Goal: Task Accomplishment & Management: Use online tool/utility

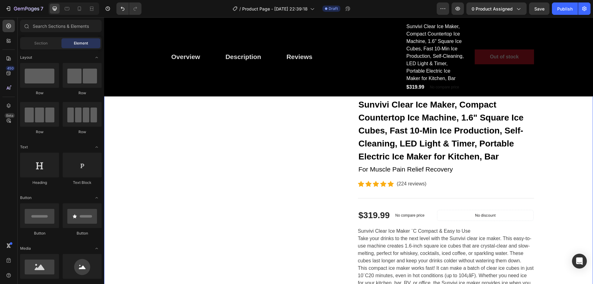
scroll to position [31, 0]
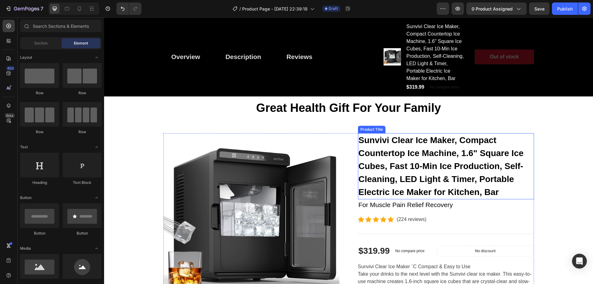
click at [385, 148] on h2 "Sunvivi Clear Ice Maker, Compact Countertop Ice Machine, 1.6" Square Ice Cubes,…" at bounding box center [446, 166] width 176 height 66
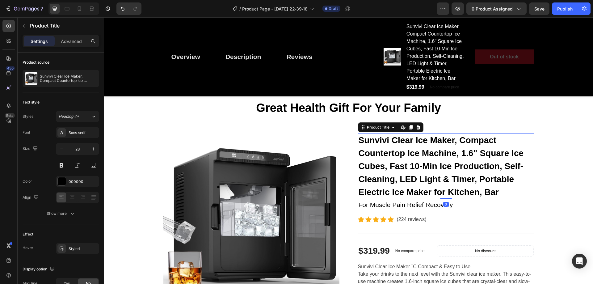
click at [388, 148] on h2 "Sunvivi Clear Ice Maker, Compact Countertop Ice Machine, 1.6" Square Ice Cubes,…" at bounding box center [446, 166] width 176 height 66
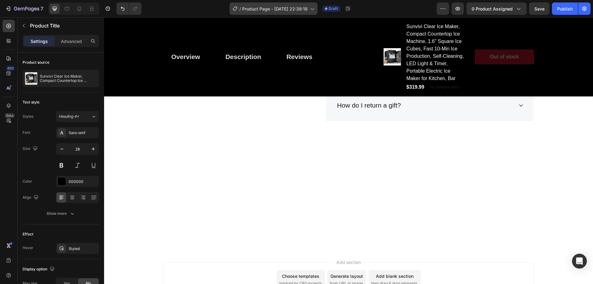
scroll to position [2035, 0]
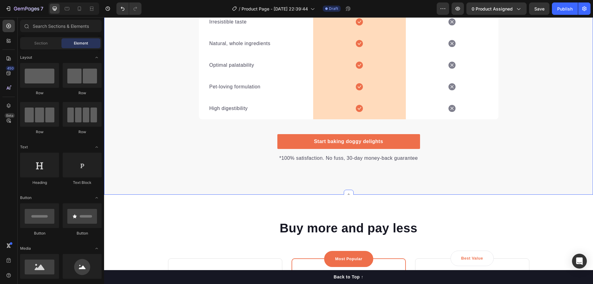
scroll to position [1081, 0]
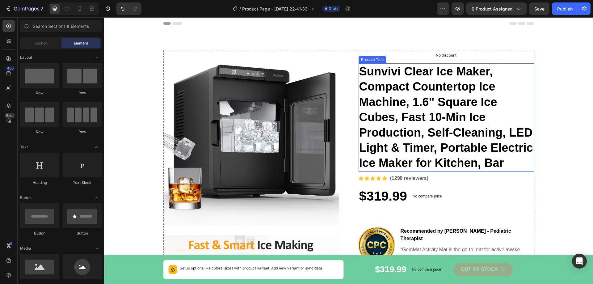
click at [402, 73] on h1 "Sunvivi Clear Ice Maker, Compact Countertop Ice Machine, 1.6" Square Ice Cubes,…" at bounding box center [446, 117] width 175 height 108
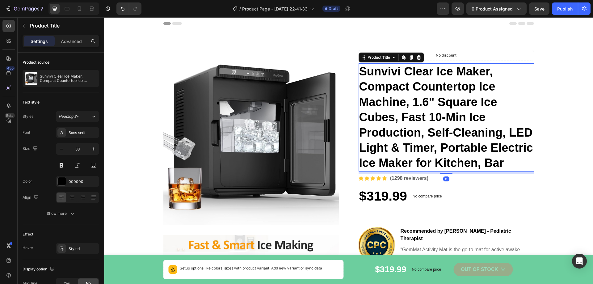
click at [404, 72] on h1 "Sunvivi Clear Ice Maker, Compact Countertop Ice Machine, 1.6" Square Ice Cubes,…" at bounding box center [446, 117] width 175 height 108
click at [391, 57] on icon at bounding box center [393, 57] width 5 height 5
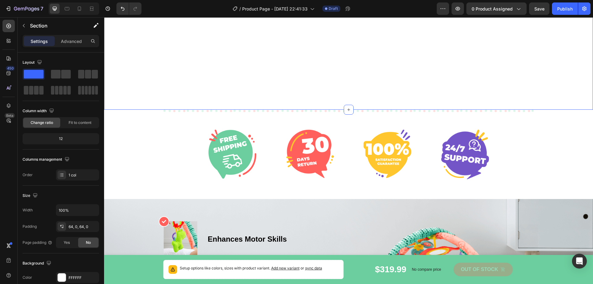
scroll to position [1328, 0]
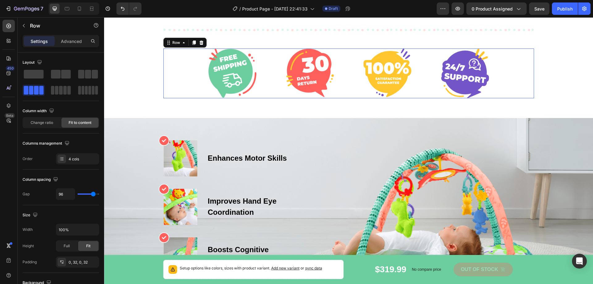
click at [487, 90] on div "Image Image Image Image Row 0" at bounding box center [348, 74] width 371 height 50
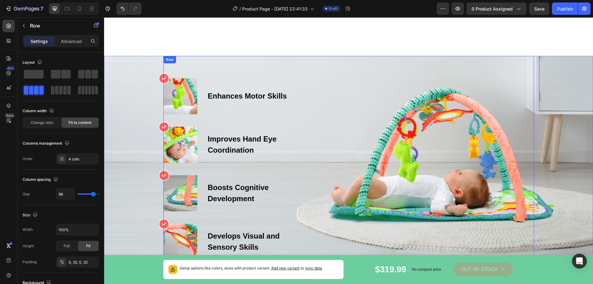
scroll to position [1452, 0]
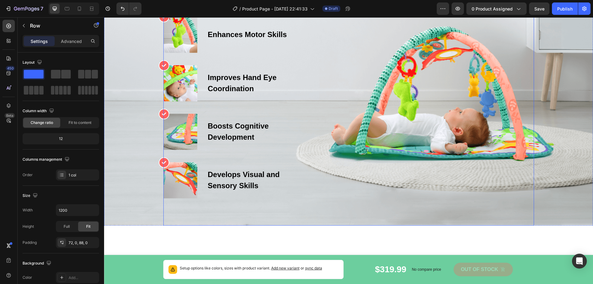
click at [312, 69] on div "Icon Image Enhances Motor Skills Text block Row Icon Image Improves Hand Eye Co…" at bounding box center [348, 108] width 371 height 182
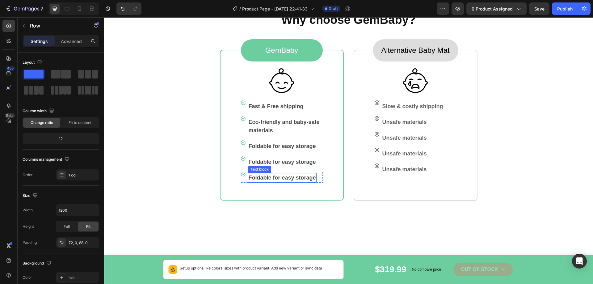
scroll to position [1637, 0]
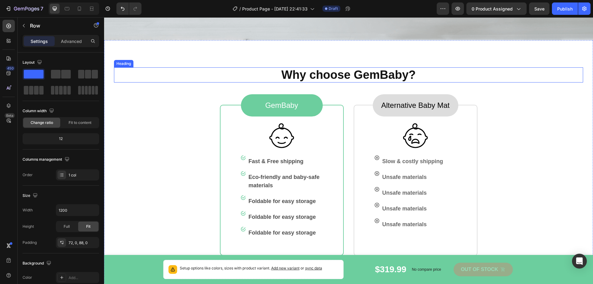
click at [312, 72] on p "Why choose GemBaby?" at bounding box center [349, 75] width 468 height 14
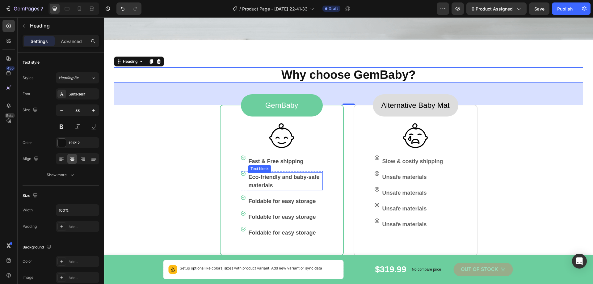
click at [275, 179] on p "Eco-friendly and baby-safe materials" at bounding box center [286, 181] width 74 height 17
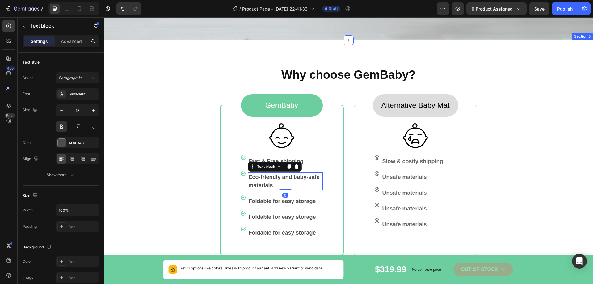
click at [566, 196] on div "Why choose GemBaby? Heading GemBaby Text block Row Image Image Fast & Free ship…" at bounding box center [348, 161] width 469 height 189
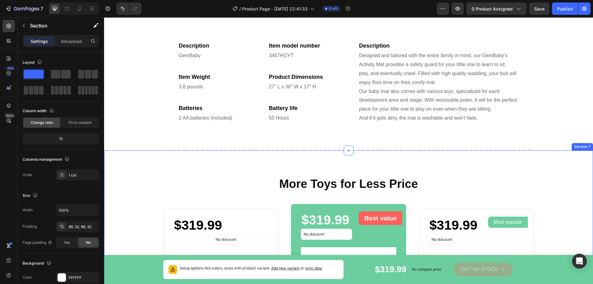
scroll to position [2039, 0]
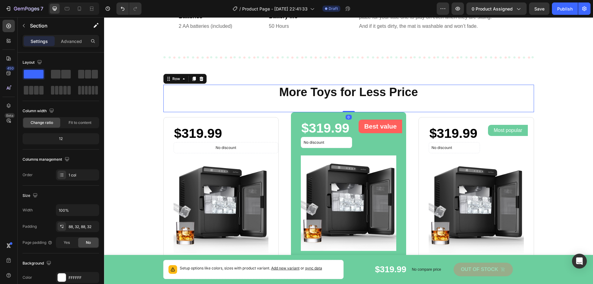
click at [276, 100] on div "More Toys for Less Price Heading" at bounding box center [348, 99] width 371 height 28
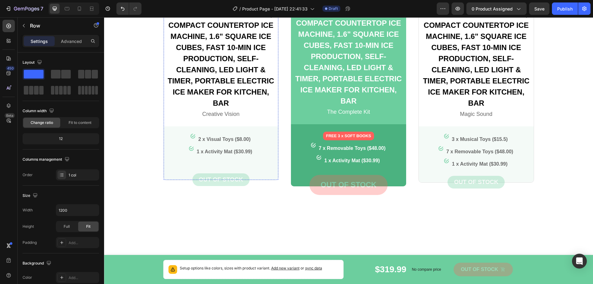
scroll to position [2215, 0]
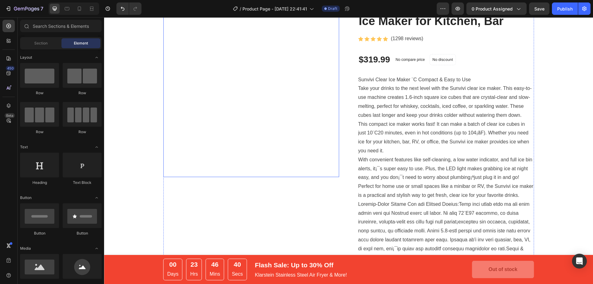
scroll to position [124, 0]
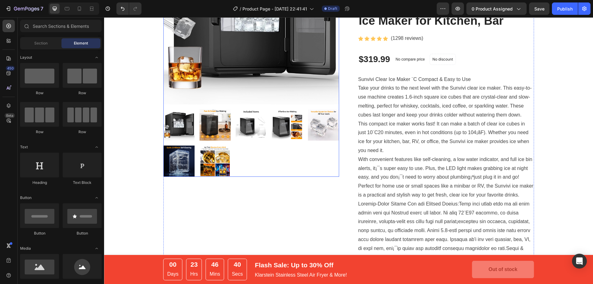
click at [214, 131] on img at bounding box center [215, 124] width 31 height 31
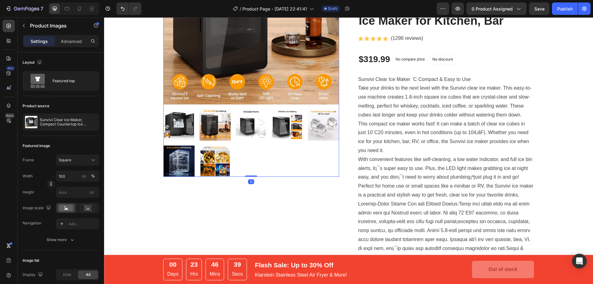
click at [247, 131] on img at bounding box center [251, 124] width 31 height 31
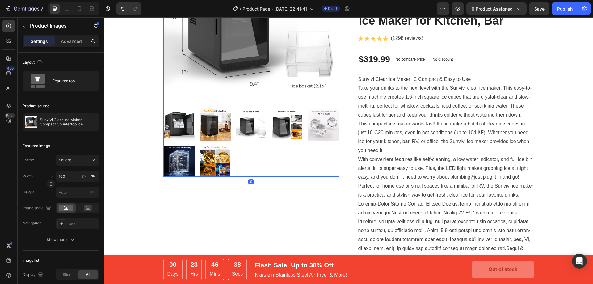
click at [218, 158] on img at bounding box center [215, 161] width 31 height 31
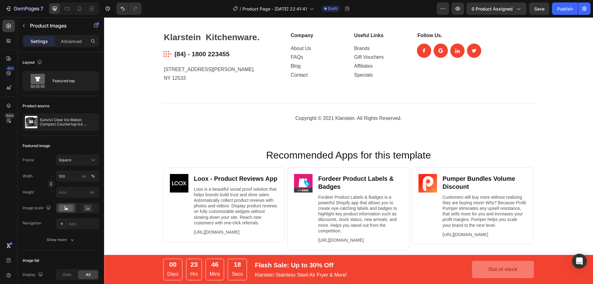
scroll to position [2213, 0]
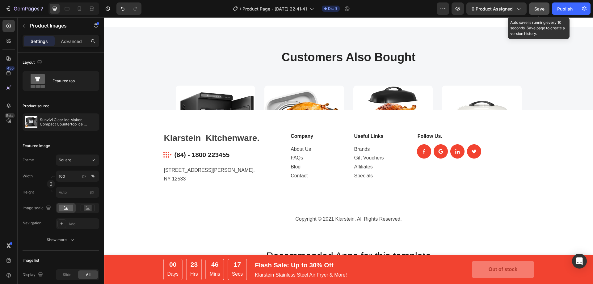
click at [539, 9] on span "Save" at bounding box center [539, 8] width 10 height 5
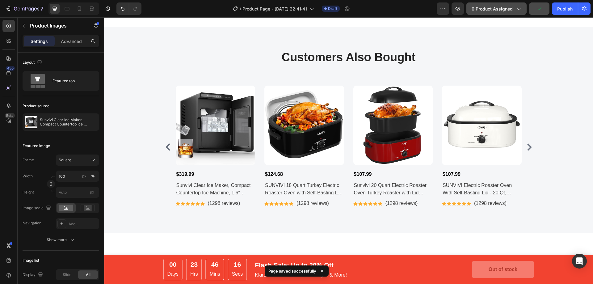
click at [517, 9] on icon "button" at bounding box center [518, 9] width 6 height 6
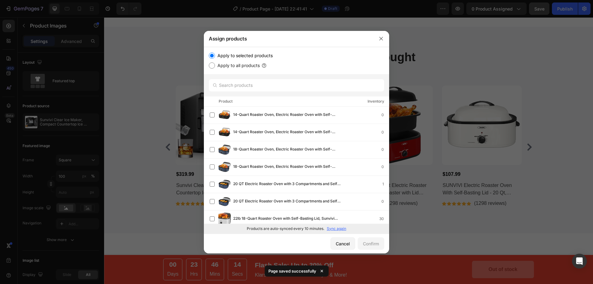
click at [211, 66] on input "Apply to all products" at bounding box center [212, 65] width 6 height 6
radio input "true"
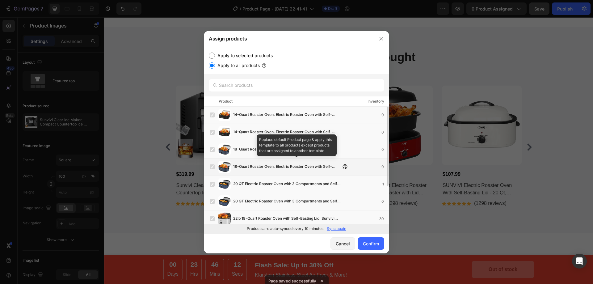
scroll to position [0, 0]
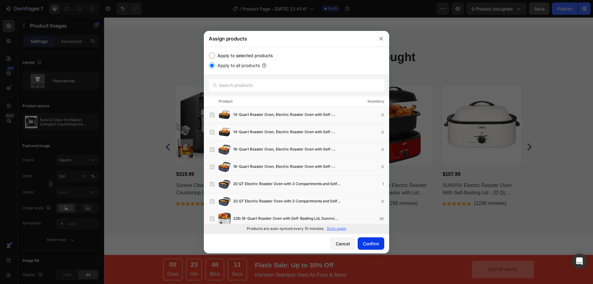
click at [369, 243] on div "Confirm" at bounding box center [371, 243] width 16 height 6
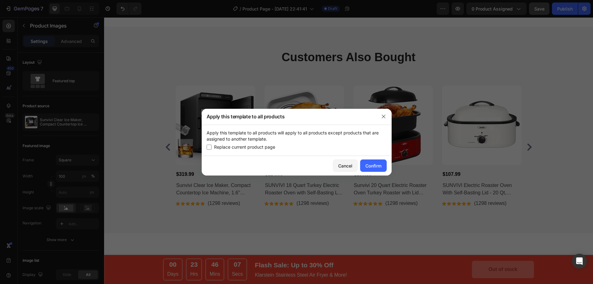
click at [210, 146] on input "checkbox" at bounding box center [209, 147] width 5 height 5
checkbox input "true"
click at [374, 167] on div "Confirm" at bounding box center [373, 165] width 16 height 6
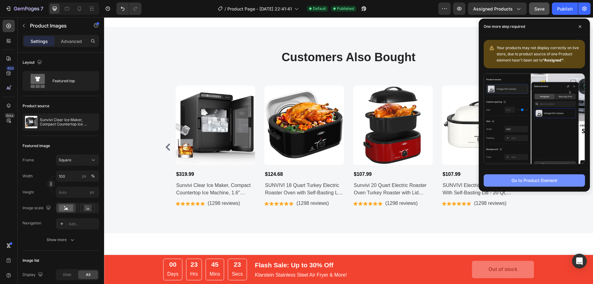
click at [526, 181] on div "Go to Product Element" at bounding box center [535, 180] width 46 height 6
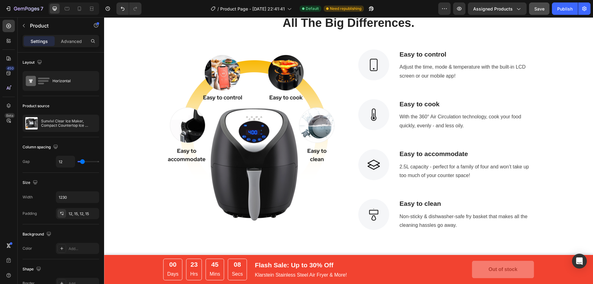
scroll to position [883, 0]
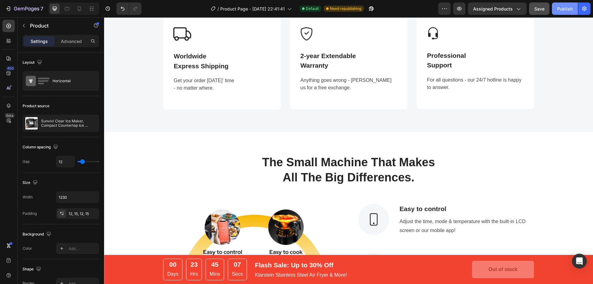
click at [566, 11] on div "Publish" at bounding box center [564, 9] width 15 height 6
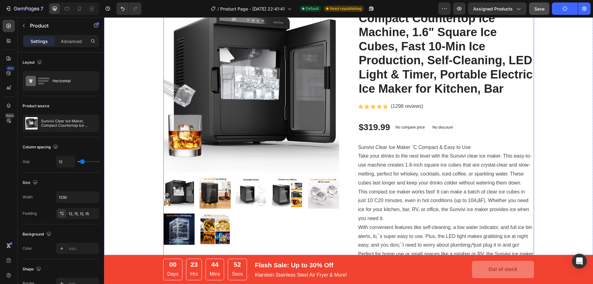
scroll to position [0, 0]
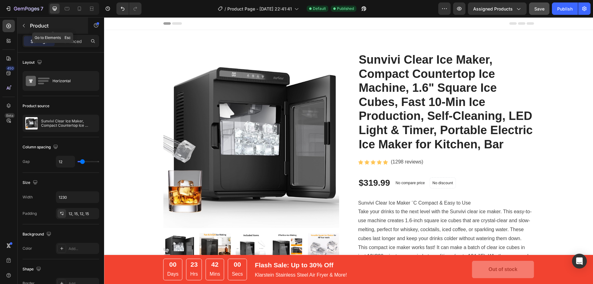
click at [24, 24] on icon "button" at bounding box center [23, 25] width 5 height 5
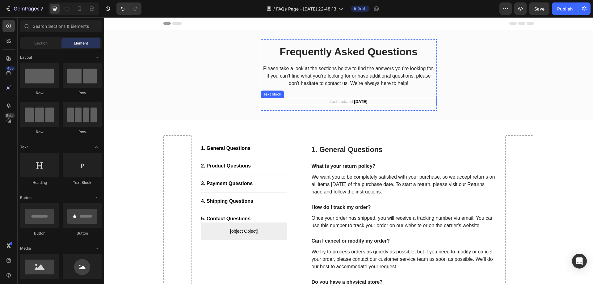
click at [367, 101] on strong "[DATE]" at bounding box center [360, 101] width 13 height 5
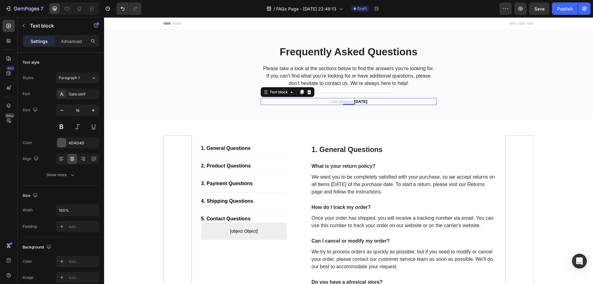
click at [367, 100] on strong "[DATE]" at bounding box center [360, 101] width 13 height 5
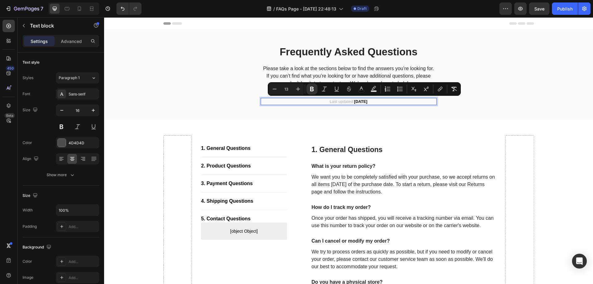
click at [367, 101] on strong "April 2023" at bounding box center [360, 101] width 13 height 5
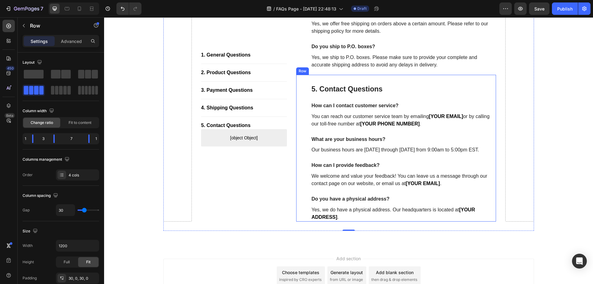
scroll to position [769, 0]
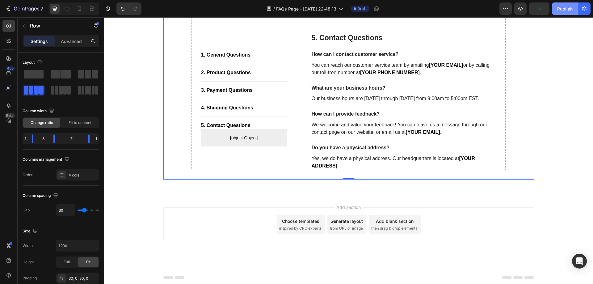
click at [572, 10] on div "Publish" at bounding box center [564, 9] width 15 height 6
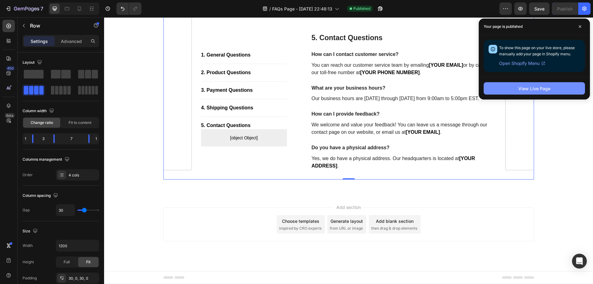
click at [533, 87] on div "View Live Page" at bounding box center [534, 88] width 32 height 6
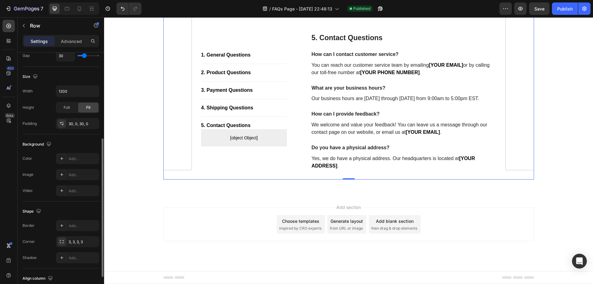
scroll to position [198, 0]
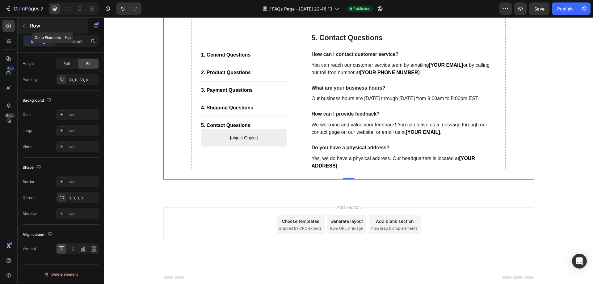
click at [27, 27] on button "button" at bounding box center [24, 26] width 10 height 10
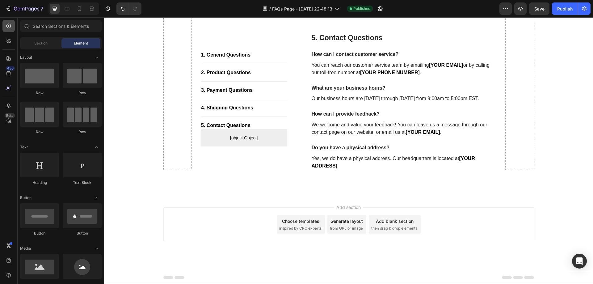
click at [6, 26] on icon at bounding box center [9, 26] width 6 height 6
click at [9, 27] on icon at bounding box center [9, 26] width 6 height 6
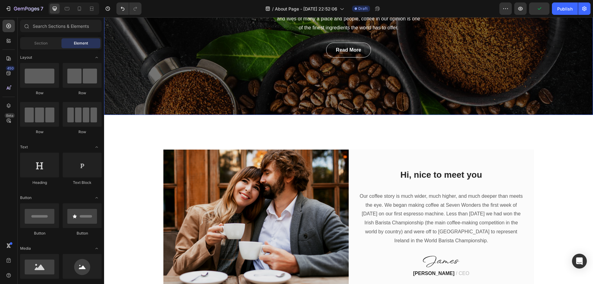
scroll to position [216, 0]
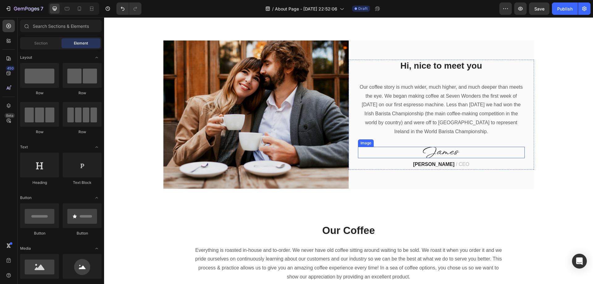
click at [441, 147] on img at bounding box center [441, 152] width 37 height 11
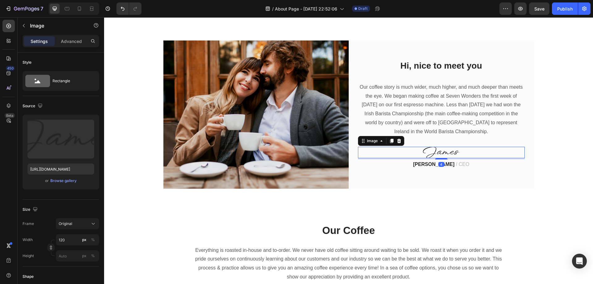
click at [446, 132] on p "Our coffee story is much wider, much higher, and much deeper than meets the eye…" at bounding box center [442, 109] width 166 height 53
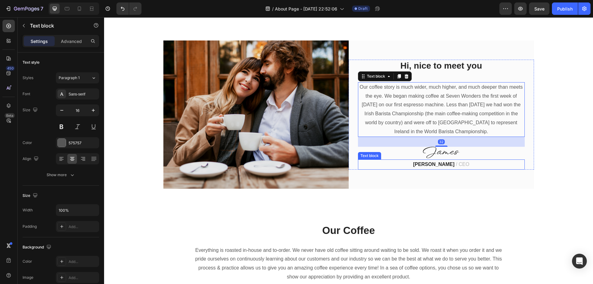
click at [433, 162] on strong "[PERSON_NAME]" at bounding box center [433, 164] width 41 height 5
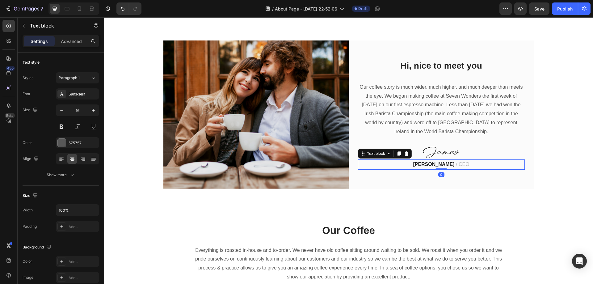
click at [433, 163] on strong "[PERSON_NAME]" at bounding box center [433, 164] width 41 height 5
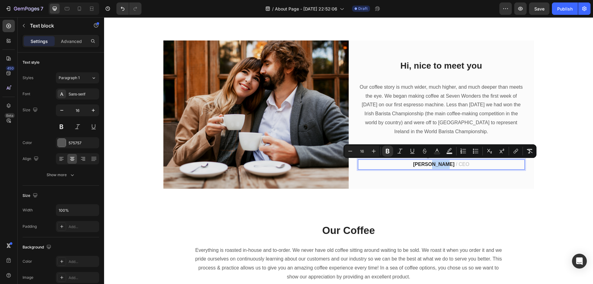
click at [446, 165] on strong "James Frank" at bounding box center [433, 164] width 41 height 5
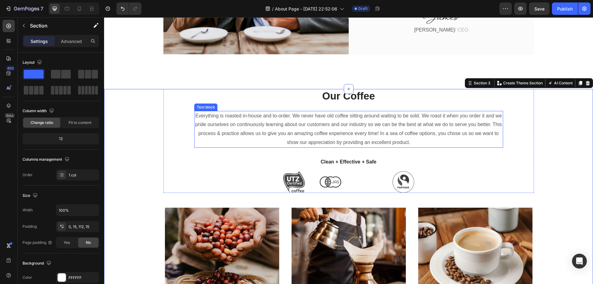
scroll to position [340, 0]
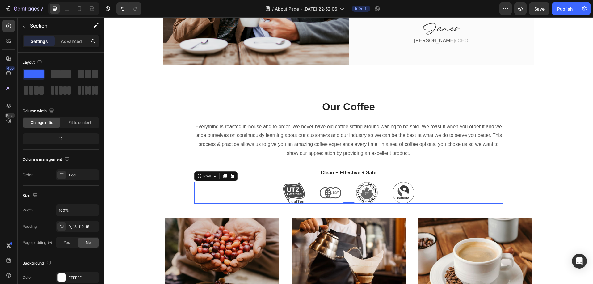
click at [307, 190] on div "Image Image Image Image Row 0" at bounding box center [348, 193] width 309 height 22
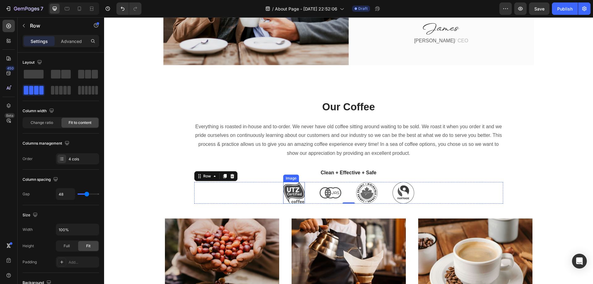
click at [296, 196] on img at bounding box center [294, 193] width 22 height 22
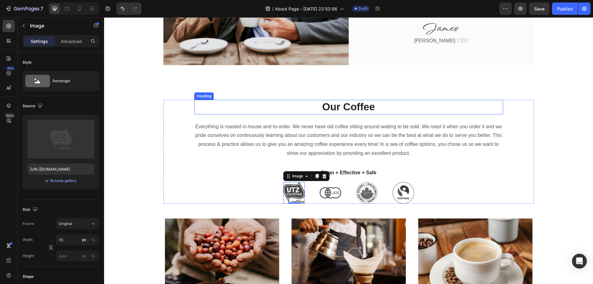
click at [356, 109] on p "Our Coffee" at bounding box center [349, 106] width 308 height 13
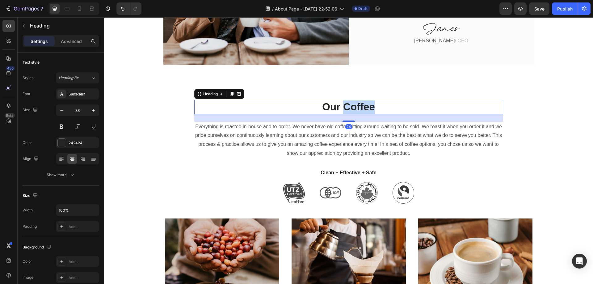
click at [356, 109] on p "Our Coffee" at bounding box center [349, 106] width 308 height 13
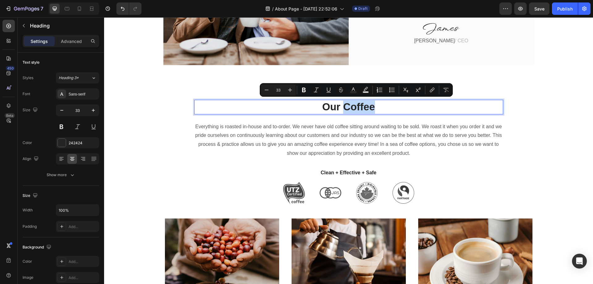
click at [363, 109] on p "Our Coffee" at bounding box center [349, 106] width 308 height 13
drag, startPoint x: 372, startPoint y: 107, endPoint x: 323, endPoint y: 107, distance: 49.1
click at [323, 107] on p "Our Coffee" at bounding box center [349, 106] width 308 height 13
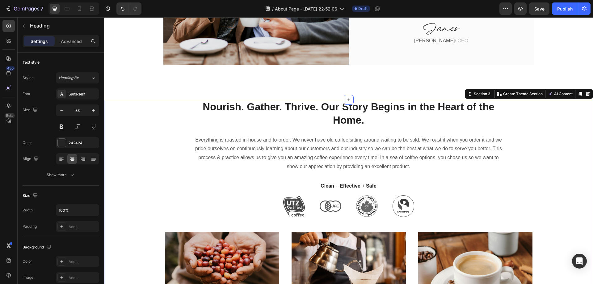
click at [546, 123] on div "⁠⁠⁠⁠⁠⁠⁠ Nourish. Gather. Thrive. Our Story Begins in the Heart of the Home. Hea…" at bounding box center [349, 251] width 480 height 302
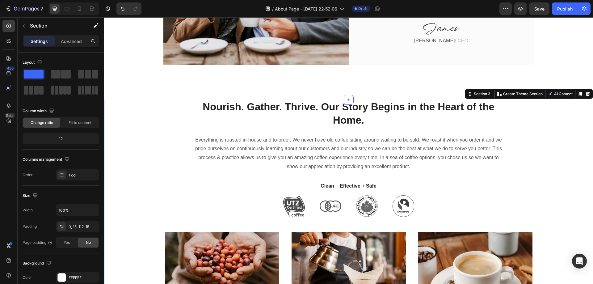
click at [550, 171] on div "⁠⁠⁠⁠⁠⁠⁠ Nourish. Gather. Thrive. Our Story Begins in the Heart of the Home. Hea…" at bounding box center [349, 251] width 480 height 302
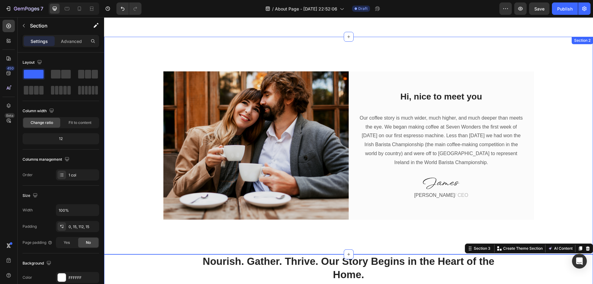
scroll to position [371, 0]
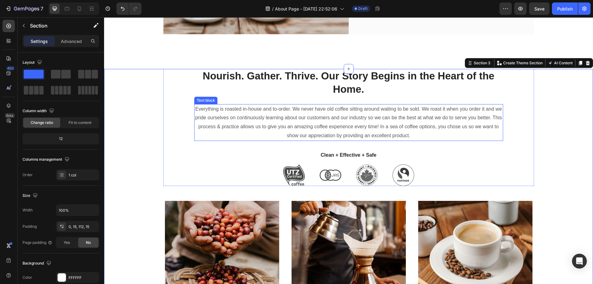
click at [348, 131] on p "Everything is roasted in-house and to-order. We never have old coffee sitting a…" at bounding box center [349, 123] width 308 height 36
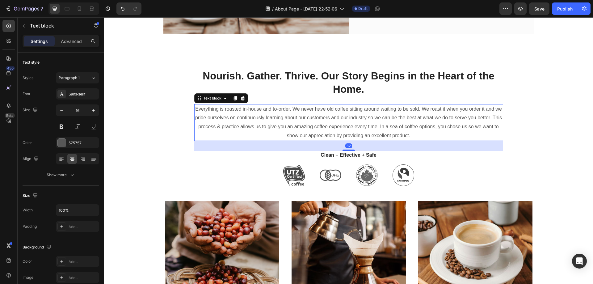
click at [422, 137] on p "Everything is roasted in-house and to-order. We never have old coffee sitting a…" at bounding box center [349, 123] width 308 height 36
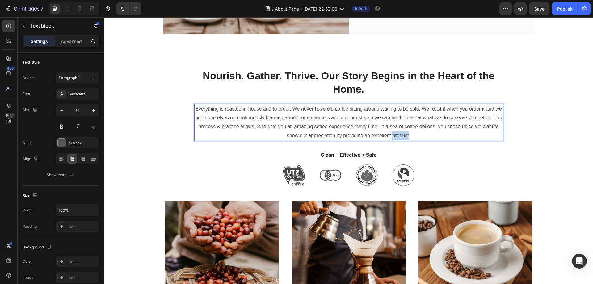
click at [422, 137] on p "Everything is roasted in-house and to-order. We never have old coffee sitting a…" at bounding box center [349, 123] width 308 height 36
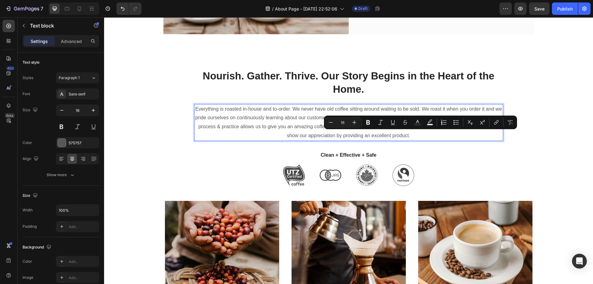
click at [432, 137] on p "Everything is roasted in-house and to-order. We never have old coffee sitting a…" at bounding box center [349, 123] width 308 height 36
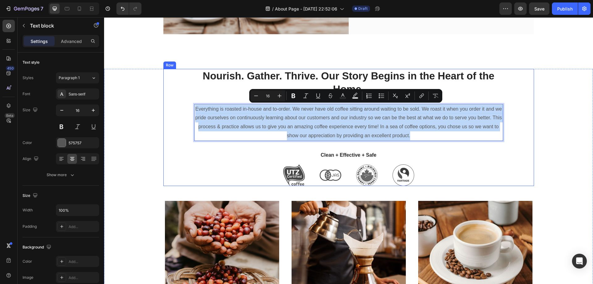
drag, startPoint x: 432, startPoint y: 137, endPoint x: 190, endPoint y: 111, distance: 243.2
click at [190, 111] on div "⁠⁠⁠⁠⁠⁠⁠ Nourish. Gather. Thrive. Our Story Begins in the Heart of the Home. Hea…" at bounding box center [348, 127] width 371 height 117
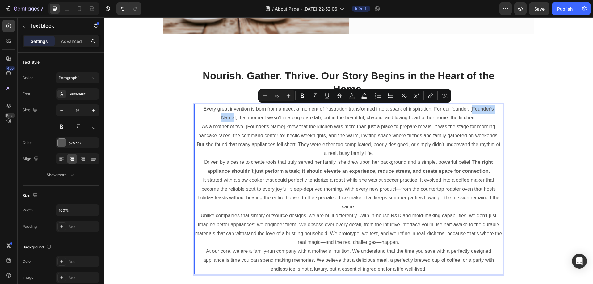
drag, startPoint x: 477, startPoint y: 110, endPoint x: 225, endPoint y: 116, distance: 252.2
click at [225, 116] on p "Every great invention is born from a need, a moment of frustration transformed …" at bounding box center [349, 114] width 308 height 18
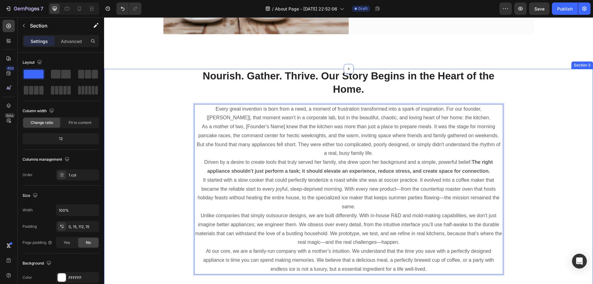
click at [545, 137] on div "⁠⁠⁠⁠⁠⁠⁠ Nourish. Gather. Thrive. Our Story Begins in the Heart of the Home. Hea…" at bounding box center [349, 286] width 480 height 435
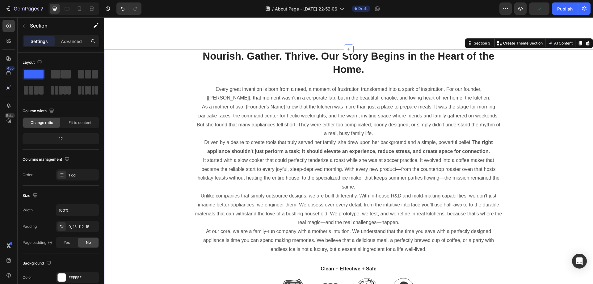
scroll to position [402, 0]
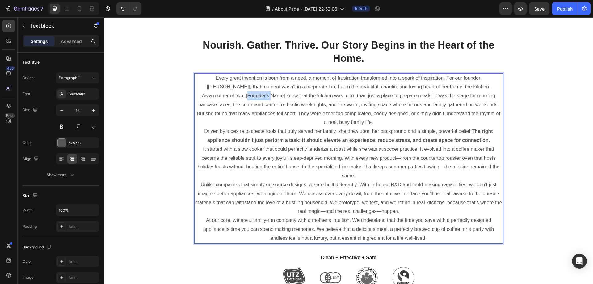
click at [256, 97] on p "As a mother of two, [Founder's Name] knew that the kitchen was more than just a…" at bounding box center [349, 109] width 308 height 36
click at [272, 98] on p "As a mother of two, [Founder's Name] knew that the kitchen was more than just a…" at bounding box center [349, 109] width 308 height 36
click at [496, 79] on p "Every great invention is born from a need, a moment of frustration transformed …" at bounding box center [349, 83] width 308 height 18
click at [496, 80] on p "Every great invention is born from a need, a moment of frustration transformed …" at bounding box center [349, 83] width 308 height 18
click at [478, 80] on p "Every great invention is born from a need, a moment of frustration transformed …" at bounding box center [349, 83] width 308 height 18
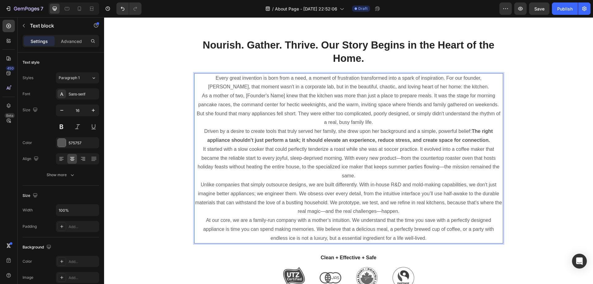
click at [280, 99] on p "As a mother of two, [Founder's Name] knew that the kitchen was more than just a…" at bounding box center [349, 109] width 308 height 36
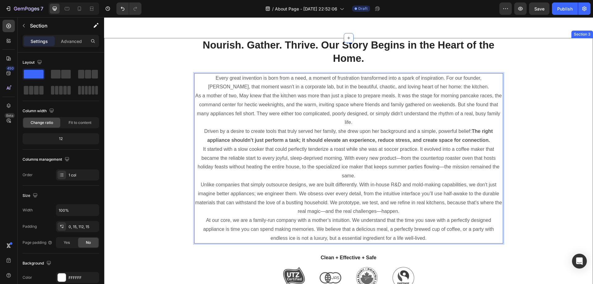
click at [564, 112] on div "⁠⁠⁠⁠⁠⁠⁠ Nourish. Gather. Thrive. Our Story Begins in the Heart of the Home. Hea…" at bounding box center [349, 255] width 480 height 435
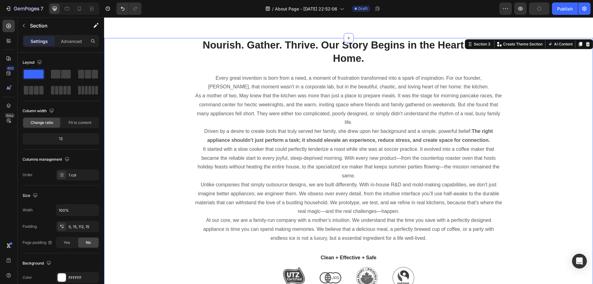
click at [560, 168] on div "⁠⁠⁠⁠⁠⁠⁠ Nourish. Gather. Thrive. Our Story Begins in the Heart of the Home. Hea…" at bounding box center [349, 255] width 480 height 435
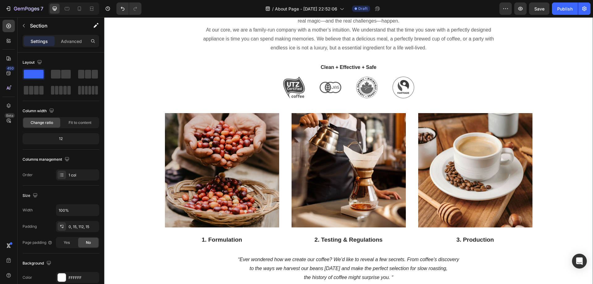
scroll to position [649, 0]
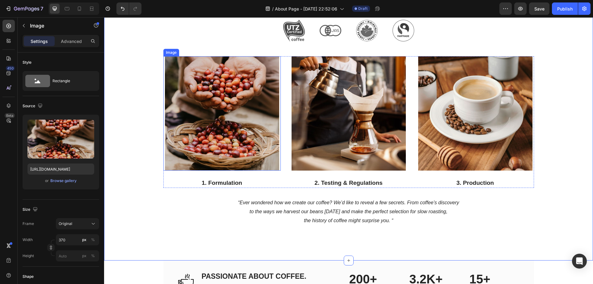
click at [207, 121] on img at bounding box center [222, 113] width 114 height 114
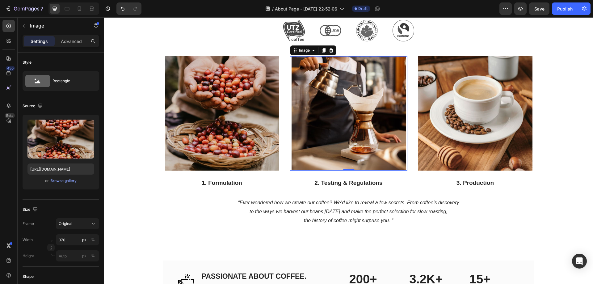
click at [349, 102] on img at bounding box center [349, 113] width 114 height 114
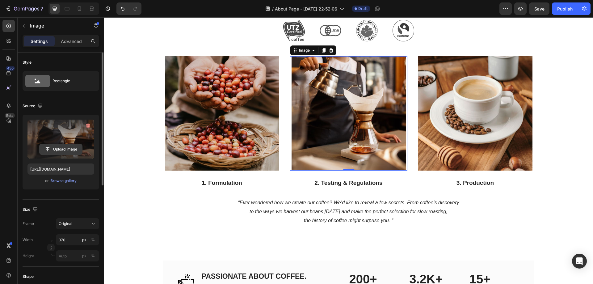
drag, startPoint x: 67, startPoint y: 149, endPoint x: 65, endPoint y: 147, distance: 3.2
click at [66, 148] on input "file" at bounding box center [61, 149] width 43 height 11
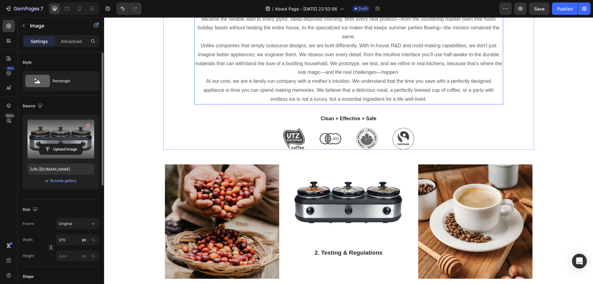
scroll to position [618, 0]
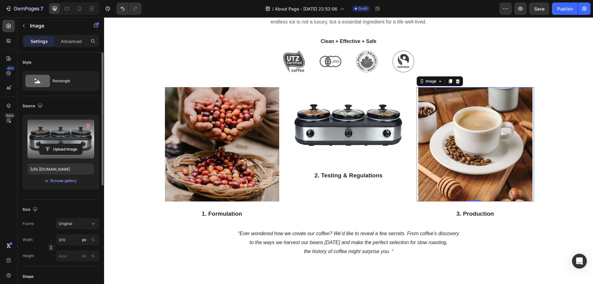
click at [470, 123] on img at bounding box center [475, 144] width 114 height 114
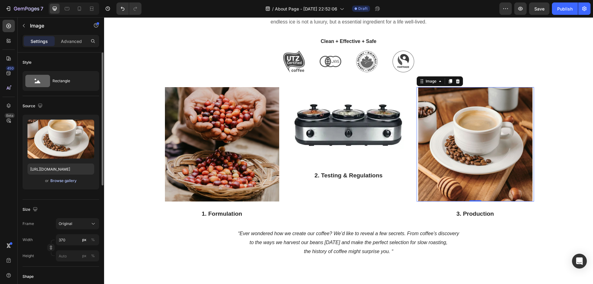
click at [58, 181] on div "Browse gallery" at bounding box center [63, 181] width 26 height 6
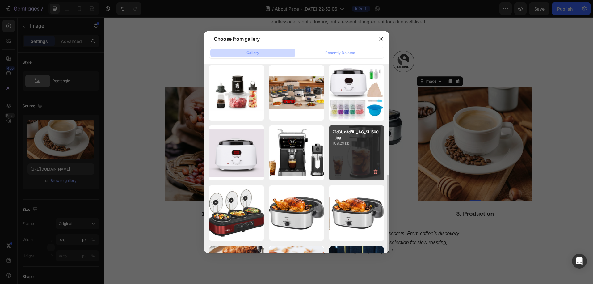
scroll to position [176, 0]
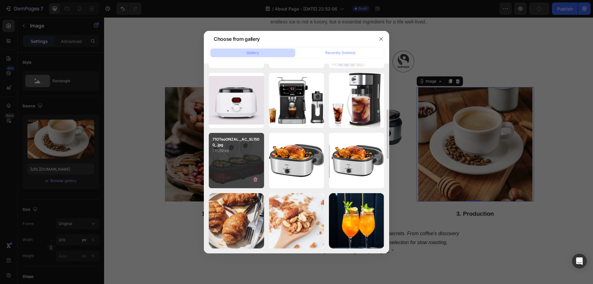
click at [239, 161] on div "71OTeoONZAL._AC_SL1500_.jpg 135.59 kb" at bounding box center [236, 160] width 55 height 55
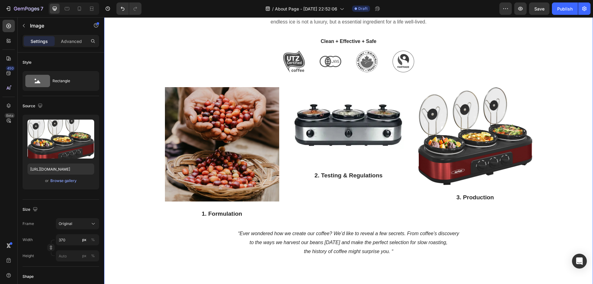
click at [572, 138] on div "Nourish. Gather. Thrive. Our Story Begins in the Heart of the Home. Heading Eve…" at bounding box center [349, 39] width 480 height 435
click at [432, 135] on img at bounding box center [475, 136] width 114 height 98
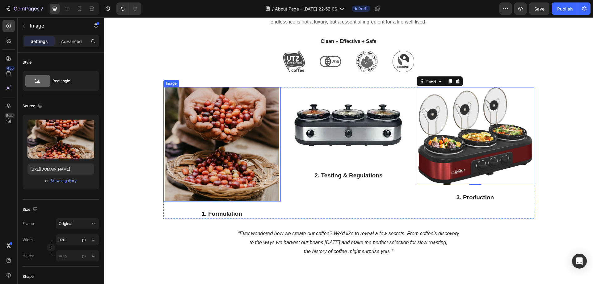
click at [199, 142] on img at bounding box center [222, 144] width 114 height 114
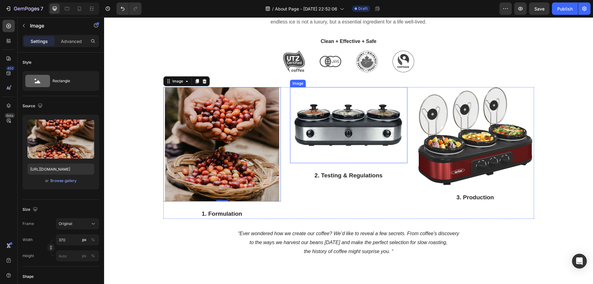
click at [371, 138] on img at bounding box center [349, 125] width 114 height 76
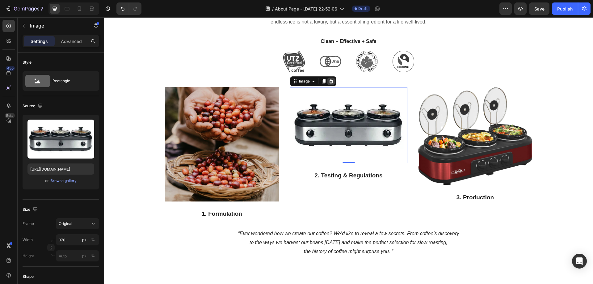
click at [329, 83] on icon at bounding box center [331, 81] width 4 height 4
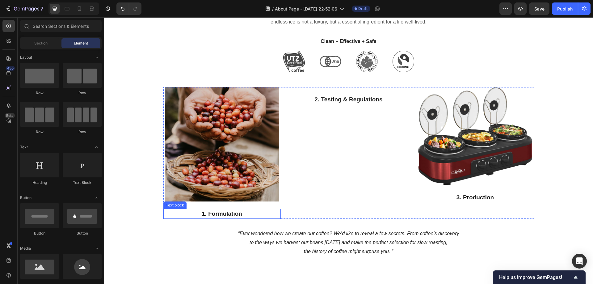
click at [224, 214] on p "1. Formulation" at bounding box center [222, 213] width 116 height 9
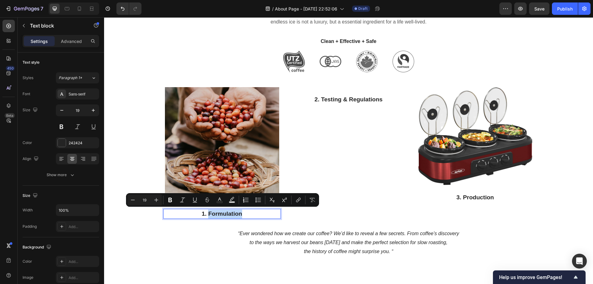
click at [235, 214] on p "1. Formulation" at bounding box center [222, 213] width 116 height 9
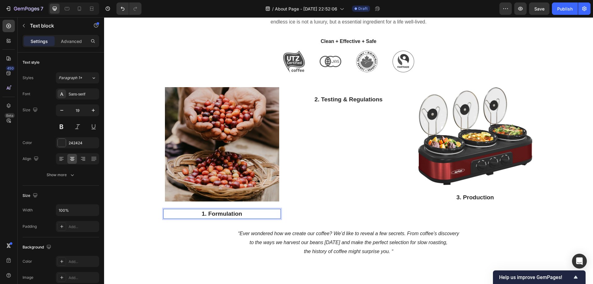
click at [240, 214] on p "1. Formulation" at bounding box center [222, 213] width 116 height 9
click at [303, 202] on div "2. Testing & Regulations Text block" at bounding box center [348, 153] width 117 height 132
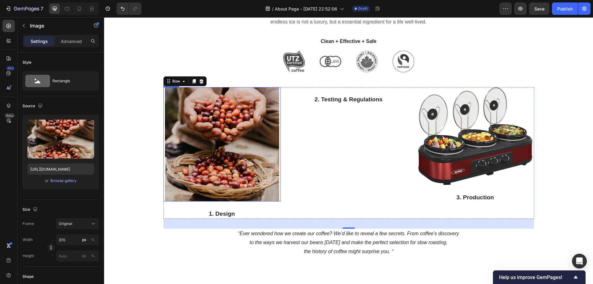
click at [230, 128] on img at bounding box center [222, 144] width 114 height 114
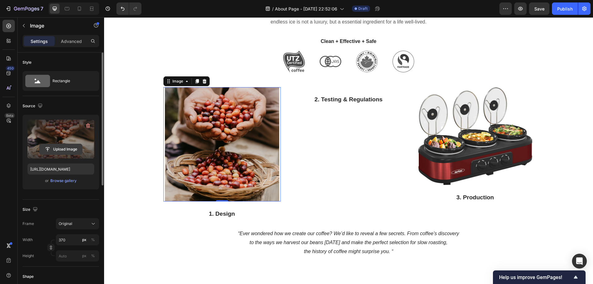
click at [59, 148] on input "file" at bounding box center [61, 149] width 43 height 11
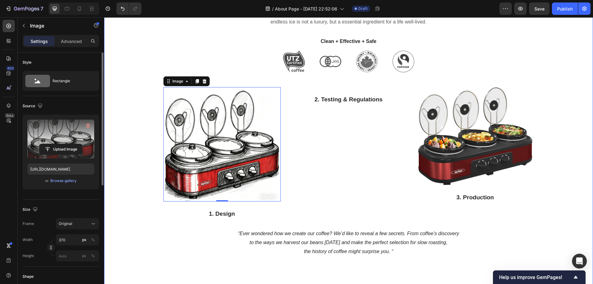
click at [184, 271] on div "Nourish. Gather. Thrive. Our Story Begins in the Heart of the Home. Heading Eve…" at bounding box center [348, 57] width 489 height 470
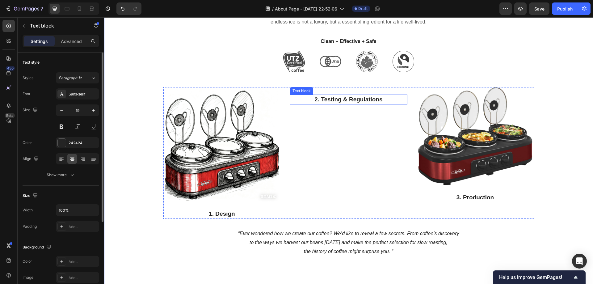
click at [355, 99] on p "2. Testing & Regulations" at bounding box center [349, 99] width 116 height 9
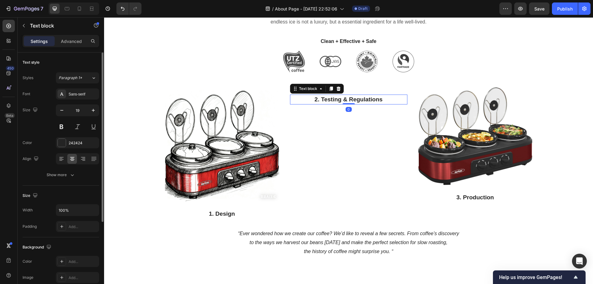
click at [355, 99] on p "2. Testing & Regulations" at bounding box center [349, 99] width 116 height 9
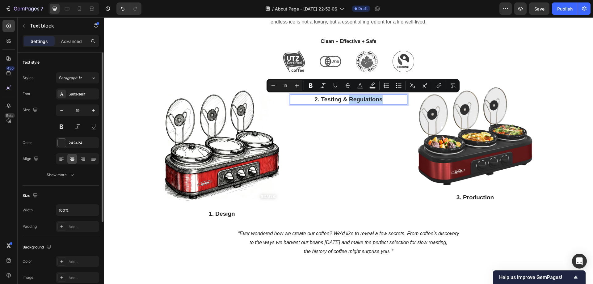
click at [381, 102] on p "2. Testing & Regulations" at bounding box center [349, 99] width 116 height 9
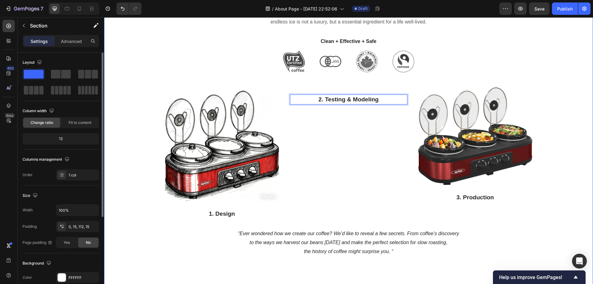
click at [571, 149] on div "Nourish. Gather. Thrive. Our Story Begins in the Heart of the Home. Heading Eve…" at bounding box center [349, 39] width 480 height 435
click at [345, 84] on div "Nourish. Gather. Thrive. Our Story Begins in the Heart of the Home. Heading Eve…" at bounding box center [349, 39] width 480 height 435
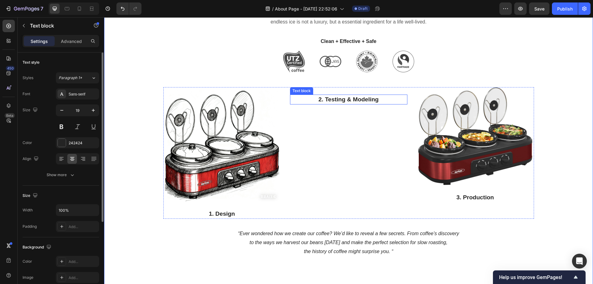
click at [347, 101] on p "2. Testing & Modeling" at bounding box center [349, 99] width 116 height 9
click at [357, 85] on div "Nourish. Gather. Thrive. Our Story Begins in the Heart of the Home. Heading Eve…" at bounding box center [349, 39] width 480 height 435
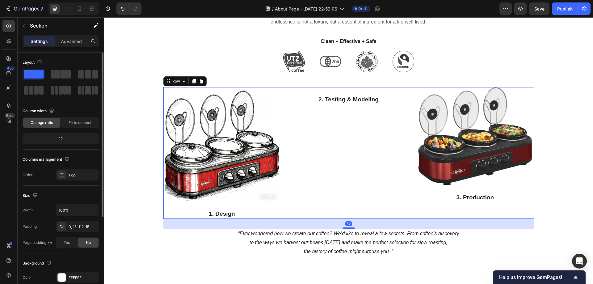
click at [343, 92] on div "2. Testing & Modeling Text block" at bounding box center [348, 153] width 117 height 132
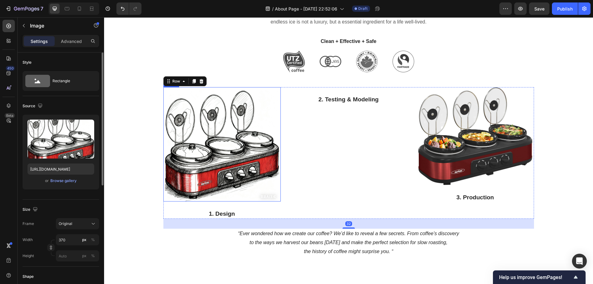
click at [233, 165] on img at bounding box center [222, 144] width 114 height 114
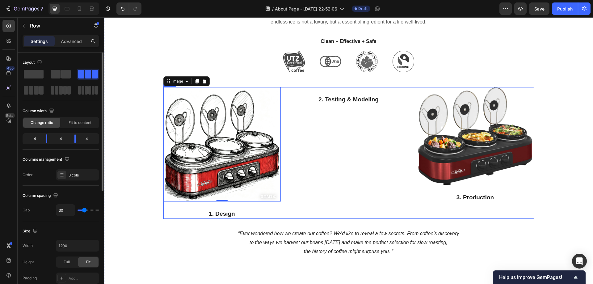
click at [314, 165] on div "2. Testing & Modeling Text block" at bounding box center [348, 153] width 117 height 132
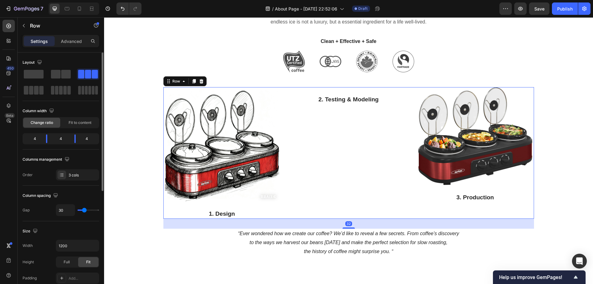
click at [334, 121] on div "2. Testing & Modeling Text block" at bounding box center [348, 153] width 117 height 132
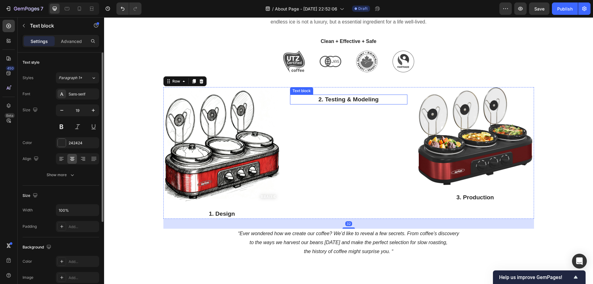
click at [327, 101] on p "2. Testing & Modeling" at bounding box center [349, 99] width 116 height 9
click at [346, 89] on div "2. Testing & Modeling Text block" at bounding box center [348, 153] width 117 height 132
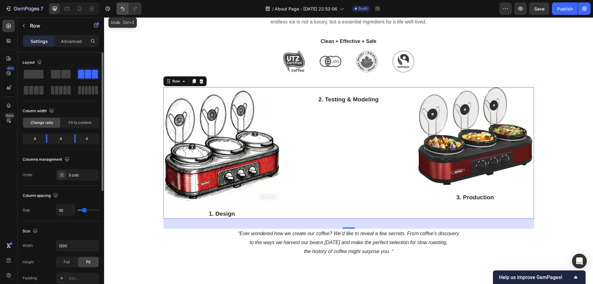
click at [118, 8] on button "Undo/Redo" at bounding box center [122, 8] width 12 height 12
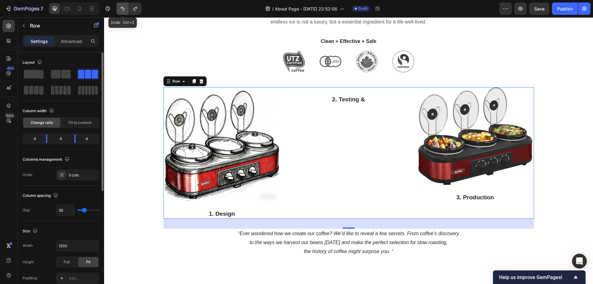
click at [118, 8] on button "Undo/Redo" at bounding box center [122, 8] width 12 height 12
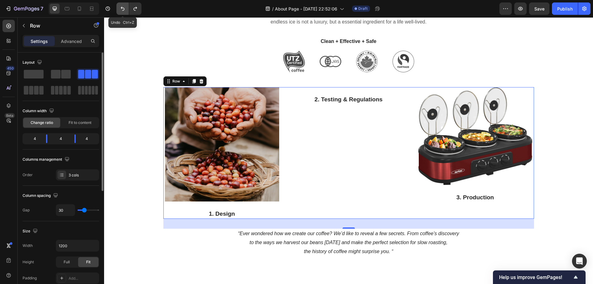
click at [118, 8] on button "Undo/Redo" at bounding box center [122, 8] width 12 height 12
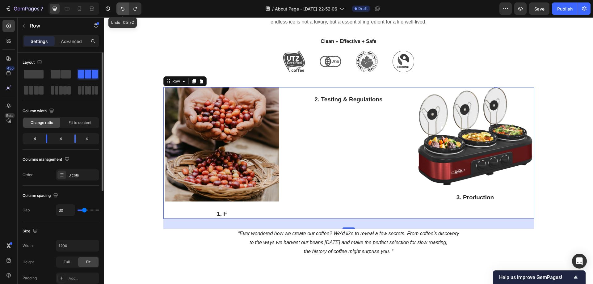
click at [118, 8] on button "Undo/Redo" at bounding box center [122, 8] width 12 height 12
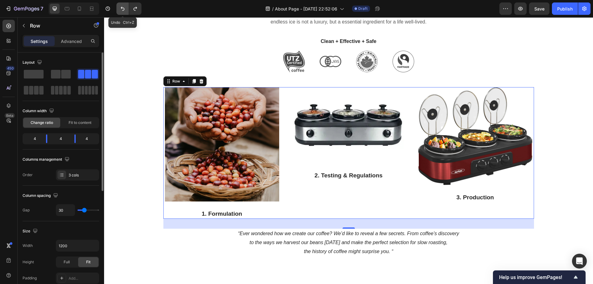
click at [118, 8] on button "Undo/Redo" at bounding box center [122, 8] width 12 height 12
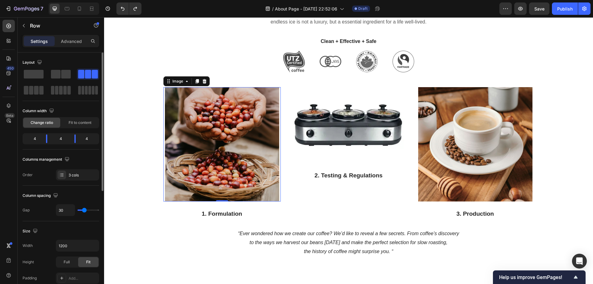
click at [215, 141] on img at bounding box center [222, 144] width 114 height 114
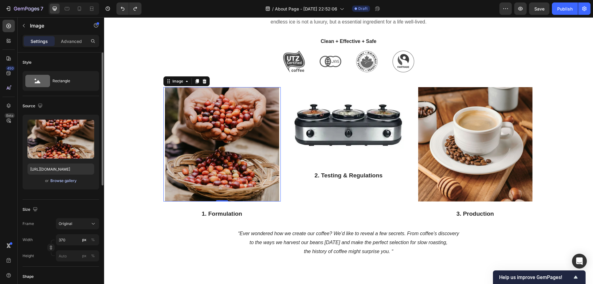
click at [70, 181] on div "Browse gallery" at bounding box center [63, 181] width 26 height 6
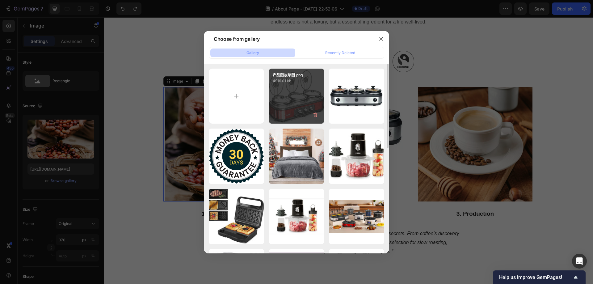
click at [304, 105] on div "产品图改草图.png 4916.01 kb" at bounding box center [296, 96] width 55 height 55
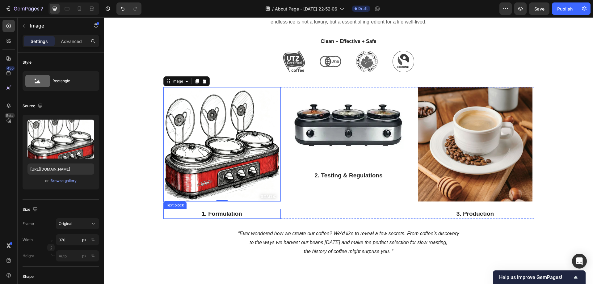
click at [235, 214] on p "1. Formulation" at bounding box center [222, 213] width 116 height 9
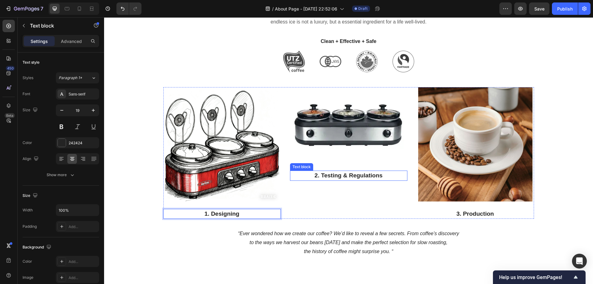
click at [342, 174] on p "2. Testing & Regulations" at bounding box center [349, 175] width 116 height 9
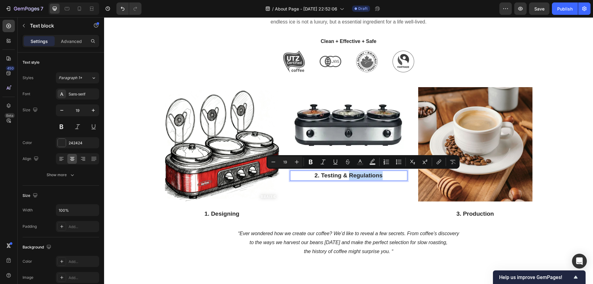
drag, startPoint x: 346, startPoint y: 176, endPoint x: 383, endPoint y: 176, distance: 36.5
click at [383, 176] on p "2. Testing & Regulations" at bounding box center [349, 175] width 116 height 9
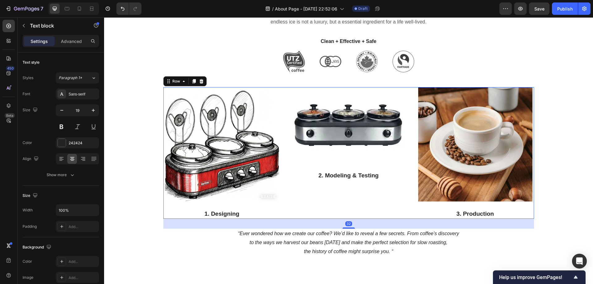
click at [369, 210] on div "Image 2. Modeling & Testing Text block" at bounding box center [348, 153] width 117 height 132
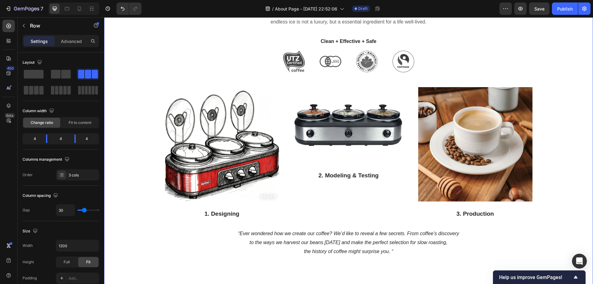
click at [141, 230] on div "Nourish. Gather. Thrive. Our Story Begins in the Heart of the Home. Heading Eve…" at bounding box center [349, 39] width 480 height 435
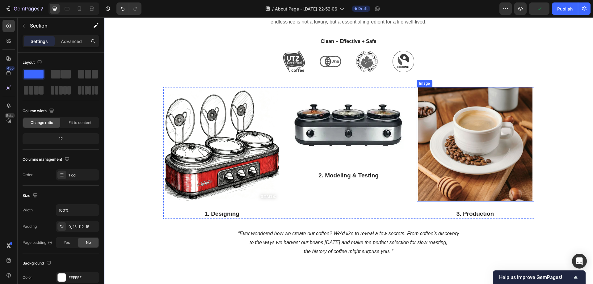
click at [463, 130] on img at bounding box center [475, 144] width 114 height 114
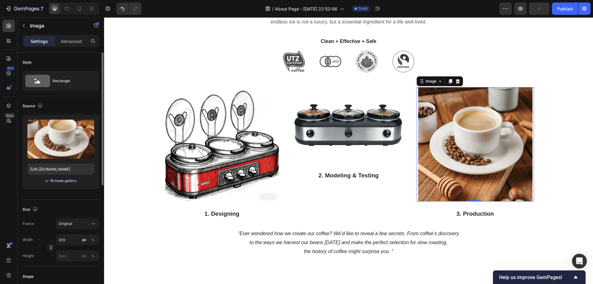
click at [70, 181] on div "Browse gallery" at bounding box center [63, 181] width 26 height 6
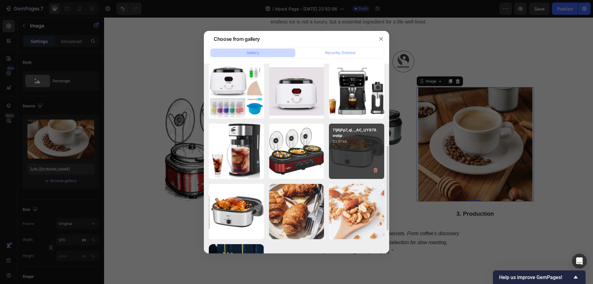
scroll to position [216, 0]
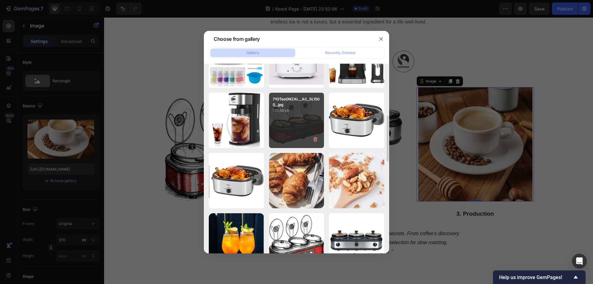
click at [310, 120] on div "71OTeoONZAL._AC_SL1500_.jpg 135.59 kb" at bounding box center [296, 120] width 55 height 55
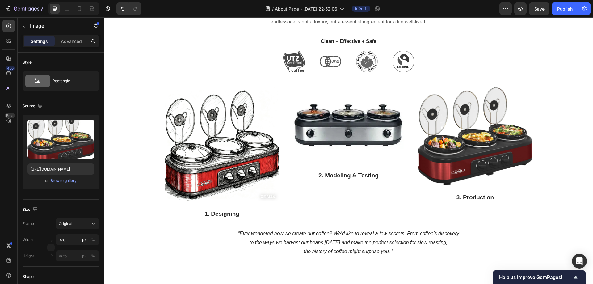
click at [555, 201] on div "Nourish. Gather. Thrive. Our Story Begins in the Heart of the Home. Heading Eve…" at bounding box center [349, 39] width 480 height 435
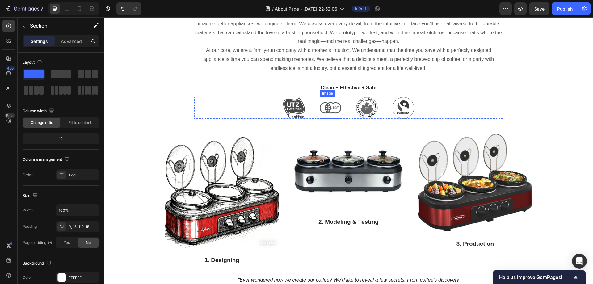
scroll to position [649, 0]
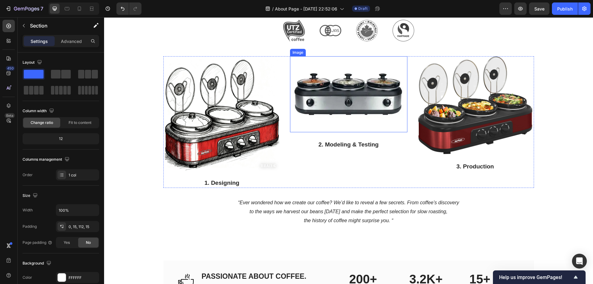
click at [344, 103] on img at bounding box center [349, 94] width 114 height 76
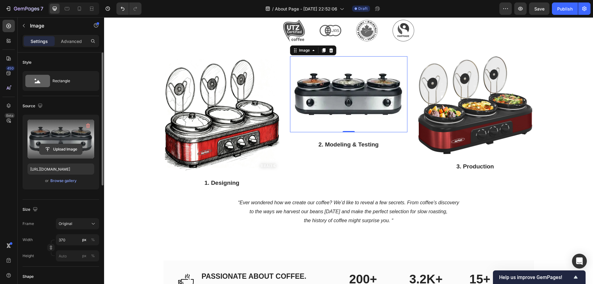
click at [63, 148] on input "file" at bounding box center [61, 149] width 43 height 11
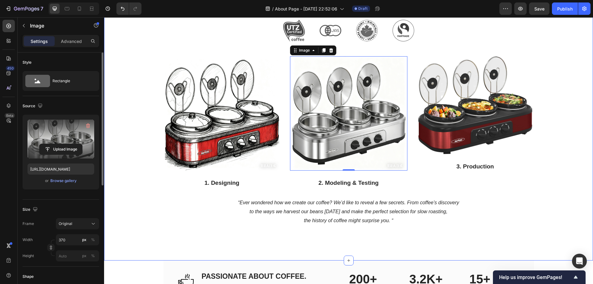
click at [292, 248] on div "Nourish. Gather. Thrive. Our Story Begins in the Heart of the Home. Heading Eve…" at bounding box center [348, 26] width 489 height 470
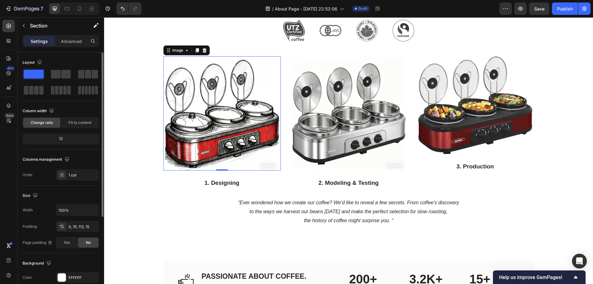
click at [238, 136] on img at bounding box center [222, 113] width 114 height 114
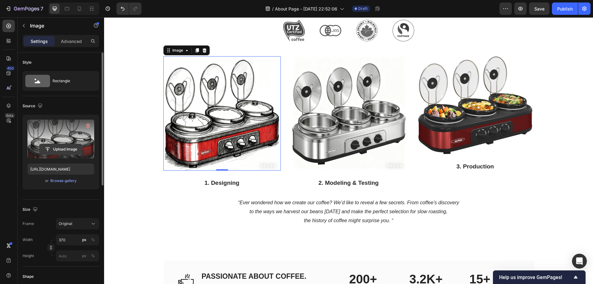
click at [67, 150] on input "file" at bounding box center [61, 149] width 43 height 11
click at [348, 125] on img at bounding box center [349, 113] width 114 height 114
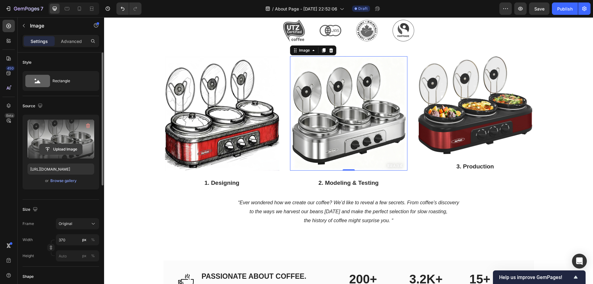
click at [58, 149] on input "file" at bounding box center [61, 149] width 43 height 11
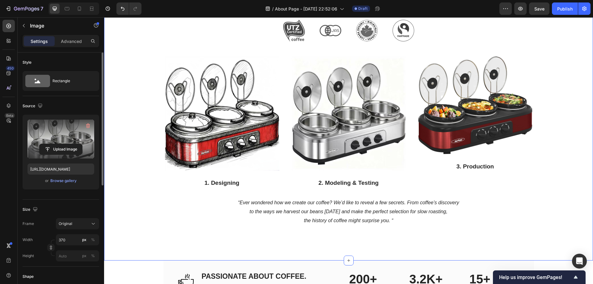
click at [555, 149] on div "Nourish. Gather. Thrive. Our Story Begins in the Heart of the Home. Heading Eve…" at bounding box center [349, 8] width 480 height 435
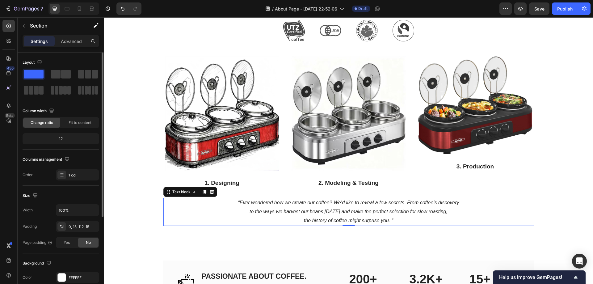
click at [331, 210] on icon "to the ways we harvest our beans today and make the perfect selection for slow …" at bounding box center [349, 211] width 198 height 5
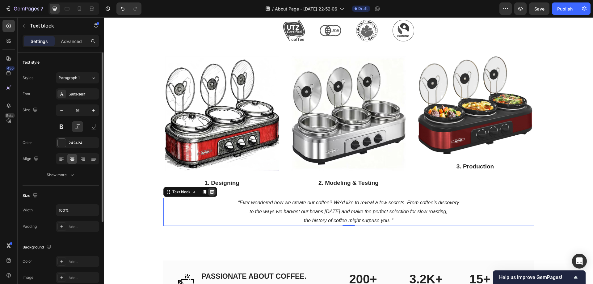
click at [211, 189] on icon at bounding box center [211, 191] width 5 height 5
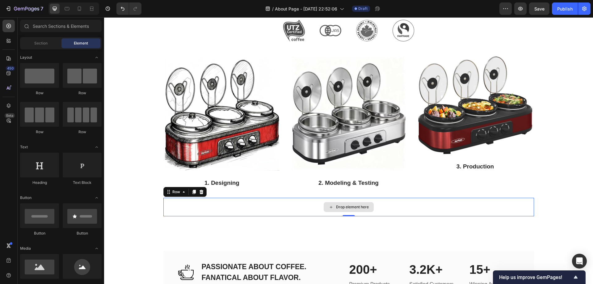
click at [176, 205] on div "Drop element here" at bounding box center [348, 207] width 371 height 19
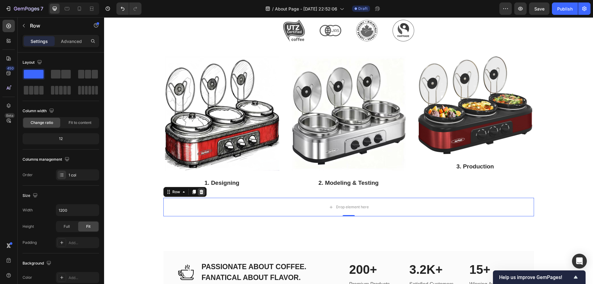
click at [202, 193] on div at bounding box center [201, 191] width 7 height 7
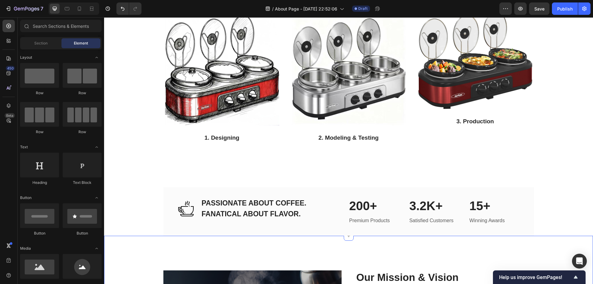
scroll to position [772, 0]
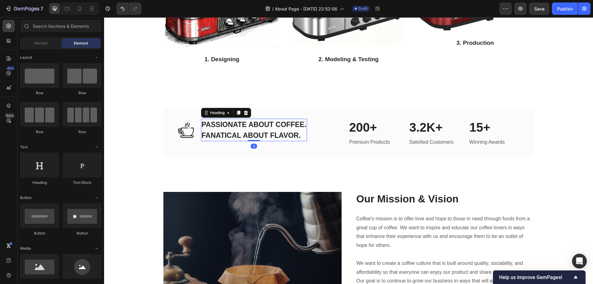
click at [271, 124] on p "PASSIONATE ABOUT COFFEE. FANATICAL ABOUT FLAVOR." at bounding box center [254, 129] width 105 height 21
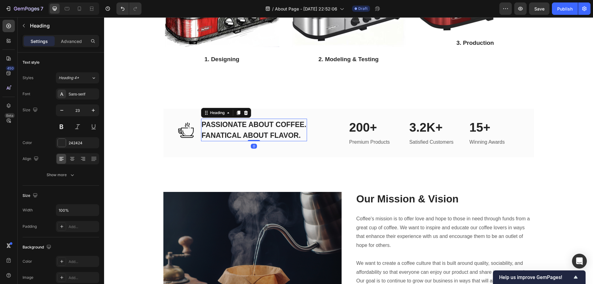
click at [271, 124] on p "PASSIONATE ABOUT COFFEE. FANATICAL ABOUT FLAVOR." at bounding box center [254, 129] width 105 height 21
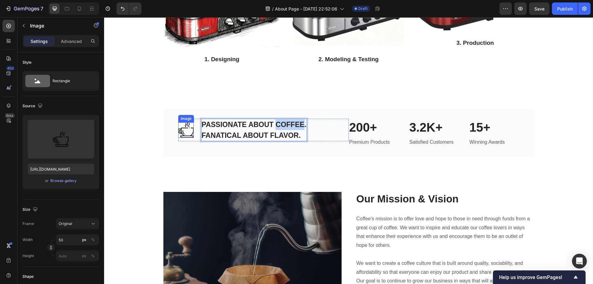
click at [183, 132] on img at bounding box center [185, 129] width 15 height 15
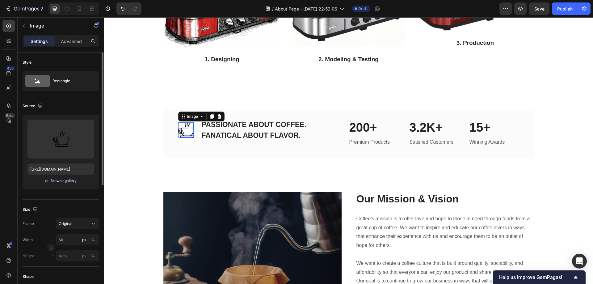
click at [63, 181] on div "Browse gallery" at bounding box center [63, 181] width 26 height 6
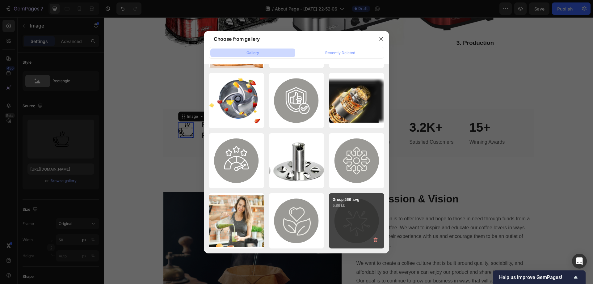
scroll to position [1138, 0]
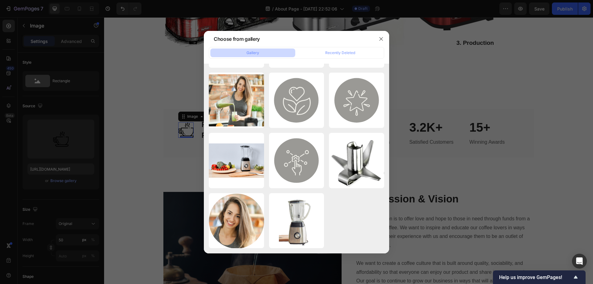
click at [150, 148] on div at bounding box center [296, 142] width 593 height 284
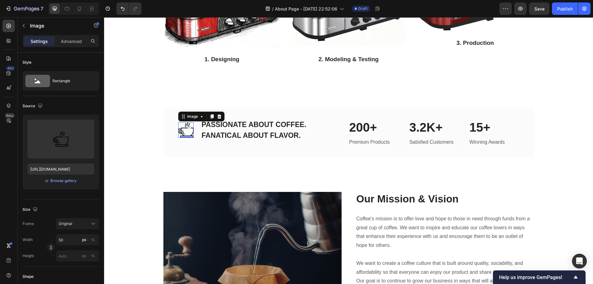
click at [188, 128] on img at bounding box center [185, 129] width 15 height 15
click at [217, 118] on icon at bounding box center [219, 116] width 4 height 4
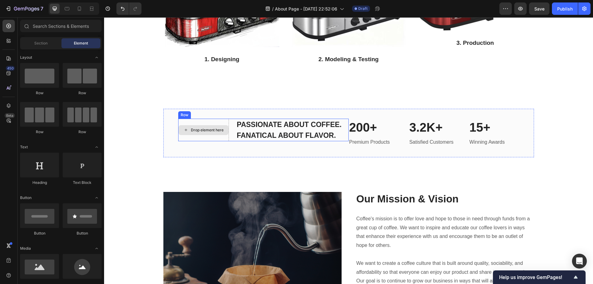
click at [193, 132] on div "Drop element here" at bounding box center [207, 130] width 33 height 5
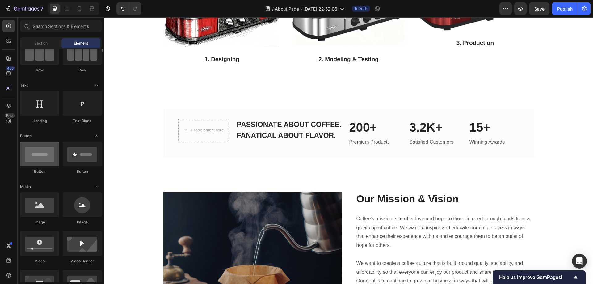
scroll to position [93, 0]
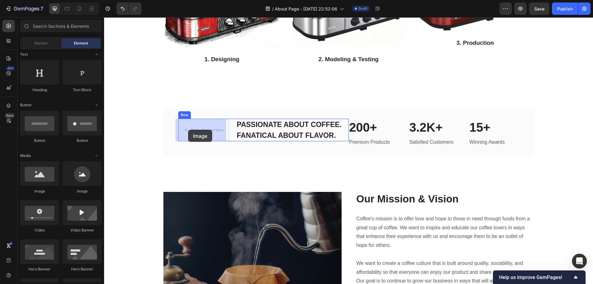
drag, startPoint x: 149, startPoint y: 196, endPoint x: 188, endPoint y: 130, distance: 76.8
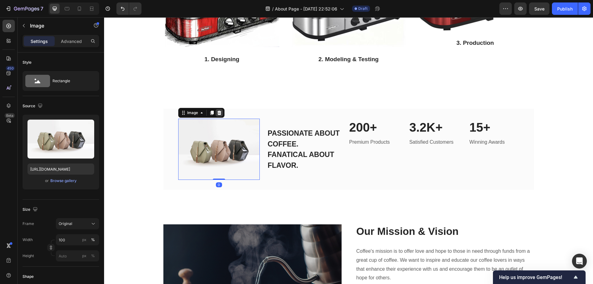
click at [217, 113] on icon at bounding box center [219, 113] width 4 height 4
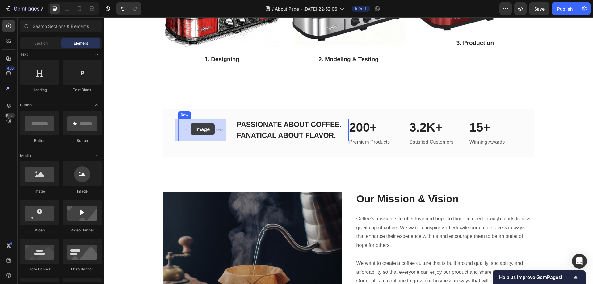
drag, startPoint x: 186, startPoint y: 189, endPoint x: 191, endPoint y: 123, distance: 65.9
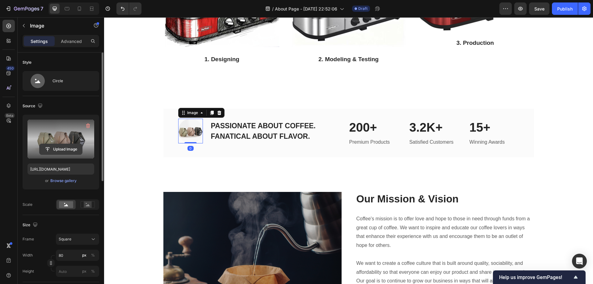
click at [70, 146] on input "file" at bounding box center [61, 149] width 43 height 11
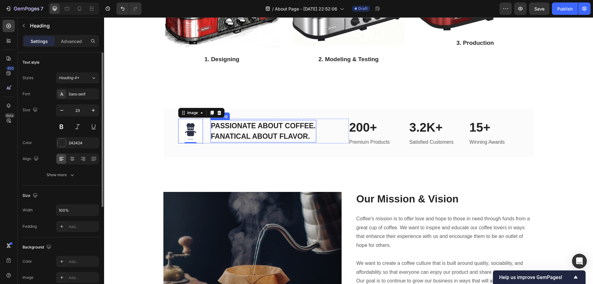
click at [249, 134] on p "PASSIONATE ABOUT COFFEE. FANATICAL ABOUT FLAVOR." at bounding box center [263, 130] width 105 height 21
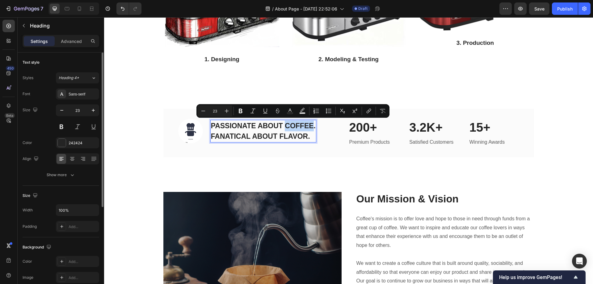
drag, startPoint x: 290, startPoint y: 127, endPoint x: 306, endPoint y: 127, distance: 16.4
click at [306, 127] on p "PASSIONATE ABOUT COFFEE. FANATICAL ABOUT FLAVOR." at bounding box center [263, 130] width 105 height 21
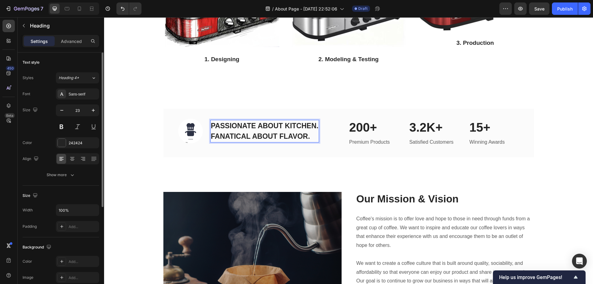
drag, startPoint x: 260, startPoint y: 134, endPoint x: 236, endPoint y: 136, distance: 23.6
click at [259, 135] on p "PASSIONATE ABOUT KITCHEN. FANATICAL ABOUT FLAVOR." at bounding box center [265, 130] width 108 height 21
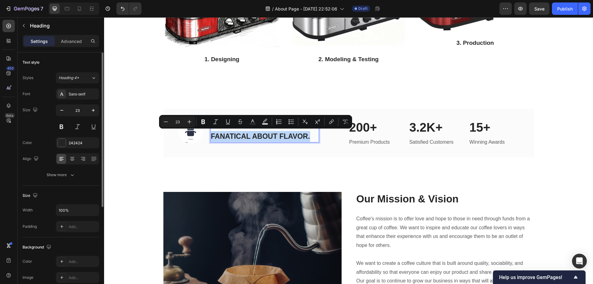
drag, startPoint x: 210, startPoint y: 135, endPoint x: 305, endPoint y: 137, distance: 95.5
click at [305, 137] on p "PASSIONATE ABOUT KITCHEN. FANATICAL ABOUT FLAVOR." at bounding box center [265, 130] width 108 height 21
copy p "FANATICAL ABOUT FLAVOR."
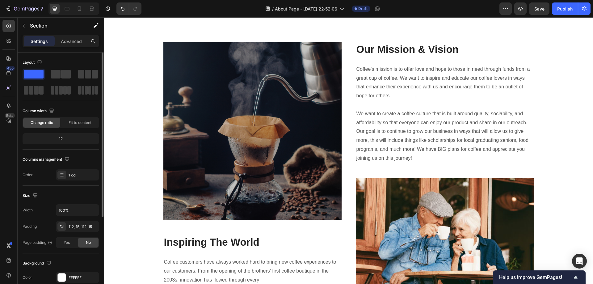
scroll to position [927, 0]
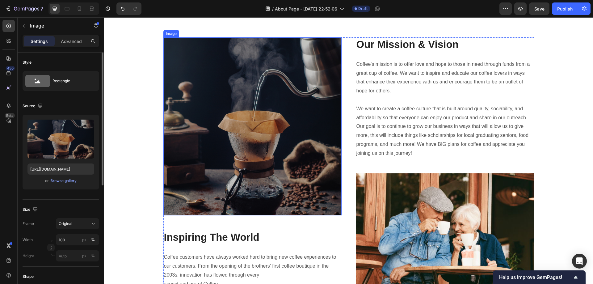
click at [300, 126] on img at bounding box center [252, 126] width 178 height 178
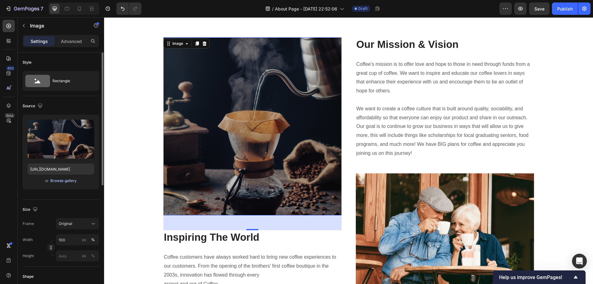
click at [56, 181] on div "Browse gallery" at bounding box center [63, 181] width 26 height 6
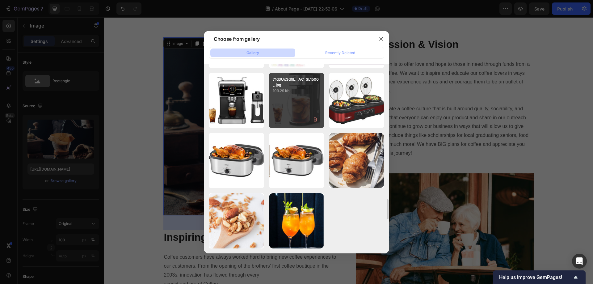
scroll to position [1558, 0]
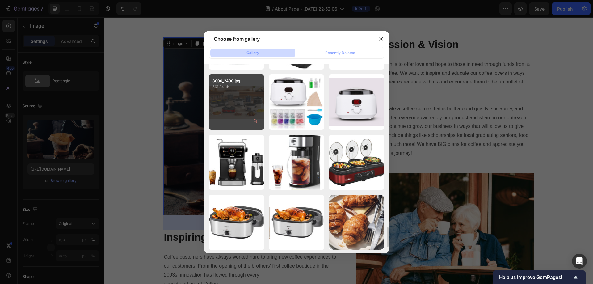
click at [231, 97] on div "3000_2400.jpg 561.34 kb" at bounding box center [236, 101] width 55 height 55
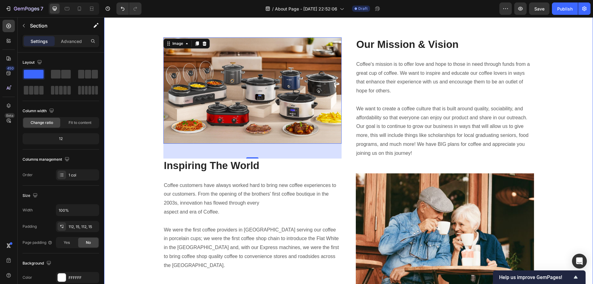
click at [575, 157] on div "Image 48 Inspiring The World Heading Coffee customers have always worked hard t…" at bounding box center [349, 194] width 480 height 314
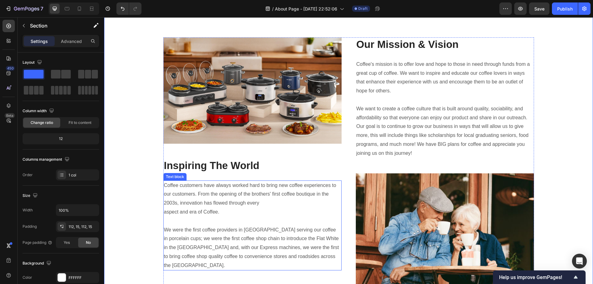
scroll to position [1019, 0]
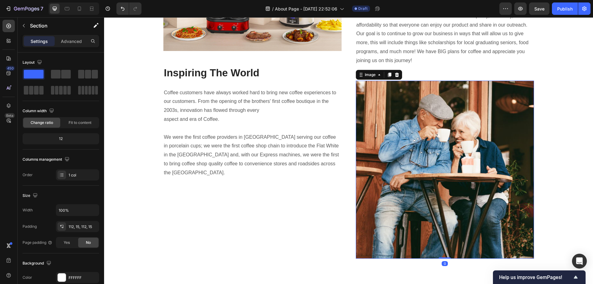
click at [437, 180] on img at bounding box center [445, 170] width 178 height 178
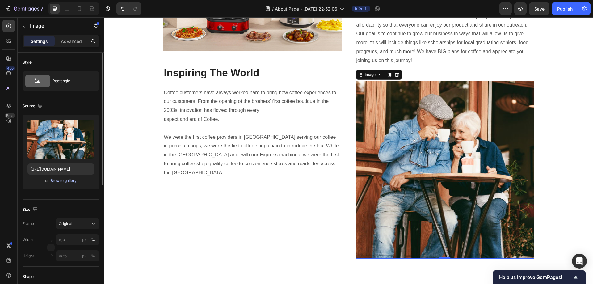
click at [55, 181] on div "Browse gallery" at bounding box center [63, 181] width 26 height 6
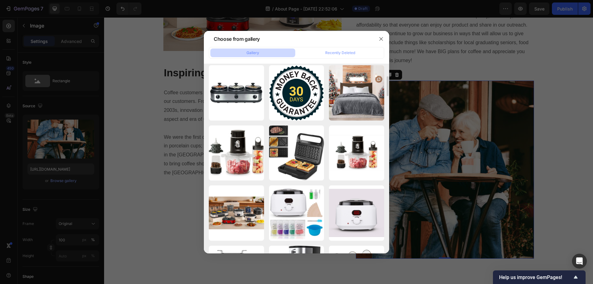
scroll to position [0, 0]
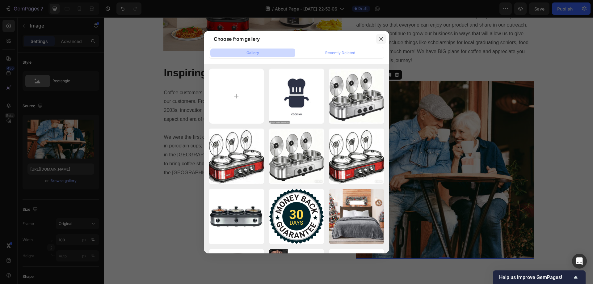
click at [380, 38] on icon "button" at bounding box center [380, 38] width 3 height 3
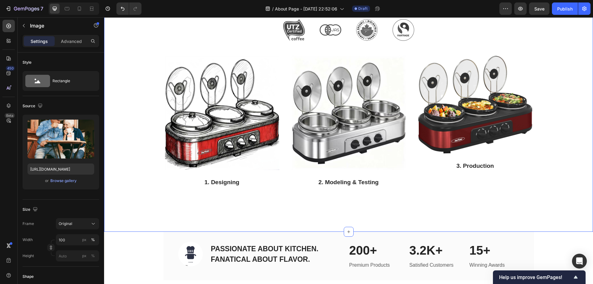
scroll to position [649, 0]
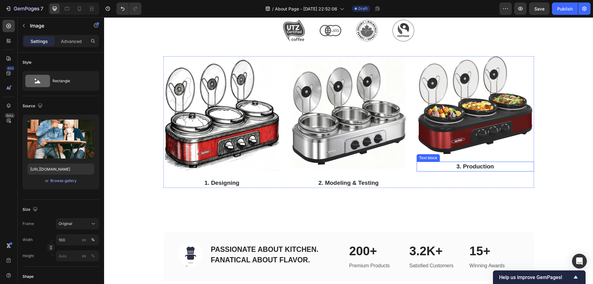
click at [492, 165] on p "3. Production" at bounding box center [475, 166] width 116 height 9
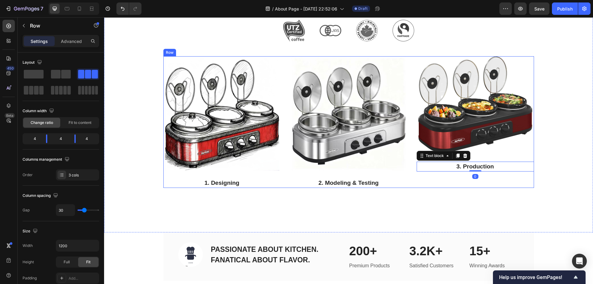
click at [473, 184] on div "Image 3. Production Text block 0" at bounding box center [475, 122] width 117 height 132
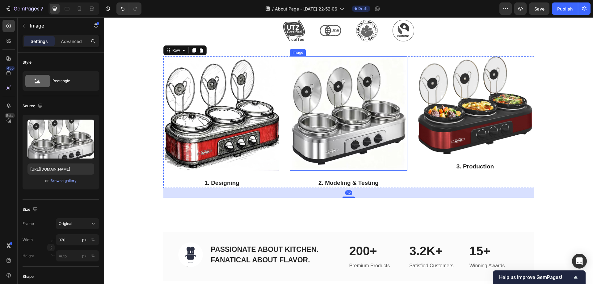
click at [366, 166] on img at bounding box center [349, 113] width 114 height 114
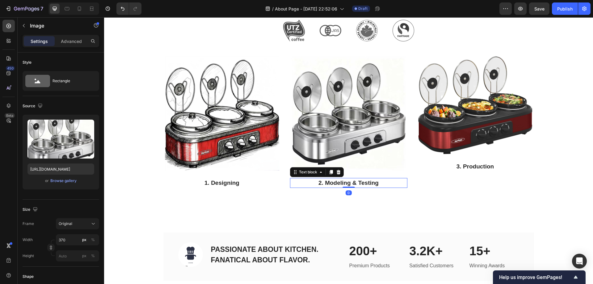
click at [340, 182] on p "2. Modeling & Testing" at bounding box center [349, 183] width 116 height 9
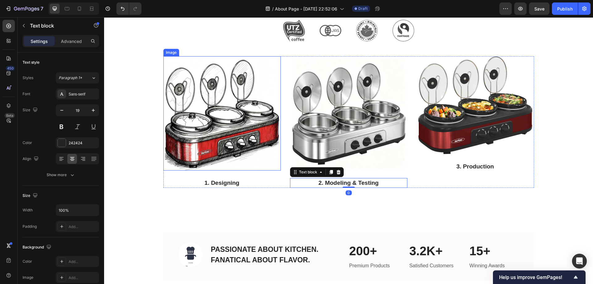
click at [272, 157] on img at bounding box center [222, 113] width 114 height 114
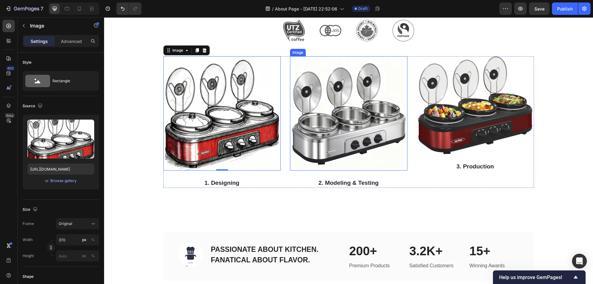
click at [332, 157] on img at bounding box center [349, 113] width 114 height 114
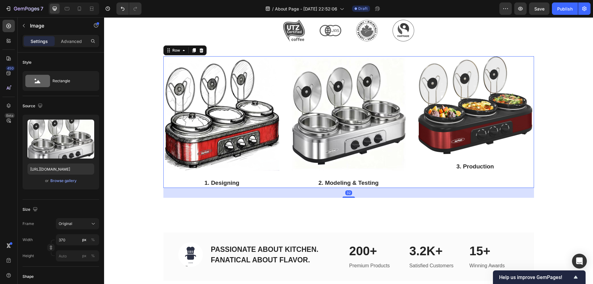
click at [440, 156] on div "Image 3. Production Text block" at bounding box center [475, 122] width 117 height 132
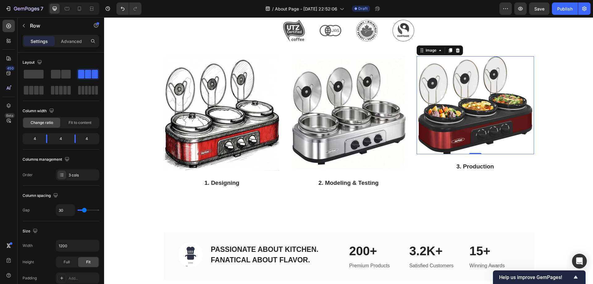
click at [449, 143] on img at bounding box center [475, 105] width 114 height 98
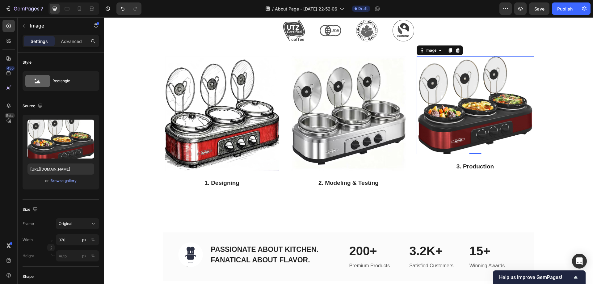
click at [475, 154] on div "0" at bounding box center [475, 154] width 6 height 5
drag, startPoint x: 473, startPoint y: 153, endPoint x: 473, endPoint y: 164, distance: 11.1
click at [473, 164] on div at bounding box center [475, 164] width 12 height 2
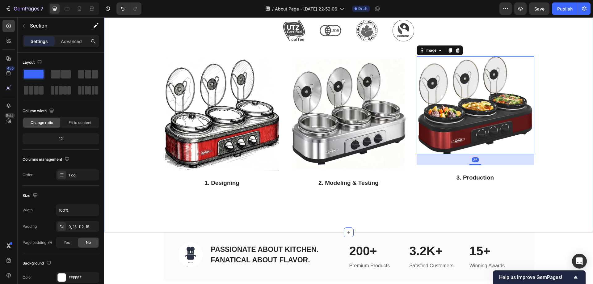
click at [474, 135] on img at bounding box center [475, 105] width 114 height 98
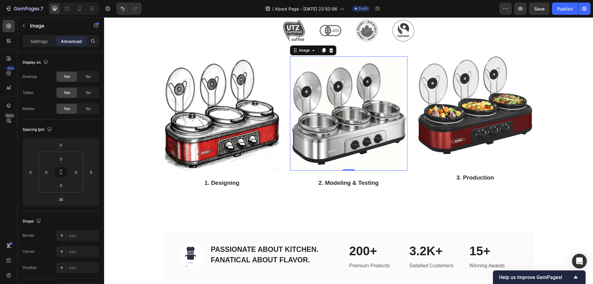
click at [355, 99] on img at bounding box center [349, 113] width 114 height 114
click at [463, 91] on img at bounding box center [475, 105] width 114 height 98
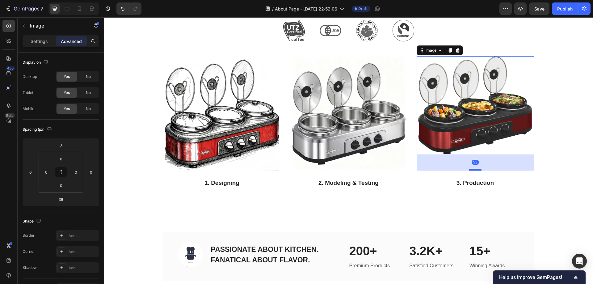
drag, startPoint x: 476, startPoint y: 164, endPoint x: 474, endPoint y: 169, distance: 5.9
click at [474, 169] on div at bounding box center [475, 170] width 12 height 2
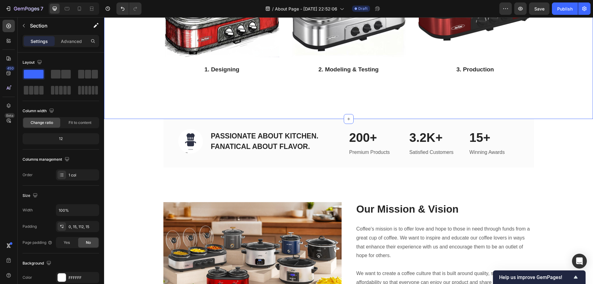
scroll to position [803, 0]
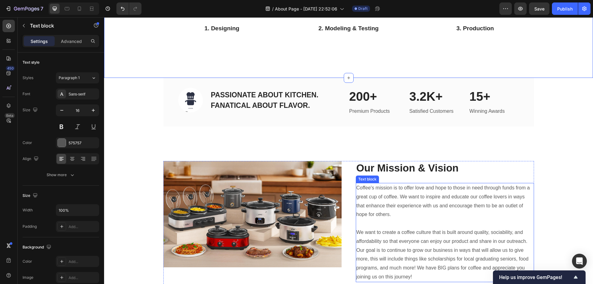
click at [420, 209] on p "Coffee's mission is to offer love and hope to those in need through funds from …" at bounding box center [445, 233] width 177 height 98
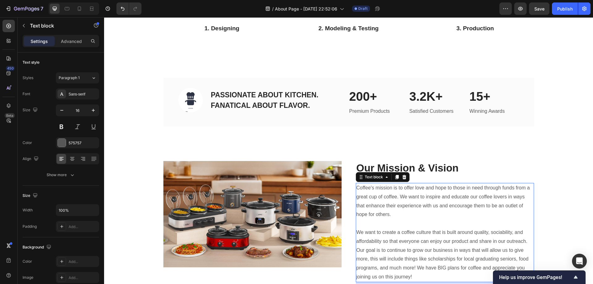
click at [411, 215] on p "Coffee's mission is to offer love and hope to those in need through funds from …" at bounding box center [445, 233] width 177 height 98
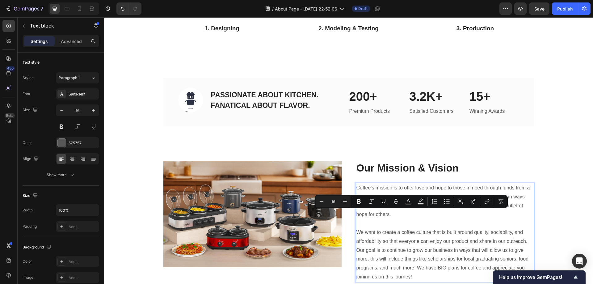
click at [411, 215] on p "Coffee's mission is to offer love and hope to those in need through funds from …" at bounding box center [445, 233] width 177 height 98
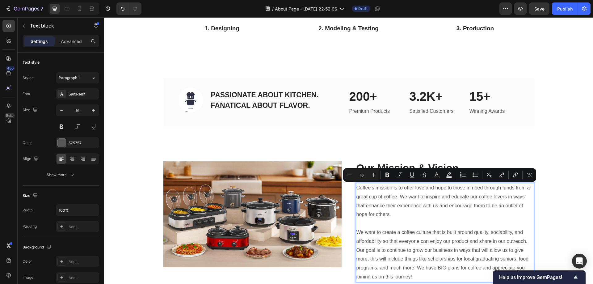
drag, startPoint x: 409, startPoint y: 214, endPoint x: 373, endPoint y: 193, distance: 41.9
click at [357, 189] on p "Coffee's mission is to offer love and hope to those in need through funds from …" at bounding box center [445, 233] width 177 height 98
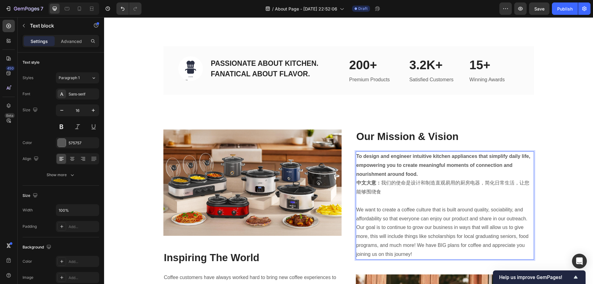
scroll to position [865, 0]
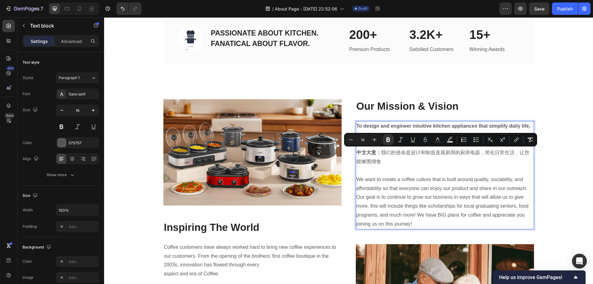
drag, startPoint x: 377, startPoint y: 161, endPoint x: 355, endPoint y: 154, distance: 23.3
click at [357, 154] on p "中文大意： 我们的使命是设计和制造直观易用的厨房电器，简化日常生活，让您能够围绕食 We want to create a coffee culture th…" at bounding box center [445, 188] width 177 height 80
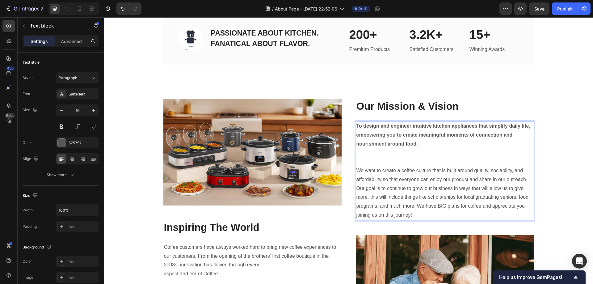
drag, startPoint x: 415, startPoint y: 166, endPoint x: 408, endPoint y: 166, distance: 6.8
click at [415, 166] on p "⁠⁠⁠⁠⁠⁠⁠ We want to create a coffee culture that is built around quality, sociab…" at bounding box center [445, 183] width 177 height 71
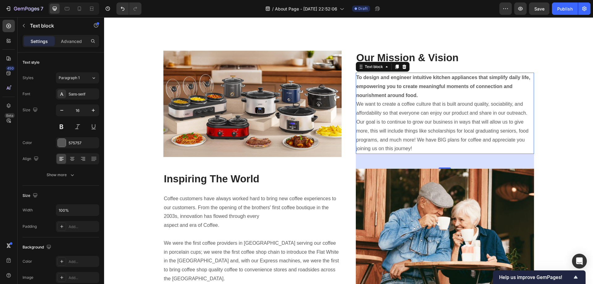
scroll to position [927, 0]
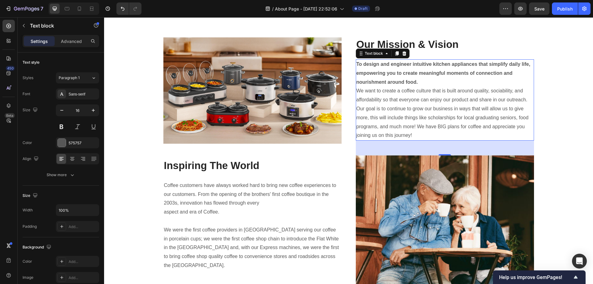
click at [448, 138] on p "To design and engineer intuitive kitchen appliances that simplify daily life, e…" at bounding box center [445, 100] width 177 height 80
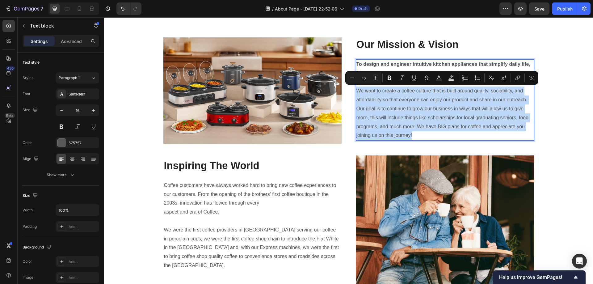
drag, startPoint x: 450, startPoint y: 137, endPoint x: 355, endPoint y: 92, distance: 105.4
click at [357, 93] on p "To design and engineer intuitive kitchen appliances that simplify daily life, e…" at bounding box center [445, 100] width 177 height 80
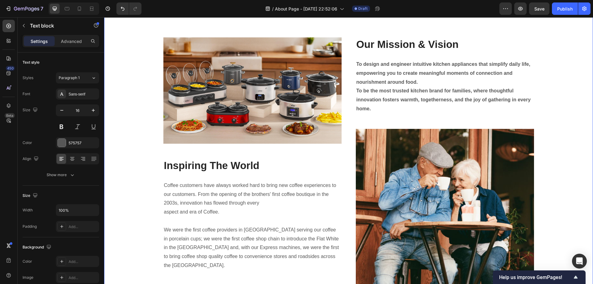
click at [560, 94] on div "Image Inspiring The World Heading Coffee customers have always worked hard to b…" at bounding box center [349, 171] width 480 height 269
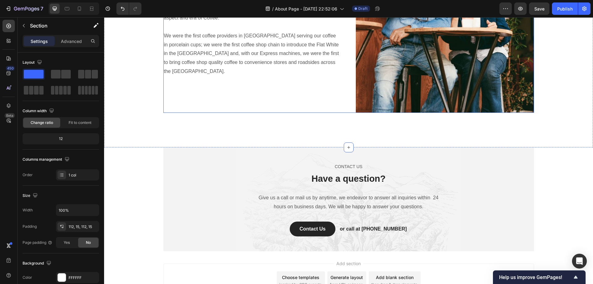
scroll to position [1174, 0]
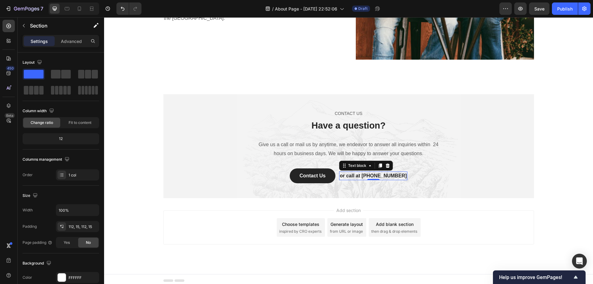
click at [368, 177] on p "or call at 0917788999" at bounding box center [373, 175] width 67 height 7
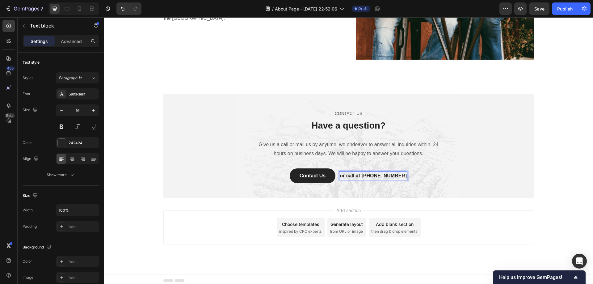
click at [369, 176] on p "or call at 0917788999" at bounding box center [373, 175] width 67 height 7
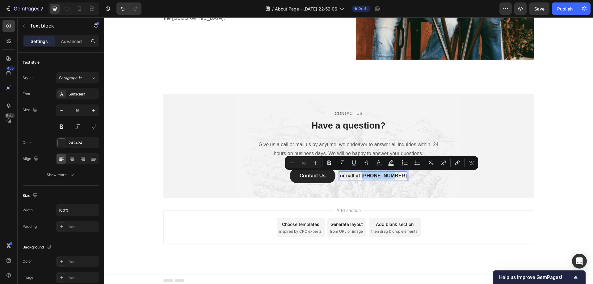
drag, startPoint x: 368, startPoint y: 176, endPoint x: 396, endPoint y: 177, distance: 27.5
click at [396, 177] on p "or call at 0917788999" at bounding box center [373, 175] width 67 height 7
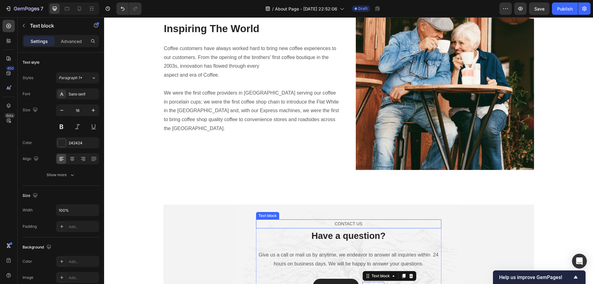
scroll to position [1115, 0]
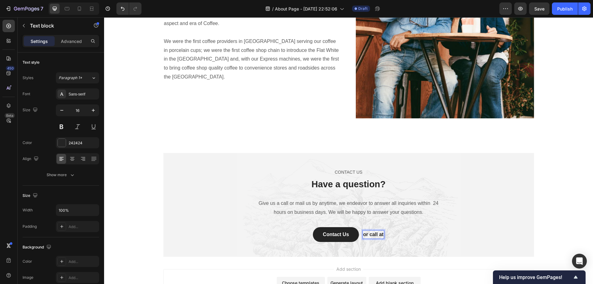
click at [379, 236] on p "or call at" at bounding box center [373, 234] width 20 height 7
click at [381, 235] on p "or call at" at bounding box center [373, 234] width 20 height 7
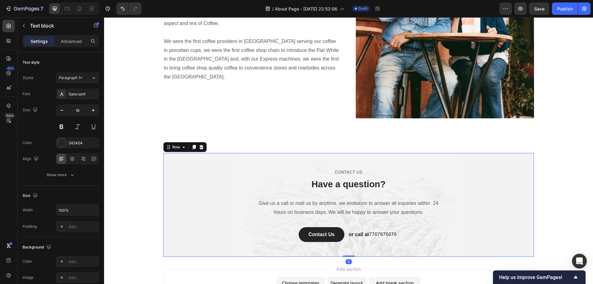
click at [362, 248] on div "CONTACT US Text block Have a question? Heading Give us a call or mail us by any…" at bounding box center [348, 205] width 371 height 104
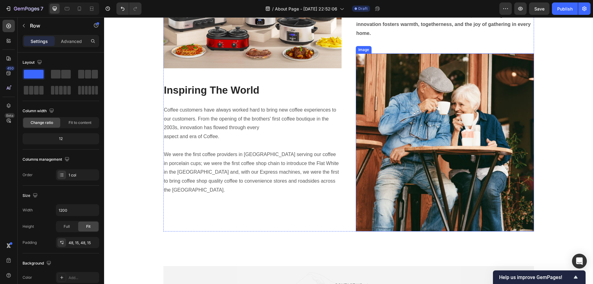
scroll to position [1053, 0]
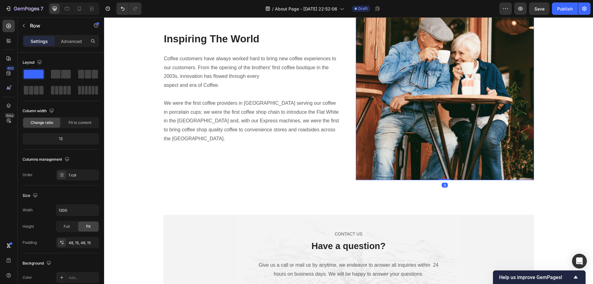
click at [439, 86] on img at bounding box center [445, 91] width 178 height 178
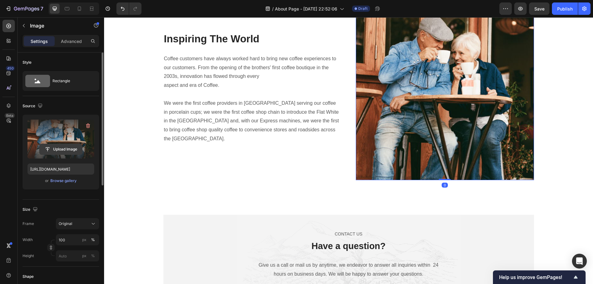
click at [59, 149] on input "file" at bounding box center [61, 149] width 43 height 11
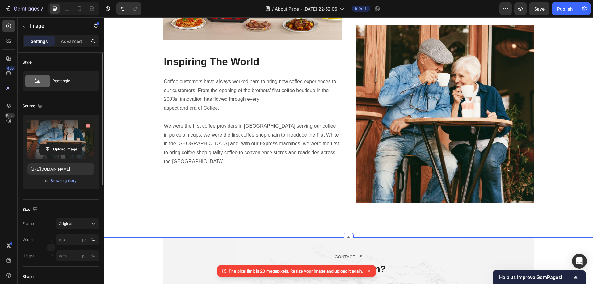
scroll to position [1019, 0]
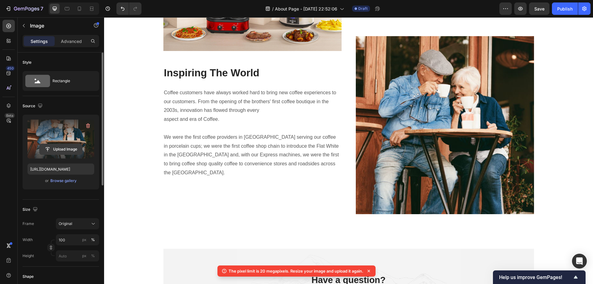
click at [65, 146] on input "file" at bounding box center [61, 149] width 43 height 11
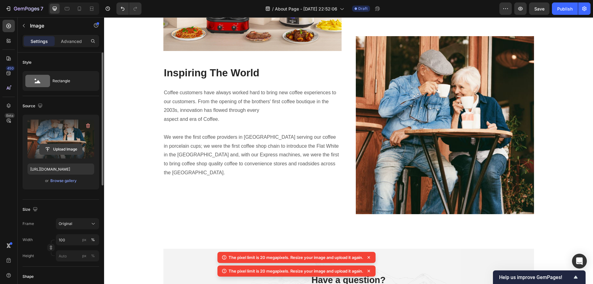
click at [66, 149] on input "file" at bounding box center [61, 149] width 43 height 11
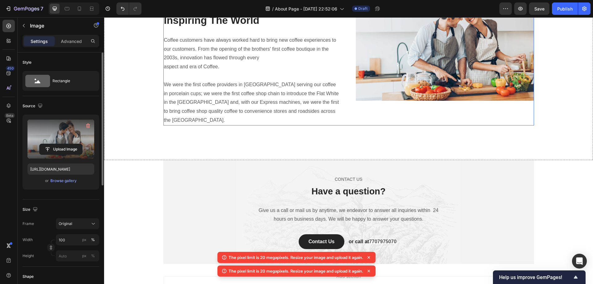
scroll to position [1132, 0]
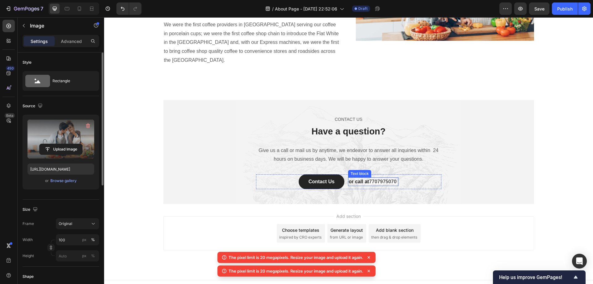
click at [386, 179] on span "7707975070" at bounding box center [382, 181] width 27 height 5
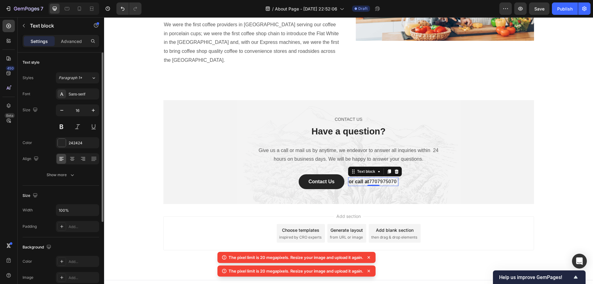
click at [365, 178] on p "or call at 7707975070" at bounding box center [373, 181] width 49 height 7
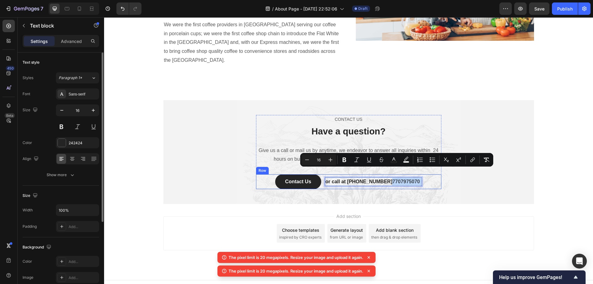
drag, startPoint x: 382, startPoint y: 174, endPoint x: 413, endPoint y: 174, distance: 30.9
click at [413, 174] on div "Contact Us Button or call at 7707975070 7707975070 Text block 0 Row" at bounding box center [348, 181] width 185 height 15
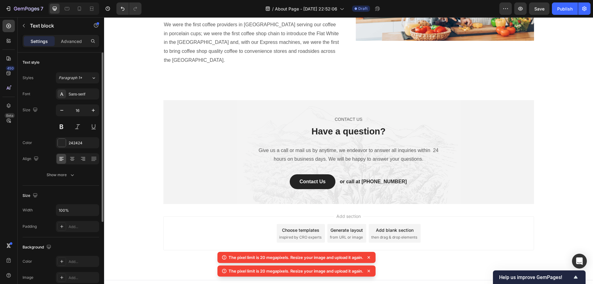
click at [496, 218] on div "Add section Choose templates inspired by CRO experts Generate layout from URL o…" at bounding box center [348, 233] width 371 height 34
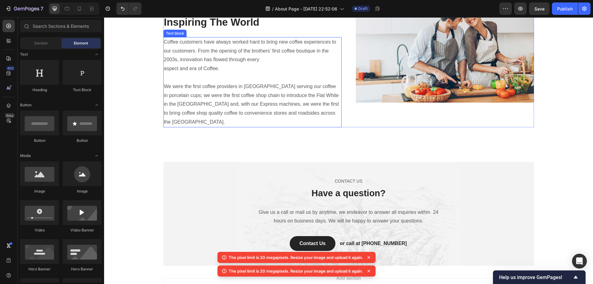
scroll to position [1039, 0]
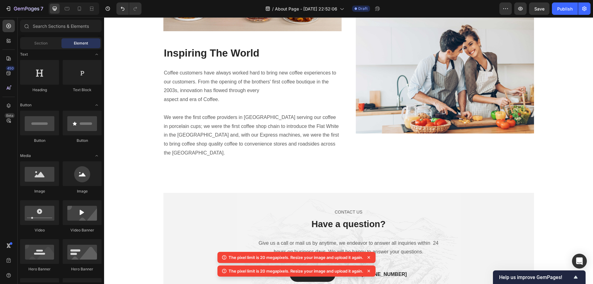
click at [368, 258] on icon at bounding box center [369, 257] width 6 height 6
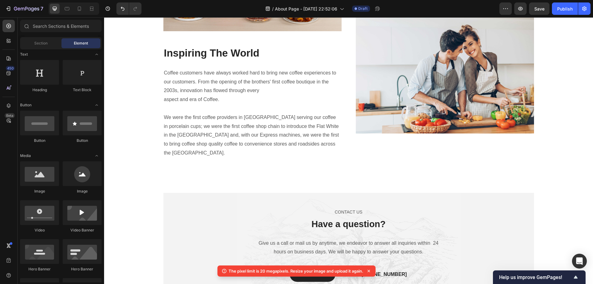
click at [370, 270] on icon at bounding box center [369, 271] width 2 height 2
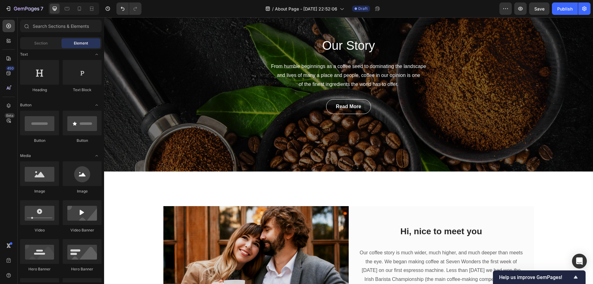
scroll to position [0, 0]
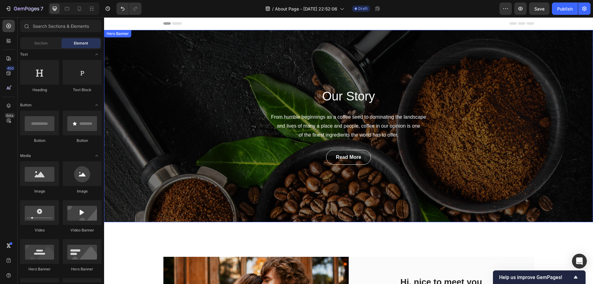
click at [183, 164] on div "Our Story Heading From humble beginnings as a coffee seed to dominating the lan…" at bounding box center [348, 126] width 489 height 192
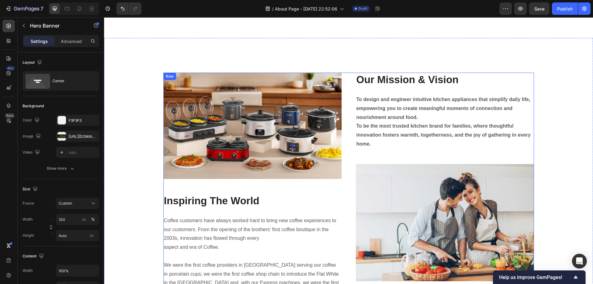
scroll to position [1019, 0]
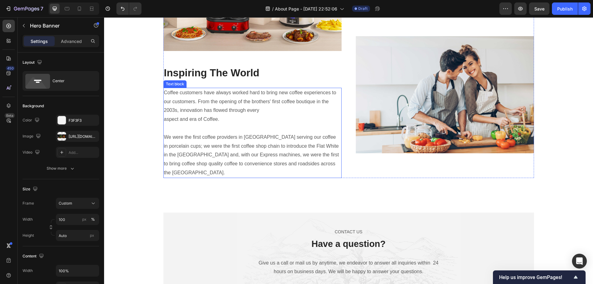
click at [226, 119] on p "Coffee customers have always worked hard to bring new coffee experiences to our…" at bounding box center [252, 132] width 177 height 89
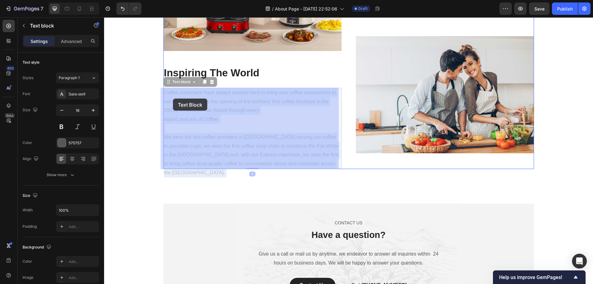
drag, startPoint x: 294, startPoint y: 164, endPoint x: 173, endPoint y: 99, distance: 137.6
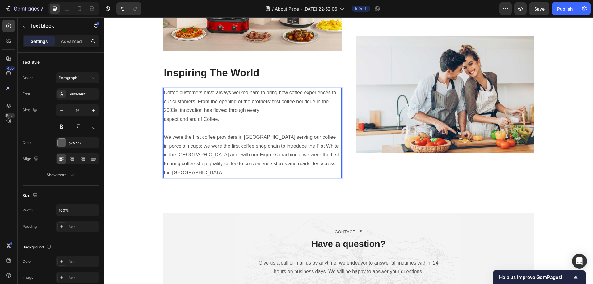
drag, startPoint x: 173, startPoint y: 99, endPoint x: 162, endPoint y: 92, distance: 12.6
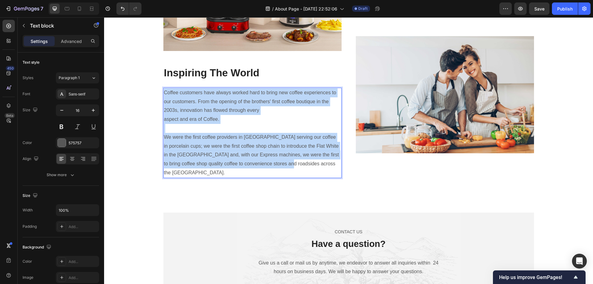
drag, startPoint x: 162, startPoint y: 92, endPoint x: 293, endPoint y: 165, distance: 150.2
click at [293, 165] on p "Coffee customers have always worked hard to bring new coffee experiences to our…" at bounding box center [252, 132] width 177 height 89
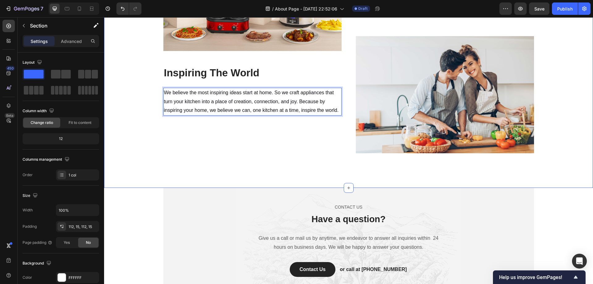
click at [137, 156] on div "Image Inspiring The World Heading We believe the most inspiring ideas start at …" at bounding box center [348, 49] width 489 height 278
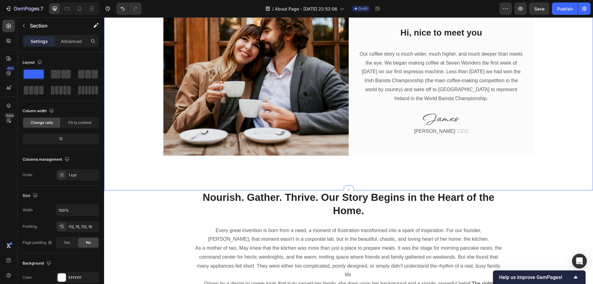
scroll to position [158, 0]
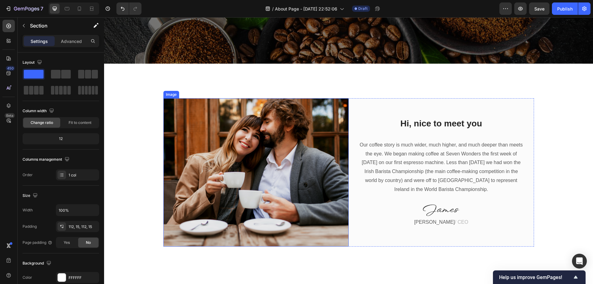
click at [261, 143] on img at bounding box center [255, 172] width 185 height 148
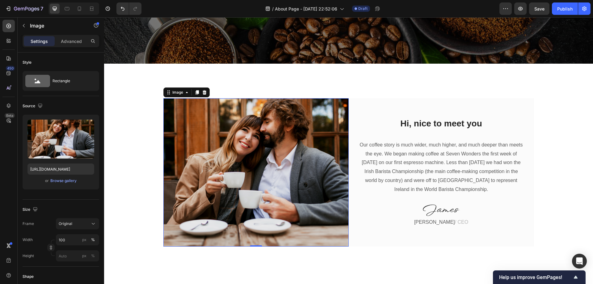
click at [236, 149] on img at bounding box center [255, 172] width 185 height 148
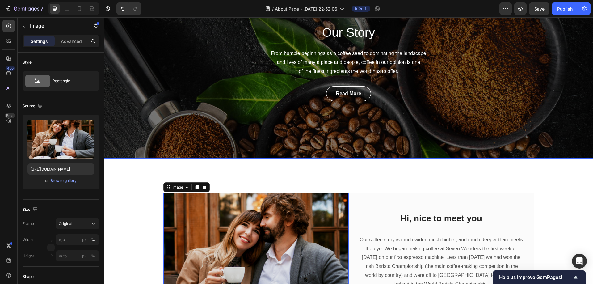
scroll to position [0, 0]
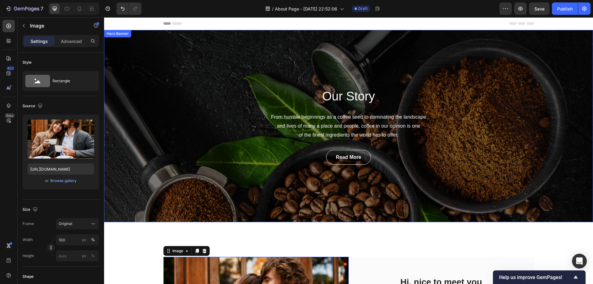
click at [179, 111] on div "Our Story Heading From humble beginnings as a coffee seed to dominating the lan…" at bounding box center [348, 126] width 489 height 192
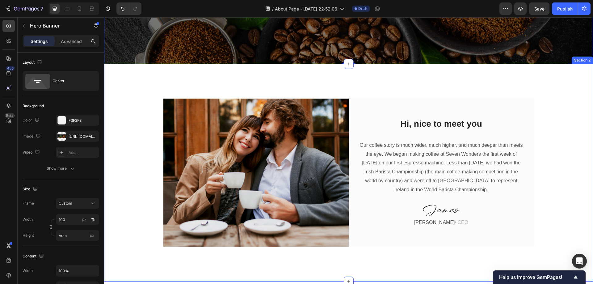
scroll to position [247, 0]
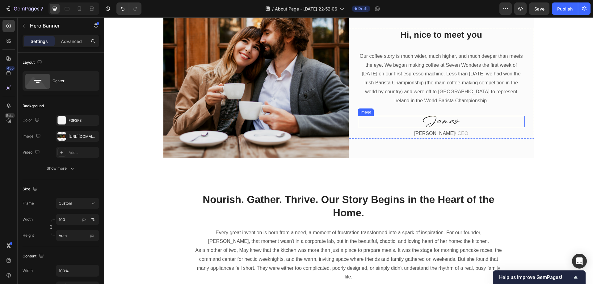
click at [441, 122] on img at bounding box center [441, 121] width 37 height 11
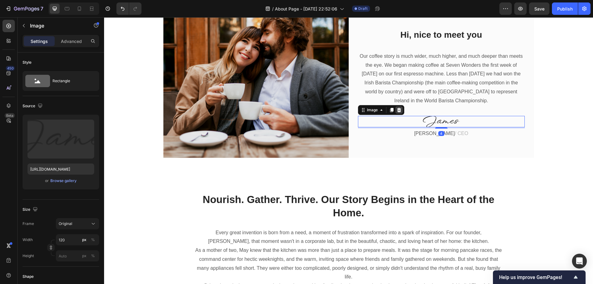
click at [398, 110] on icon at bounding box center [399, 110] width 4 height 4
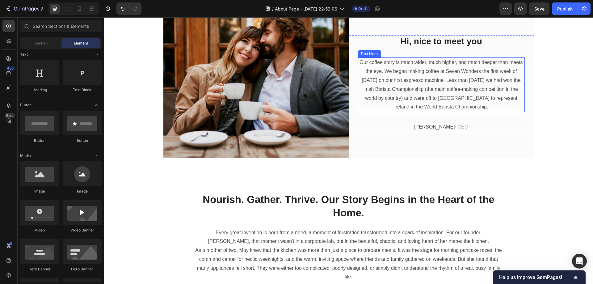
click at [446, 96] on p "Our coffee story is much wider, much higher, and much deeper than meets the eye…" at bounding box center [442, 84] width 166 height 53
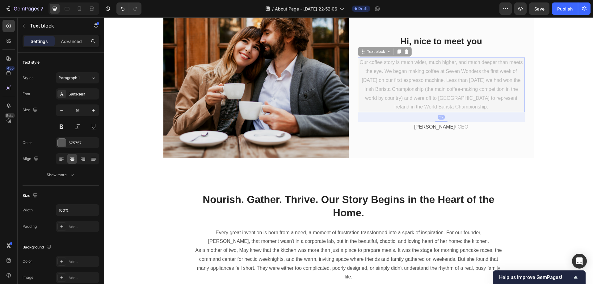
scroll to position [222, 0]
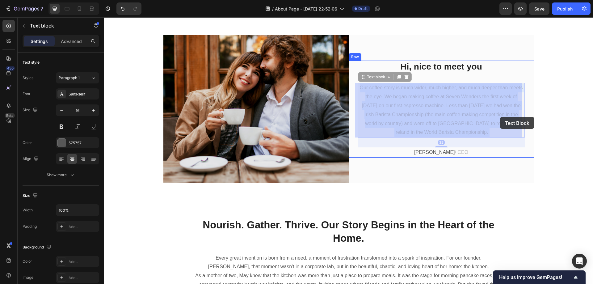
drag, startPoint x: 361, startPoint y: 62, endPoint x: 500, endPoint y: 117, distance: 149.8
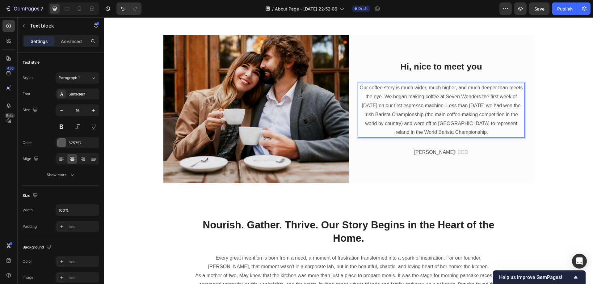
drag, startPoint x: 503, startPoint y: 135, endPoint x: 360, endPoint y: 90, distance: 150.2
click at [360, 90] on p "Our coffee story is much wider, much higher, and much deeper than meets the eye…" at bounding box center [442, 109] width 166 height 53
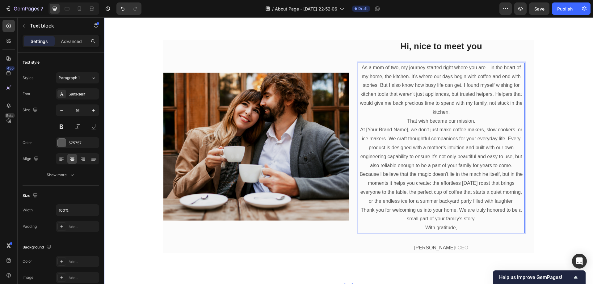
scroll to position [227, 0]
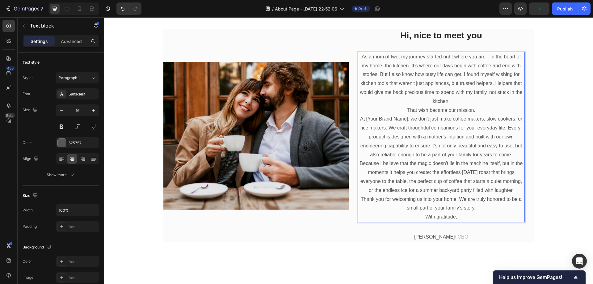
click at [407, 121] on p "At [Your Brand Name], we don't just make coffee makers, slow cookers, or ice ma…" at bounding box center [442, 137] width 166 height 44
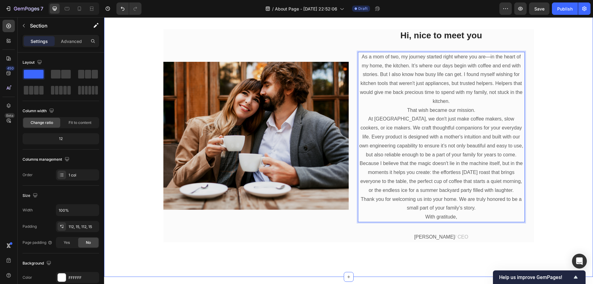
click at [576, 72] on div "Image Hi, nice to meet you Heading As a mom of two, my journey started right wh…" at bounding box center [349, 135] width 480 height 213
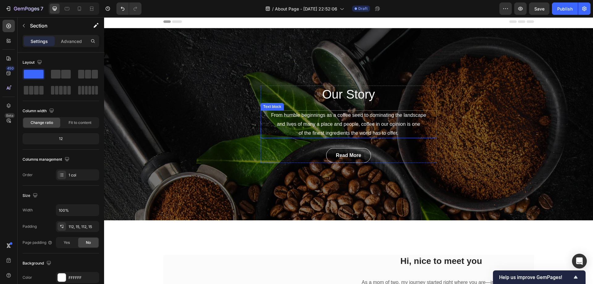
scroll to position [124, 0]
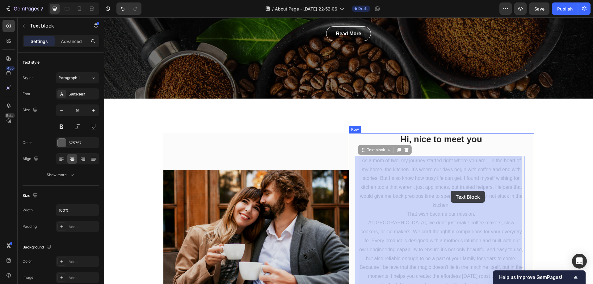
drag, startPoint x: 358, startPoint y: 160, endPoint x: 442, endPoint y: 189, distance: 88.9
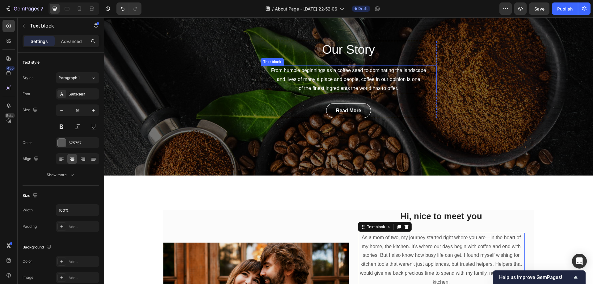
scroll to position [0, 0]
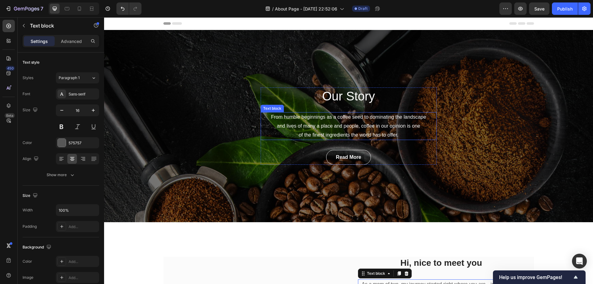
click at [298, 117] on p "From humble beginnings as a coffee seed to dominating the landscape and lives o…" at bounding box center [348, 126] width 175 height 27
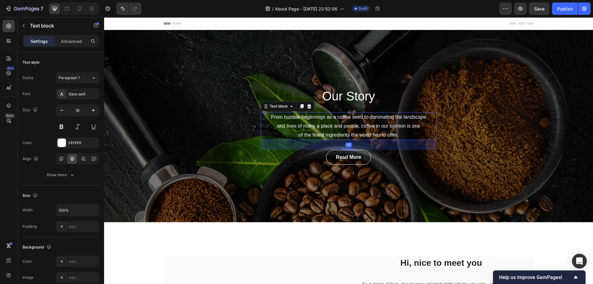
click at [266, 116] on p "From humble beginnings as a coffee seed to dominating the landscape and lives o…" at bounding box center [348, 126] width 175 height 27
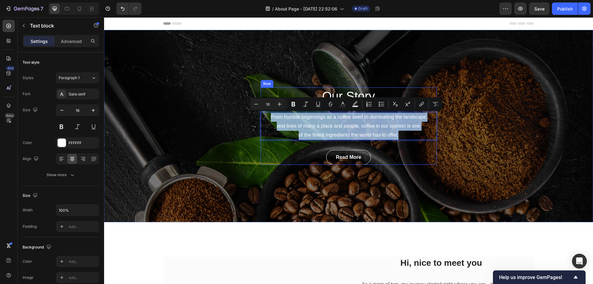
drag, startPoint x: 266, startPoint y: 116, endPoint x: 404, endPoint y: 141, distance: 140.3
click at [404, 141] on div "Our Story Heading From humble beginnings as a coffee seed to dominating the lan…" at bounding box center [349, 125] width 176 height 77
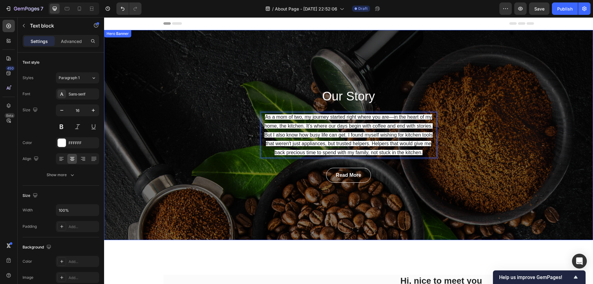
click at [486, 122] on div "Our Story Heading As a mom of two, my journey started right where you are—in th…" at bounding box center [348, 135] width 489 height 210
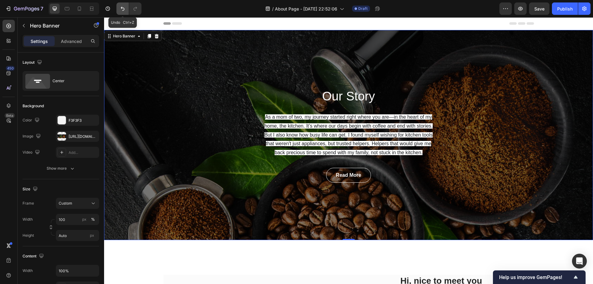
click at [120, 11] on icon "Undo/Redo" at bounding box center [123, 9] width 6 height 6
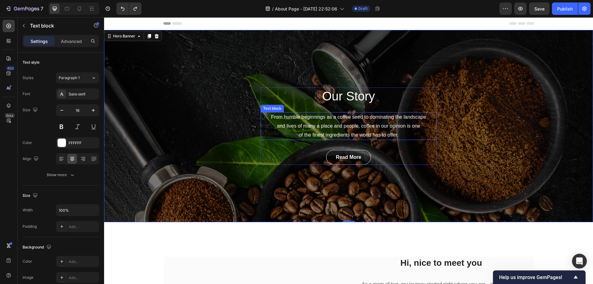
click at [268, 116] on p "From humble beginnings as a coffee seed to dominating the landscape and lives o…" at bounding box center [348, 126] width 175 height 27
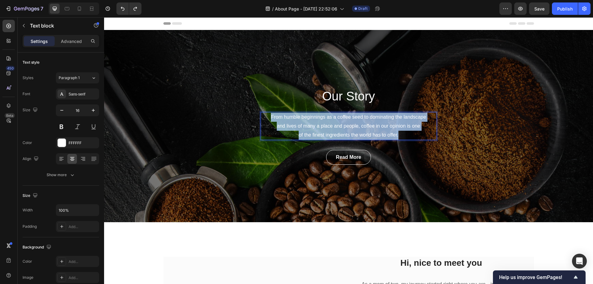
drag, startPoint x: 265, startPoint y: 117, endPoint x: 382, endPoint y: 132, distance: 118.3
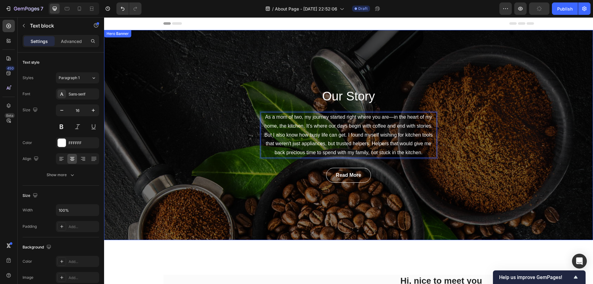
click at [500, 108] on div "Our Story Heading As a mom of two, my journey started right where you are—in th…" at bounding box center [348, 135] width 489 height 210
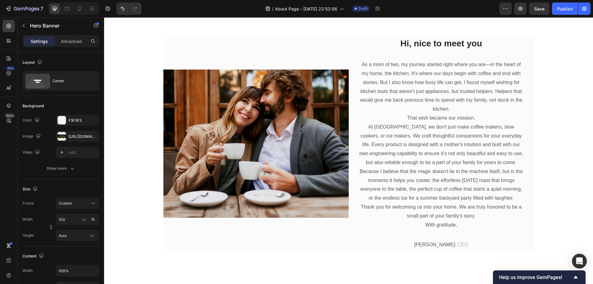
scroll to position [247, 0]
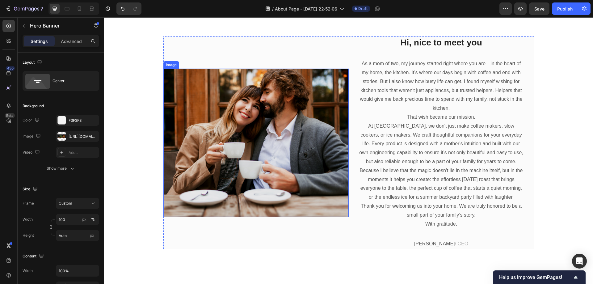
click at [195, 133] on img at bounding box center [255, 143] width 185 height 148
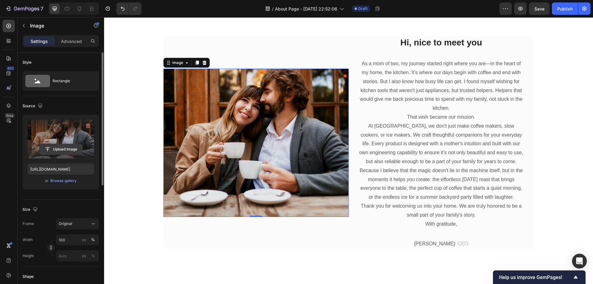
click at [60, 147] on input "file" at bounding box center [61, 149] width 43 height 11
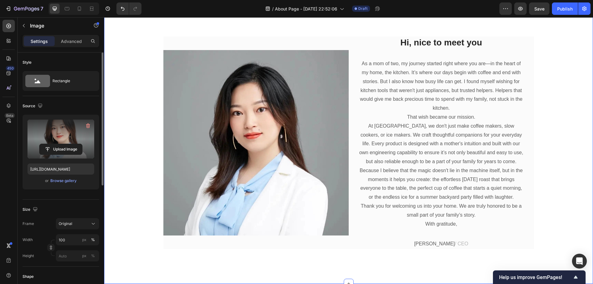
scroll to position [309, 0]
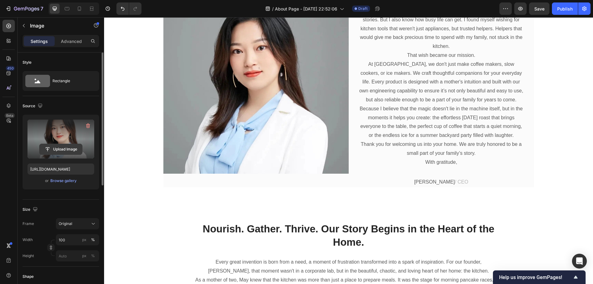
click at [68, 147] on input "file" at bounding box center [61, 149] width 43 height 11
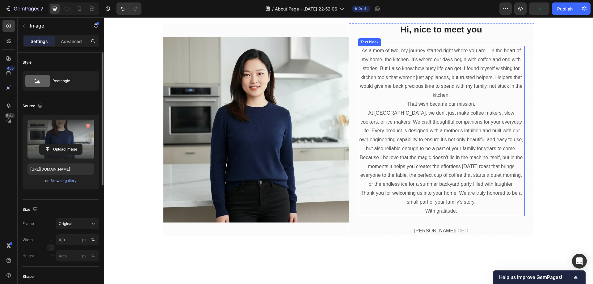
scroll to position [340, 0]
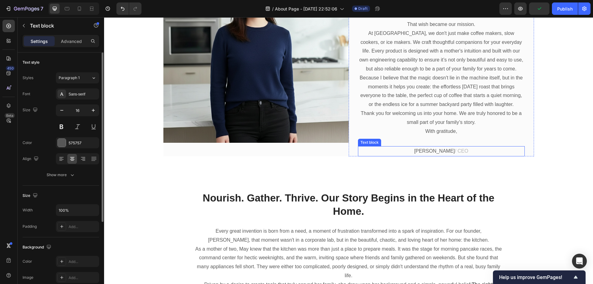
click at [433, 156] on p "May Li / CEO" at bounding box center [442, 151] width 166 height 9
click at [432, 156] on p "May Li / CEO" at bounding box center [442, 151] width 166 height 9
click at [433, 156] on p "May Li / CEO" at bounding box center [442, 151] width 166 height 9
click at [439, 156] on p "May Li / CEO" at bounding box center [442, 151] width 166 height 9
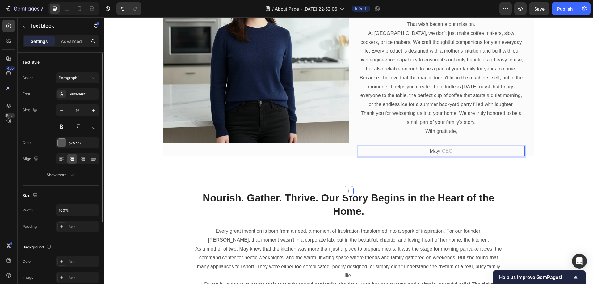
click at [558, 105] on div "Image Hi, nice to meet you Heading As a mom of two, my journey started right wh…" at bounding box center [349, 50] width 480 height 213
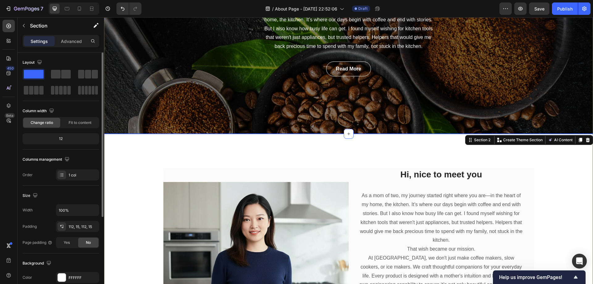
scroll to position [247, 0]
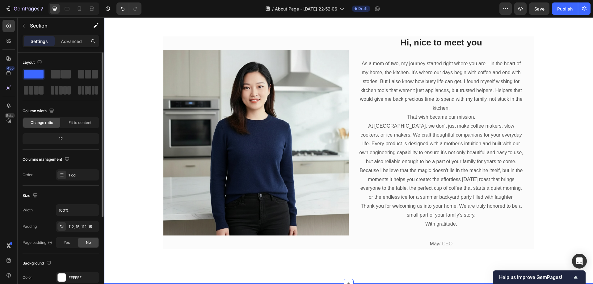
click at [570, 112] on div "Image Hi, nice to meet you Heading As a mom of two, my journey started right wh…" at bounding box center [349, 142] width 480 height 213
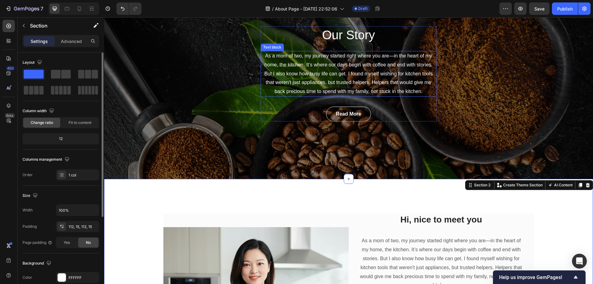
scroll to position [31, 0]
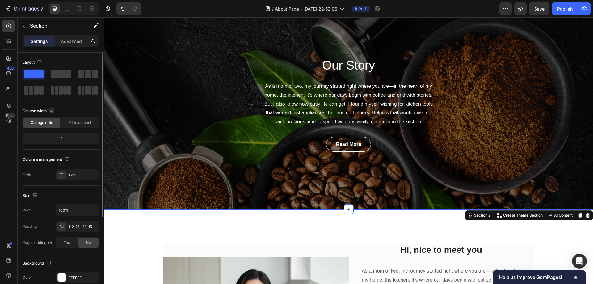
click at [234, 43] on div "Our Story Heading As a mom of two, my journey started right where you are—in th…" at bounding box center [348, 104] width 489 height 210
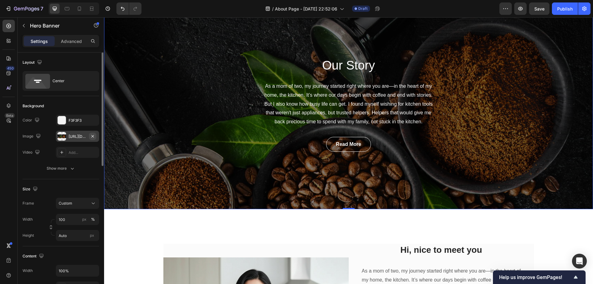
click at [92, 135] on icon "button" at bounding box center [92, 136] width 5 height 5
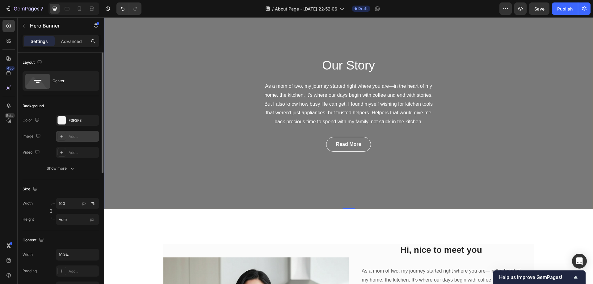
click at [194, 85] on div "Our Story Heading As a mom of two, my journey started right where you are—in th…" at bounding box center [348, 104] width 489 height 210
click at [63, 136] on icon at bounding box center [61, 136] width 5 height 5
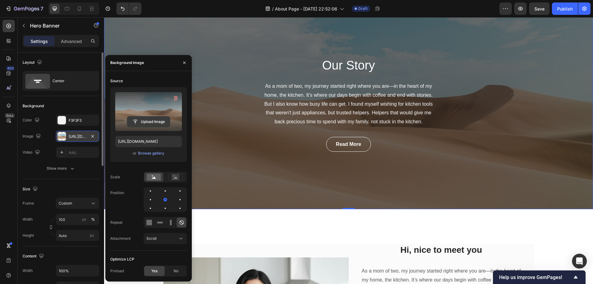
click at [150, 121] on input "file" at bounding box center [148, 121] width 43 height 11
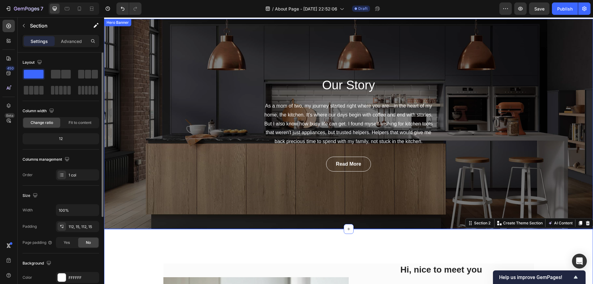
scroll to position [0, 0]
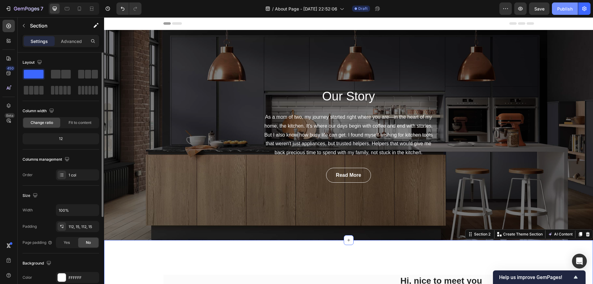
click at [566, 6] on div "Publish" at bounding box center [564, 9] width 15 height 6
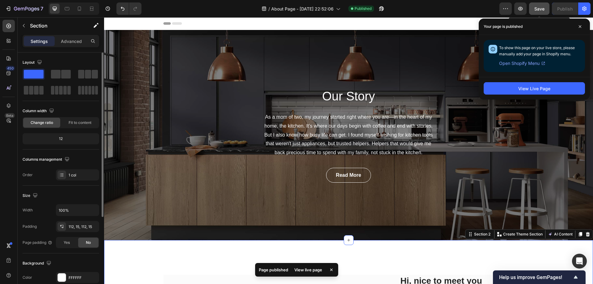
click at [542, 10] on span "Save" at bounding box center [539, 8] width 10 height 5
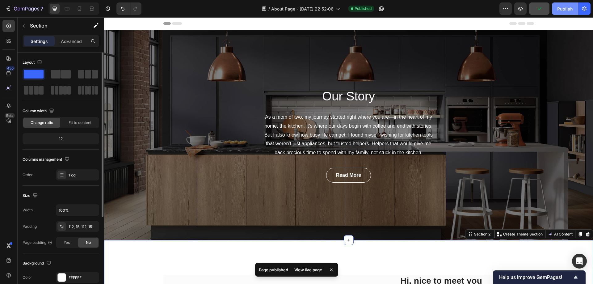
click at [569, 6] on div "Publish" at bounding box center [564, 9] width 15 height 6
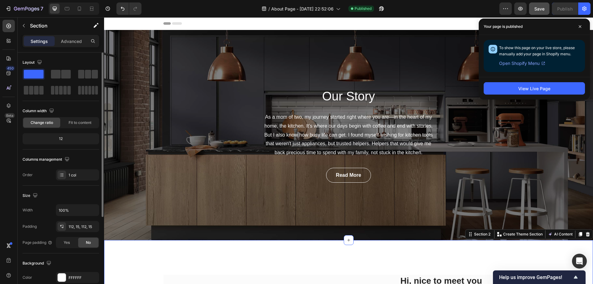
click at [532, 64] on span "Open Shopify Menu" at bounding box center [519, 63] width 40 height 7
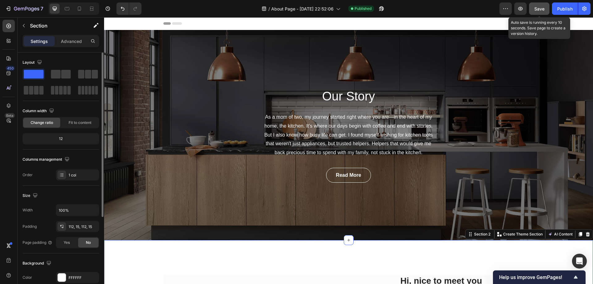
drag, startPoint x: 536, startPoint y: 6, endPoint x: 534, endPoint y: 15, distance: 8.8
click at [535, 6] on span "Save" at bounding box center [539, 8] width 10 height 5
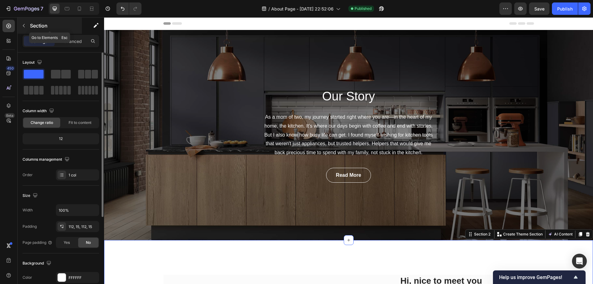
click at [24, 25] on icon "button" at bounding box center [23, 25] width 5 height 5
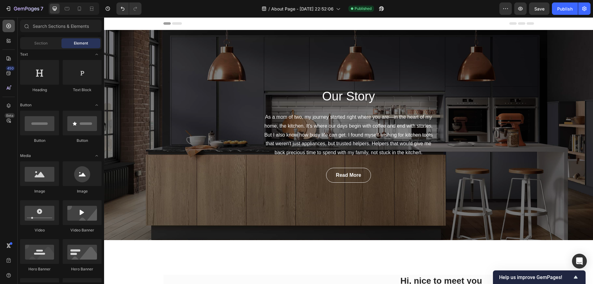
click at [9, 26] on icon at bounding box center [9, 26] width 6 height 6
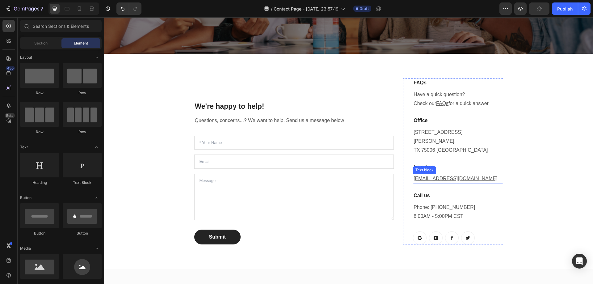
scroll to position [185, 0]
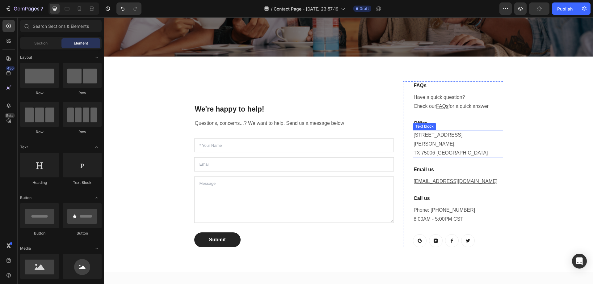
click at [420, 136] on p "[STREET_ADDRESS][PERSON_NAME]" at bounding box center [458, 144] width 89 height 27
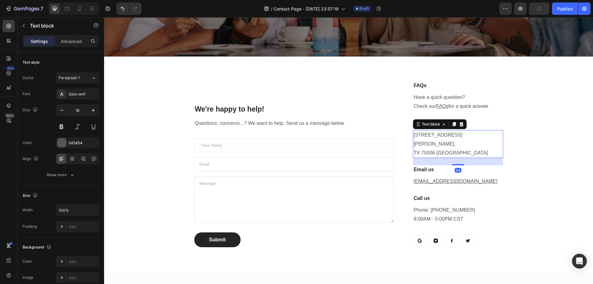
click at [420, 136] on p "[STREET_ADDRESS][PERSON_NAME]" at bounding box center [458, 144] width 89 height 27
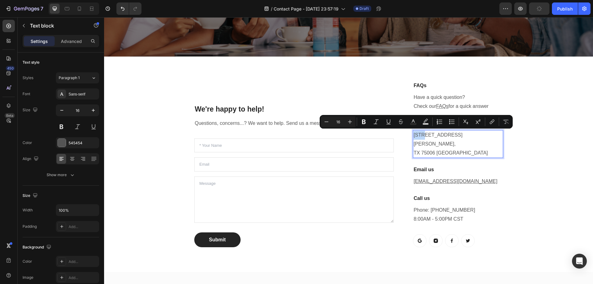
click at [414, 136] on p "[STREET_ADDRESS][PERSON_NAME]" at bounding box center [458, 144] width 89 height 27
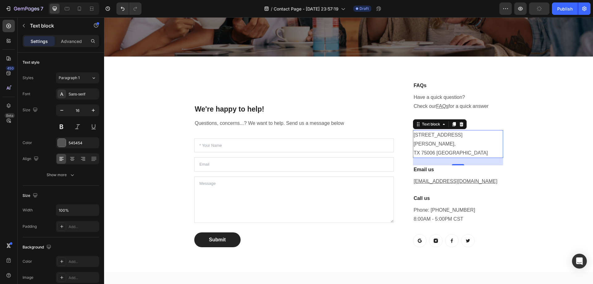
drag, startPoint x: 447, startPoint y: 144, endPoint x: 437, endPoint y: 145, distance: 10.2
click at [447, 144] on p "[STREET_ADDRESS][PERSON_NAME]" at bounding box center [458, 144] width 89 height 27
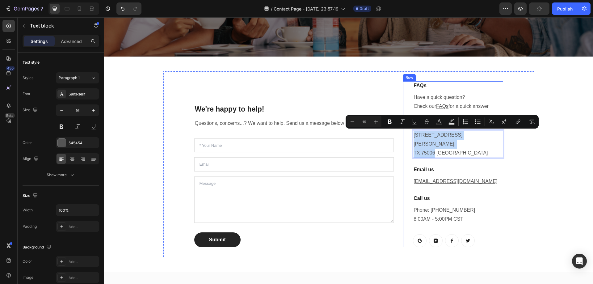
drag, startPoint x: 432, startPoint y: 145, endPoint x: 417, endPoint y: 136, distance: 17.5
click at [414, 135] on p "[STREET_ADDRESS][PERSON_NAME]" at bounding box center [458, 144] width 89 height 27
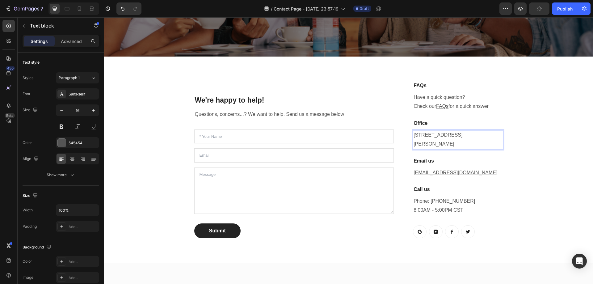
click at [414, 135] on p "[STREET_ADDRESS][PERSON_NAME]" at bounding box center [458, 140] width 89 height 18
click at [431, 146] on p "[STREET_ADDRESS][PERSON_NAME]" at bounding box center [458, 140] width 89 height 18
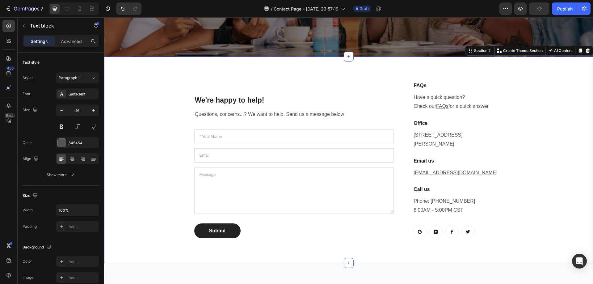
click at [538, 138] on div "We're happy to help! Heading Questions, concerns...? We want to help. Send us a…" at bounding box center [349, 159] width 480 height 177
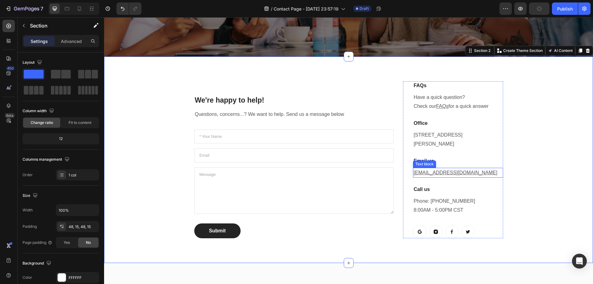
click at [464, 174] on p "[EMAIL_ADDRESS][DOMAIN_NAME]" at bounding box center [458, 172] width 89 height 9
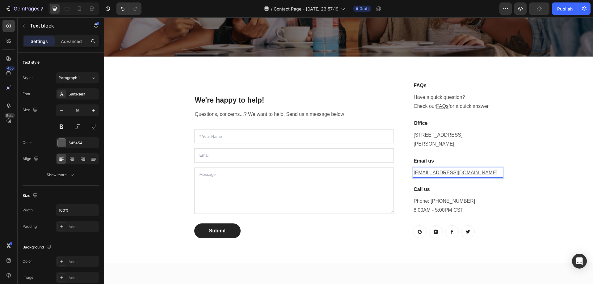
click at [464, 174] on p "[EMAIL_ADDRESS][DOMAIN_NAME]" at bounding box center [458, 172] width 89 height 9
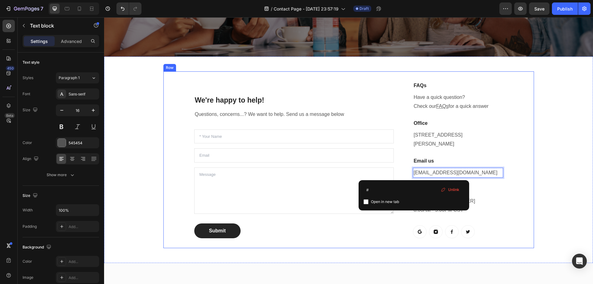
click at [527, 171] on div "We're happy to help! Heading Questions, concerns...? We want to help. Send us a…" at bounding box center [348, 159] width 371 height 177
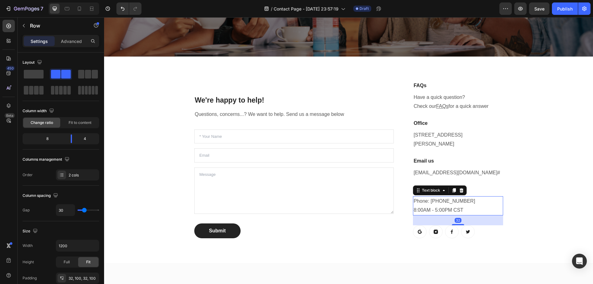
click at [459, 202] on p "Phone: [PHONE_NUMBER] 8:00AM - 5:00PM CST" at bounding box center [458, 206] width 89 height 18
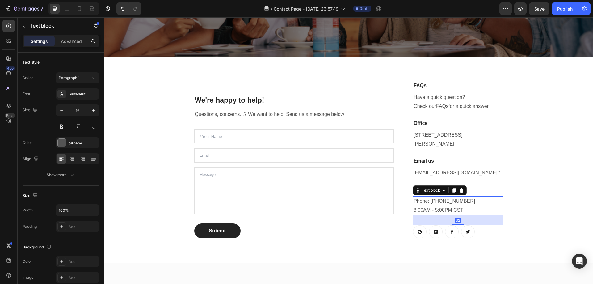
click at [459, 202] on p "Phone: [PHONE_NUMBER] 8:00AM - 5:00PM CST" at bounding box center [458, 206] width 89 height 18
click at [435, 201] on p "Phone: [PHONE_NUMBER] 8:00AM - 5:00PM CST" at bounding box center [458, 206] width 89 height 18
drag, startPoint x: 439, startPoint y: 202, endPoint x: 438, endPoint y: 193, distance: 9.0
click at [439, 202] on p "Phone: [PHONE_NUMBER] 8:00AM - 5:00PM CST" at bounding box center [458, 206] width 89 height 18
click at [446, 202] on p "Phone: [PHONE_NUMBER] 8:00AM - 5:00PM CST" at bounding box center [458, 206] width 89 height 18
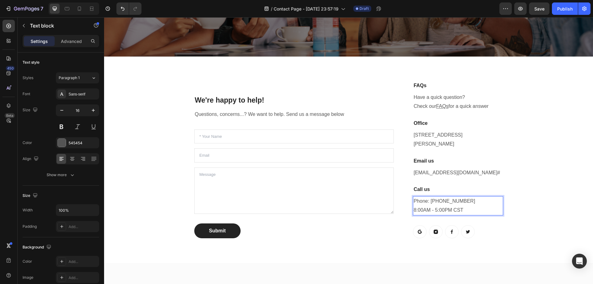
click at [459, 204] on p "Phone: [PHONE_NUMBER] 8:00AM - 5:00PM CST" at bounding box center [458, 206] width 89 height 18
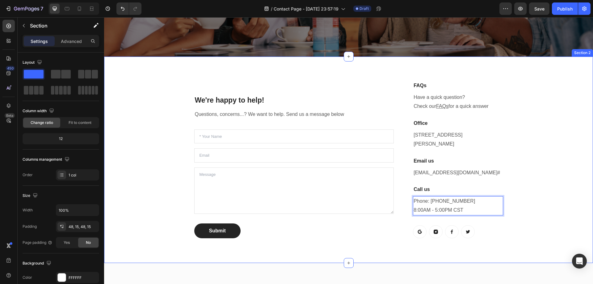
click at [554, 197] on div "We're happy to help! Heading Questions, concerns...? We want to help. Send us a…" at bounding box center [349, 159] width 480 height 177
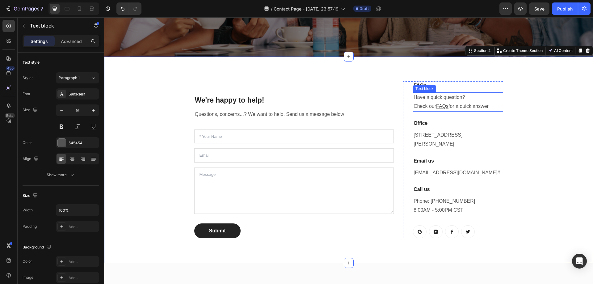
click at [440, 105] on u "FAQs" at bounding box center [442, 105] width 12 height 5
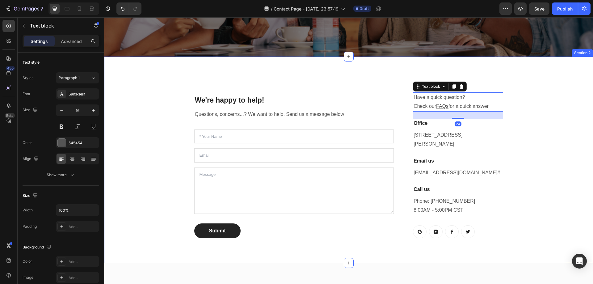
click at [547, 152] on div "We're happy to help! Heading Questions, concerns...? We want to help. Send us a…" at bounding box center [349, 159] width 480 height 177
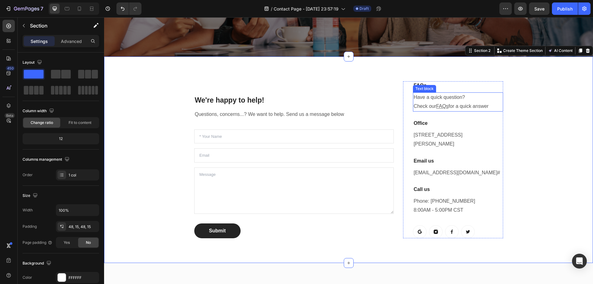
click at [441, 106] on u "FAQs" at bounding box center [442, 105] width 12 height 5
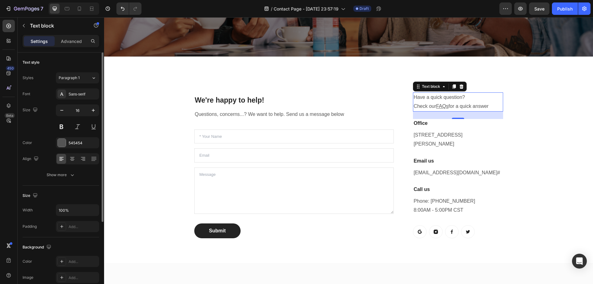
scroll to position [62, 0]
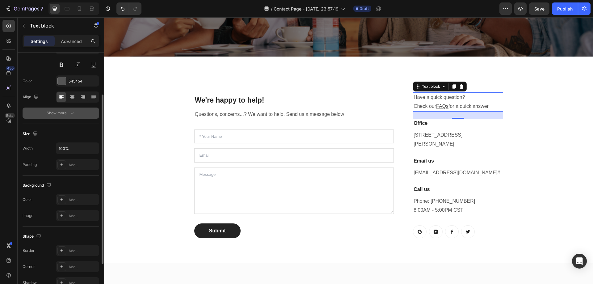
click at [60, 113] on div "Show more" at bounding box center [61, 113] width 29 height 6
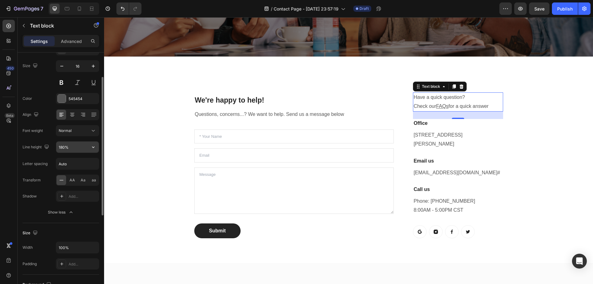
scroll to position [0, 0]
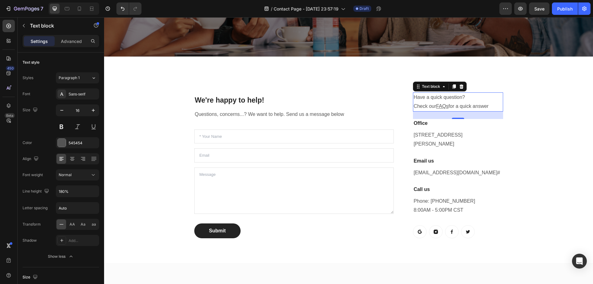
click at [440, 107] on u "FAQs" at bounding box center [442, 105] width 12 height 5
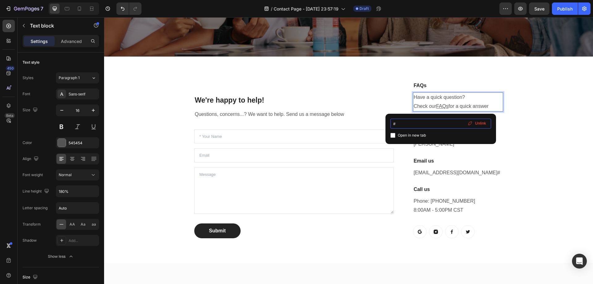
click at [400, 124] on input "#" at bounding box center [440, 124] width 101 height 10
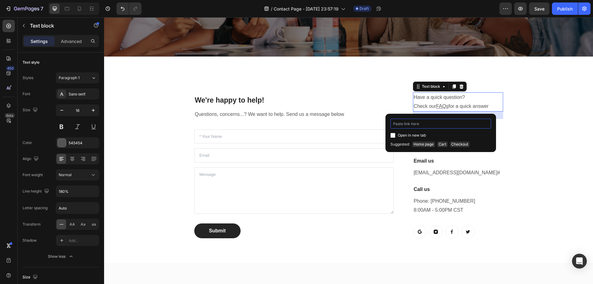
type input "#"
click at [394, 136] on input "checkbox" at bounding box center [392, 135] width 5 height 5
checkbox input "true"
click at [479, 123] on span "Unlink" at bounding box center [480, 123] width 11 height 6
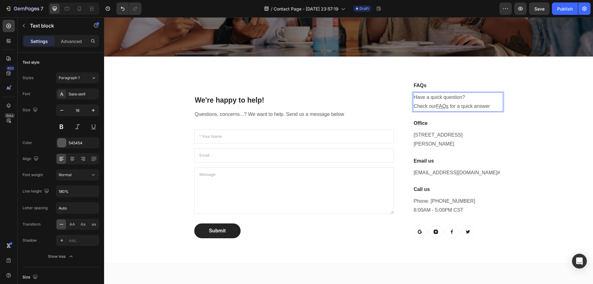
click at [439, 107] on u "FAQs" at bounding box center [442, 105] width 12 height 5
click at [528, 137] on div "We're happy to help! Heading Questions, concerns...? We want to help. Send us a…" at bounding box center [348, 159] width 371 height 177
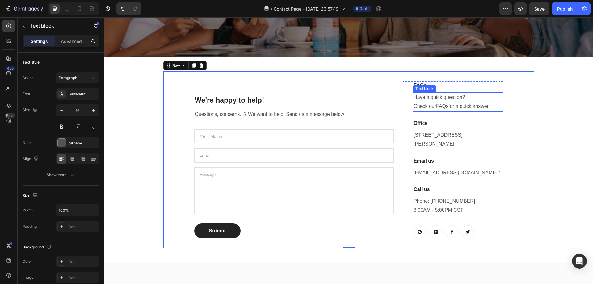
click at [443, 108] on u "FAQs" at bounding box center [442, 105] width 12 height 5
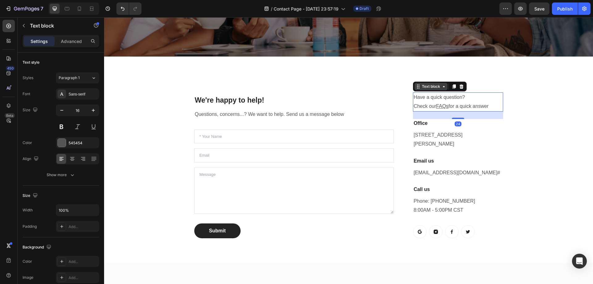
click at [442, 87] on icon at bounding box center [443, 86] width 5 height 5
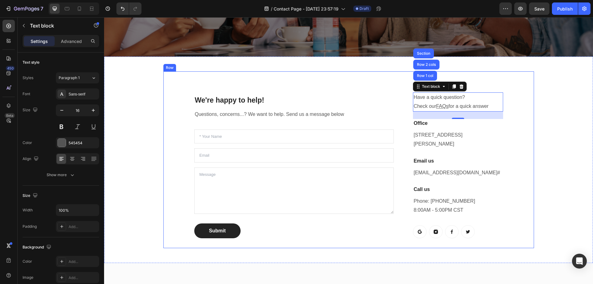
click at [516, 97] on div "We're happy to help! Heading Questions, concerns...? We want to help. Send us a…" at bounding box center [348, 159] width 371 height 177
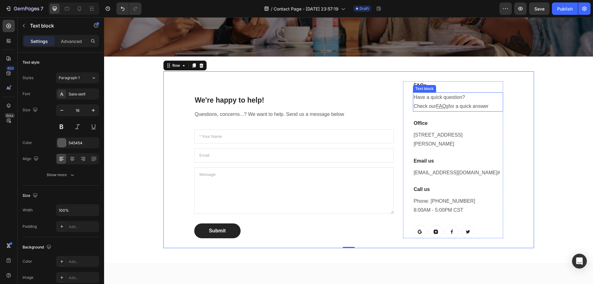
click at [439, 107] on u "FAQs" at bounding box center [442, 105] width 12 height 5
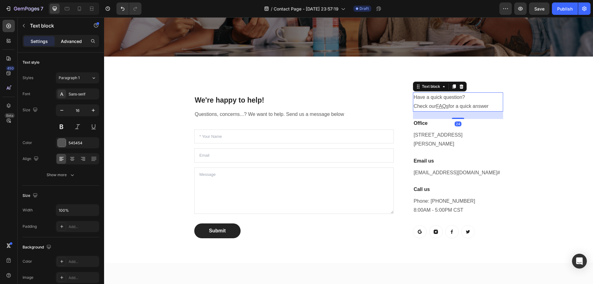
click at [69, 39] on p "Advanced" at bounding box center [71, 41] width 21 height 6
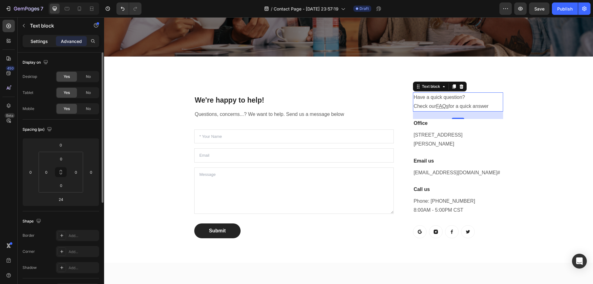
click at [35, 40] on p "Settings" at bounding box center [39, 41] width 17 height 6
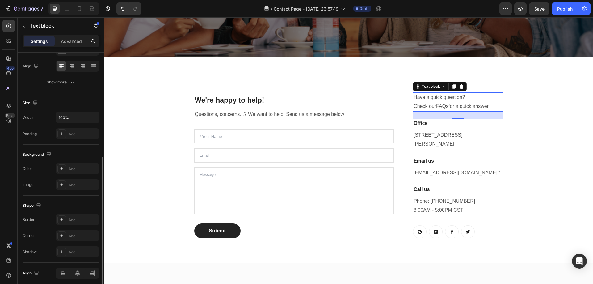
scroll to position [117, 0]
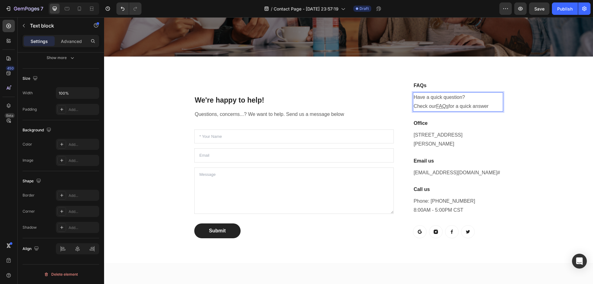
click at [441, 106] on u "FAQs" at bounding box center [442, 105] width 12 height 5
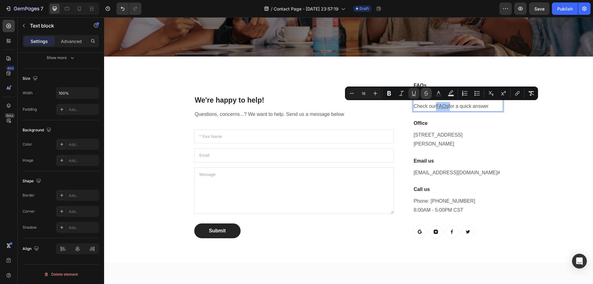
click at [426, 94] on icon "Editor contextual toolbar" at bounding box center [426, 93] width 6 height 6
click at [516, 94] on icon "Editor contextual toolbar" at bounding box center [516, 94] width 3 height 3
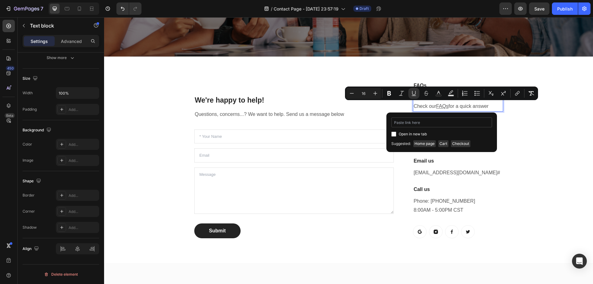
click at [420, 124] on input "Editor contextual toolbar" at bounding box center [441, 122] width 101 height 10
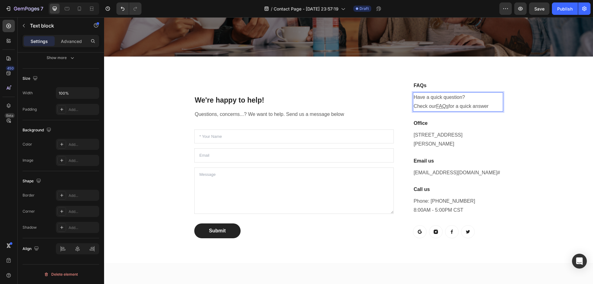
click at [443, 107] on u "FAQs" at bounding box center [442, 105] width 12 height 5
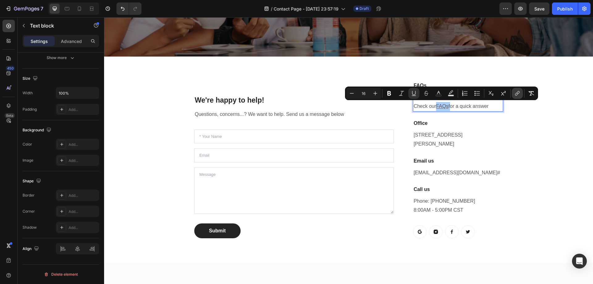
click at [519, 93] on icon "Editor contextual toolbar" at bounding box center [517, 93] width 6 height 6
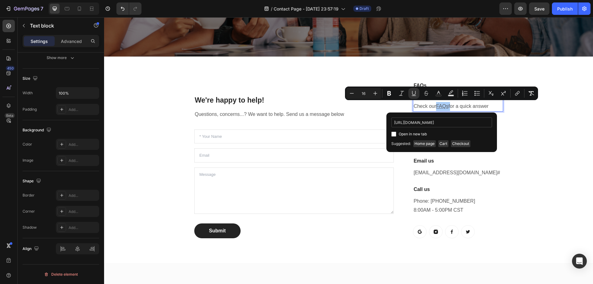
scroll to position [0, 79]
type input "[URL][DOMAIN_NAME]"
drag, startPoint x: 395, startPoint y: 133, endPoint x: 402, endPoint y: 135, distance: 6.7
click at [395, 134] on input "Editor contextual toolbar" at bounding box center [393, 134] width 5 height 5
checkbox input "true"
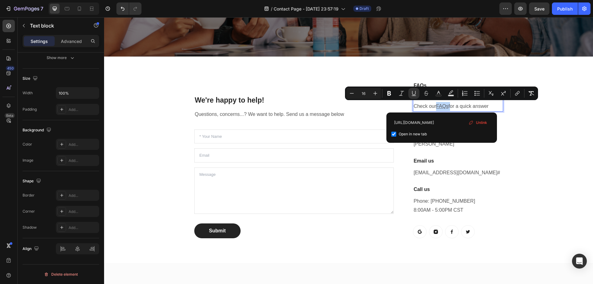
scroll to position [0, 0]
click at [543, 10] on span "Save" at bounding box center [539, 8] width 10 height 5
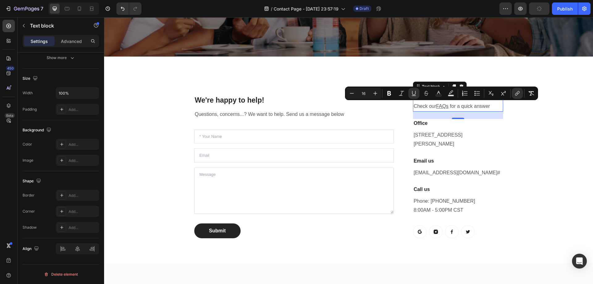
click at [441, 106] on u "FAQs" at bounding box center [442, 105] width 12 height 5
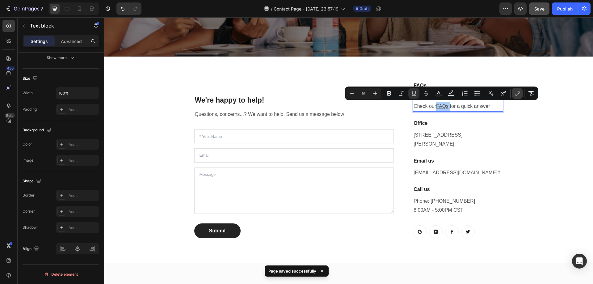
click at [518, 92] on icon "Editor contextual toolbar" at bounding box center [517, 93] width 6 height 6
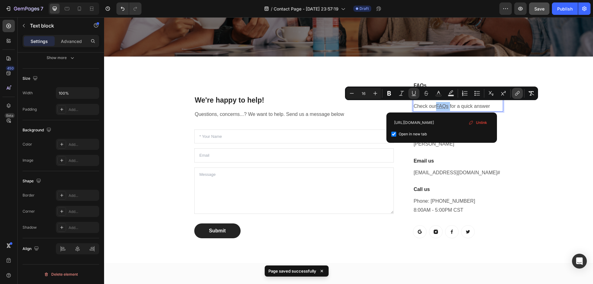
scroll to position [0, 79]
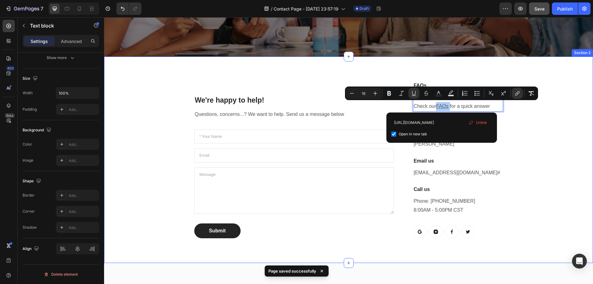
click at [561, 128] on div "We're happy to help! Heading Questions, concerns...? We want to help. Send us a…" at bounding box center [349, 159] width 480 height 177
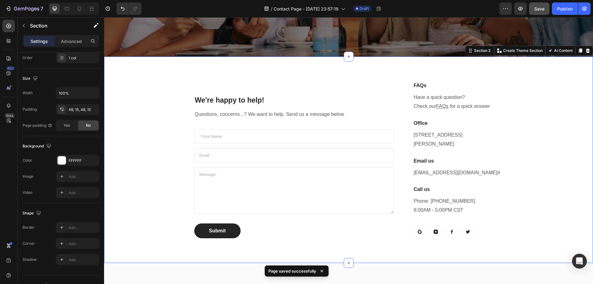
scroll to position [0, 0]
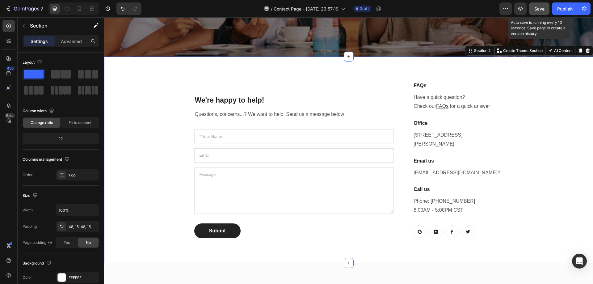
click at [539, 8] on span "Save" at bounding box center [539, 8] width 10 height 5
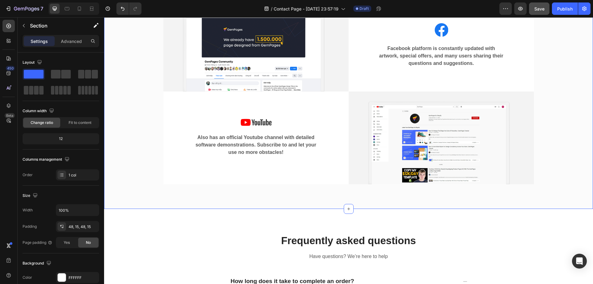
scroll to position [402, 0]
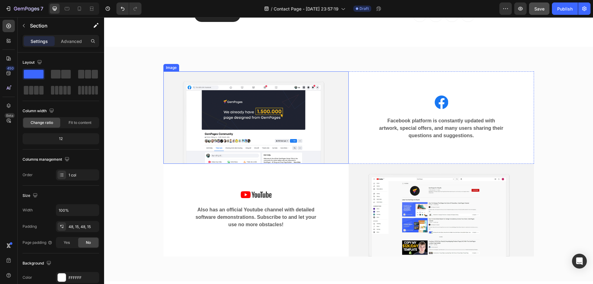
click at [254, 131] on img at bounding box center [255, 117] width 185 height 92
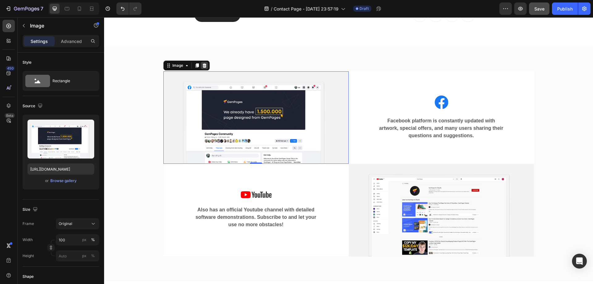
click at [202, 65] on icon at bounding box center [204, 65] width 4 height 4
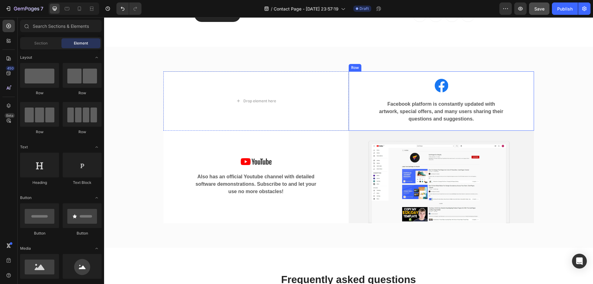
click at [426, 96] on div "Image Facebook platform is constantly updated with artwork, special offers, and…" at bounding box center [442, 101] width 156 height 44
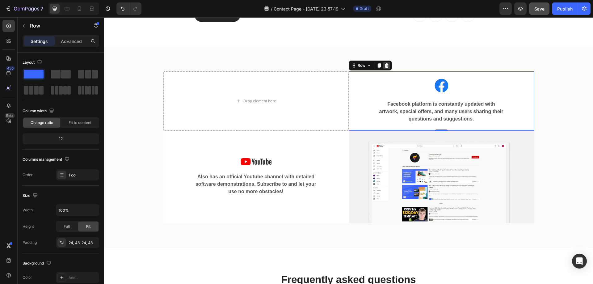
click at [385, 65] on icon at bounding box center [387, 65] width 4 height 4
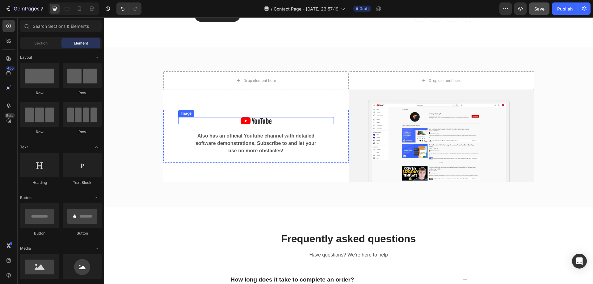
click at [276, 123] on div at bounding box center [256, 120] width 156 height 7
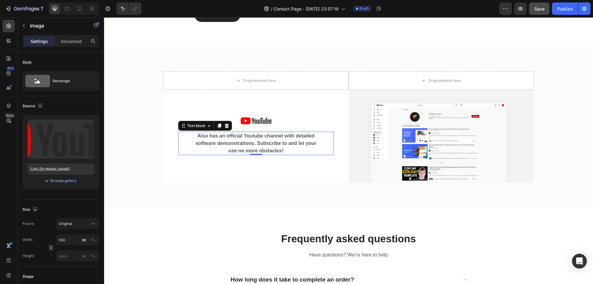
click at [283, 150] on p "Also has an official Youtube channel with detailed software demonstrations. Sub…" at bounding box center [256, 143] width 125 height 22
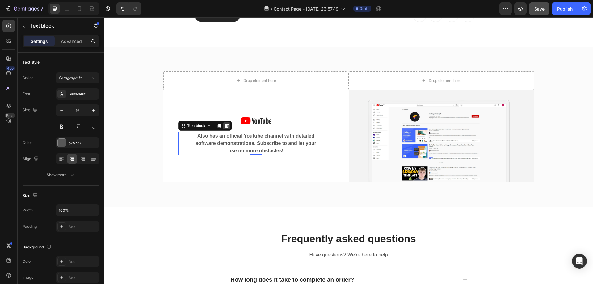
click at [225, 126] on icon at bounding box center [226, 125] width 5 height 5
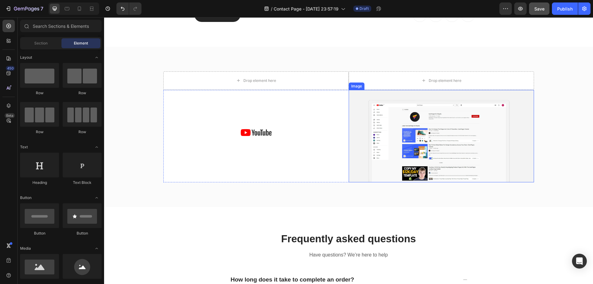
click at [431, 151] on img at bounding box center [441, 136] width 185 height 92
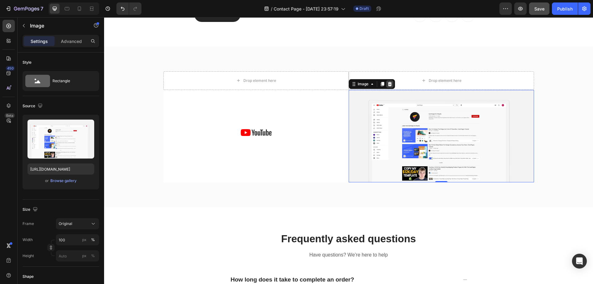
click at [388, 83] on icon at bounding box center [390, 84] width 4 height 4
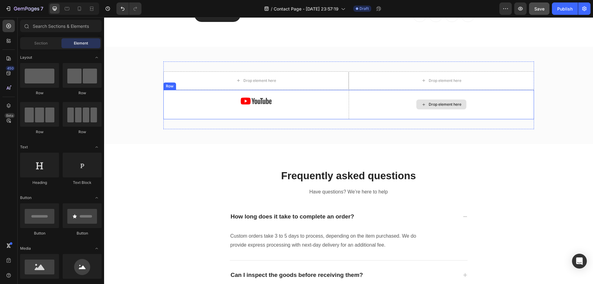
click at [302, 102] on div at bounding box center [256, 100] width 156 height 7
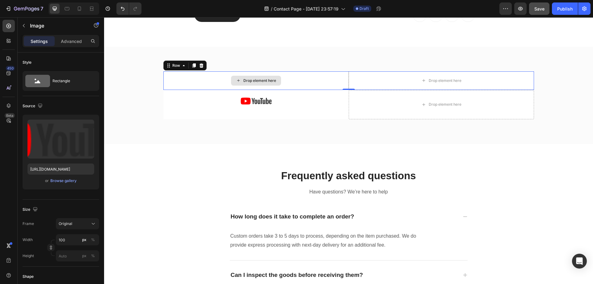
click at [317, 78] on div "Drop element here" at bounding box center [255, 80] width 185 height 19
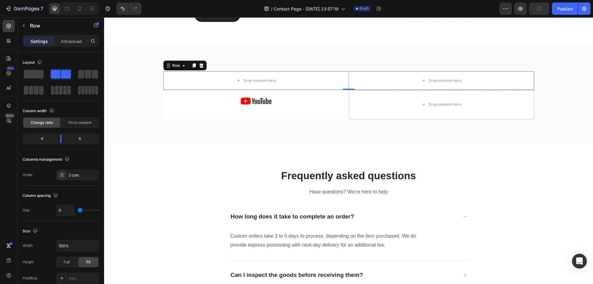
click at [201, 64] on div at bounding box center [201, 65] width 7 height 7
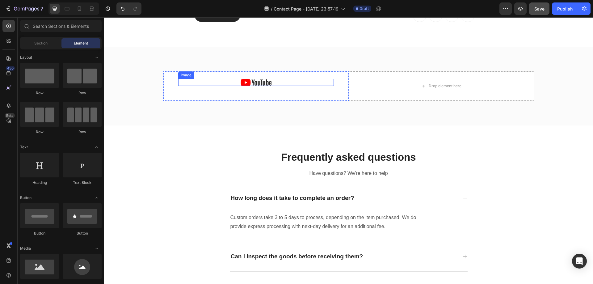
click at [299, 82] on div at bounding box center [256, 82] width 156 height 7
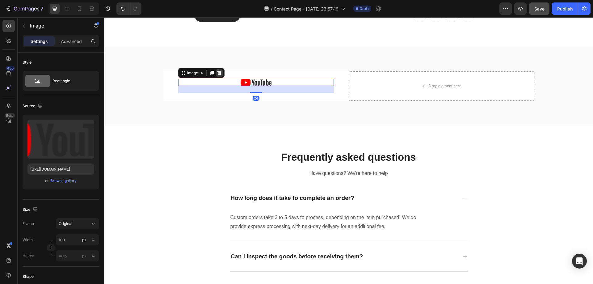
click at [217, 73] on icon at bounding box center [219, 73] width 4 height 4
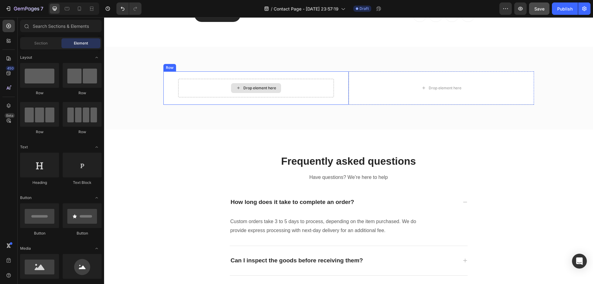
click at [329, 79] on div "Drop element here" at bounding box center [256, 88] width 156 height 19
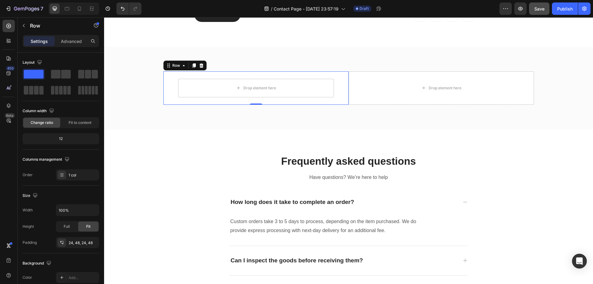
drag, startPoint x: 198, startPoint y: 64, endPoint x: 227, endPoint y: 70, distance: 29.3
click at [199, 64] on icon at bounding box center [201, 65] width 4 height 4
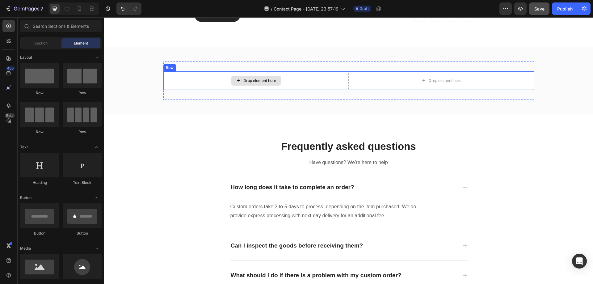
click at [314, 82] on div "Drop element here" at bounding box center [255, 80] width 185 height 19
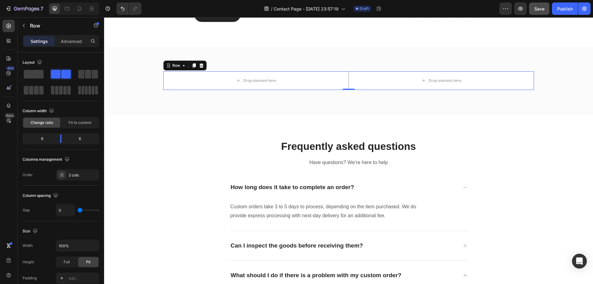
drag, startPoint x: 199, startPoint y: 63, endPoint x: 225, endPoint y: 69, distance: 27.2
click at [199, 64] on icon at bounding box center [201, 65] width 5 height 5
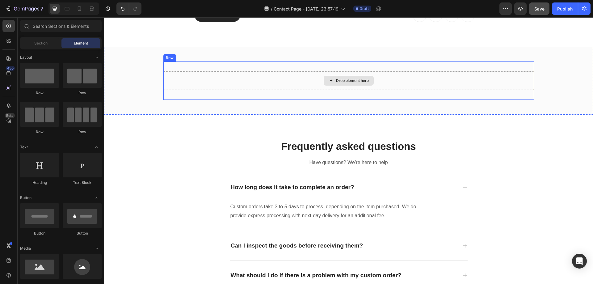
click at [283, 76] on div "Drop element here" at bounding box center [348, 80] width 371 height 19
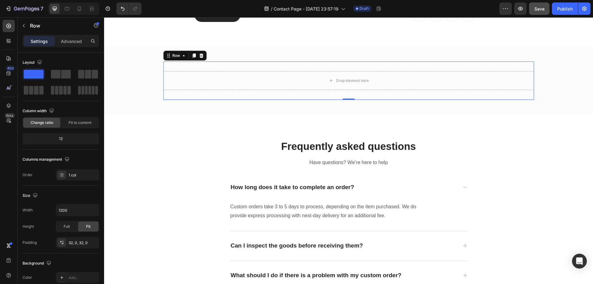
drag, startPoint x: 197, startPoint y: 55, endPoint x: 253, endPoint y: 83, distance: 62.4
click at [199, 56] on icon at bounding box center [201, 55] width 5 height 5
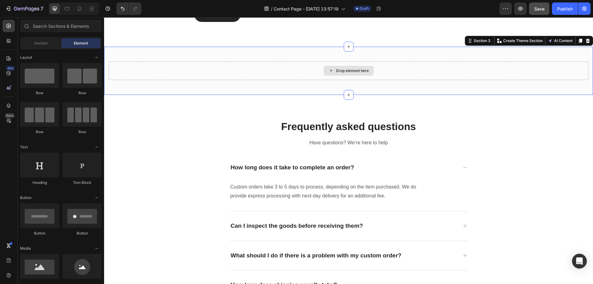
click at [273, 74] on div "Drop element here" at bounding box center [349, 70] width 480 height 19
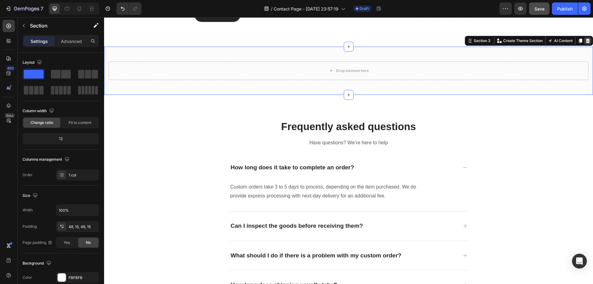
click at [586, 40] on icon at bounding box center [588, 41] width 4 height 4
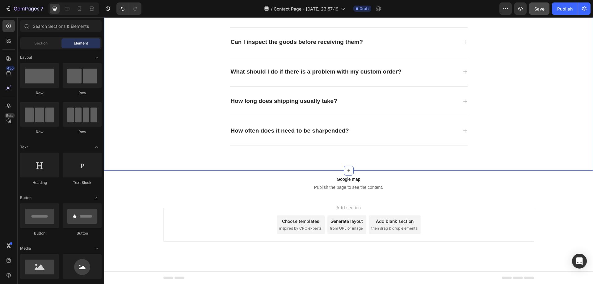
scroll to position [538, 0]
click at [345, 179] on span "Google map" at bounding box center [348, 178] width 489 height 7
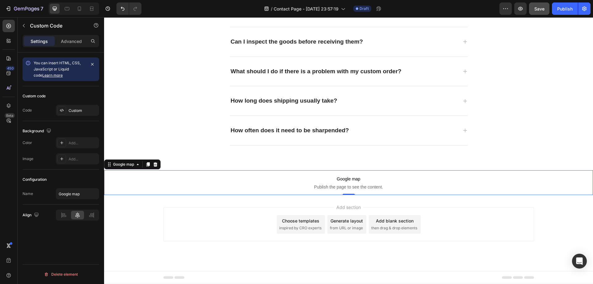
click at [157, 164] on icon at bounding box center [155, 164] width 5 height 5
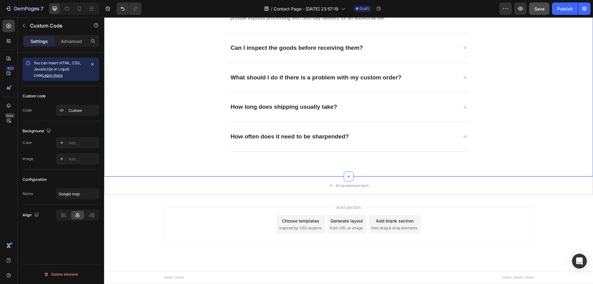
scroll to position [531, 0]
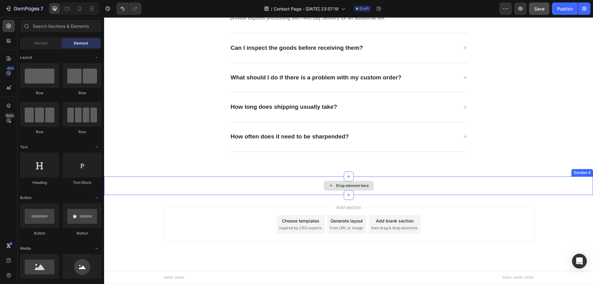
click at [403, 181] on div "Drop element here" at bounding box center [348, 185] width 489 height 19
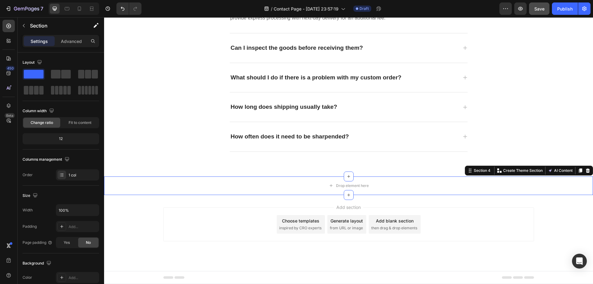
drag, startPoint x: 583, startPoint y: 169, endPoint x: 576, endPoint y: 170, distance: 7.9
click at [585, 170] on icon at bounding box center [587, 170] width 5 height 5
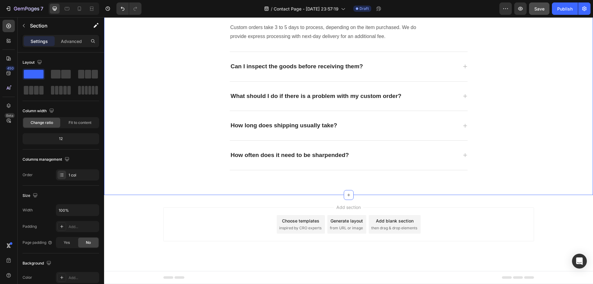
scroll to position [513, 0]
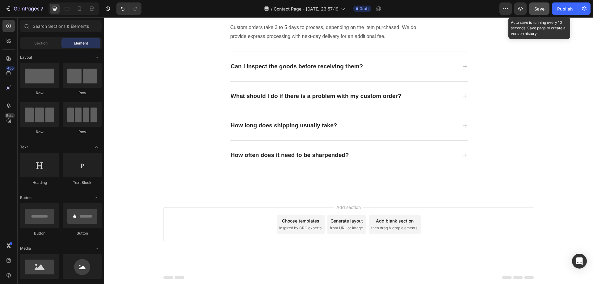
click at [535, 11] on span "Save" at bounding box center [539, 8] width 10 height 5
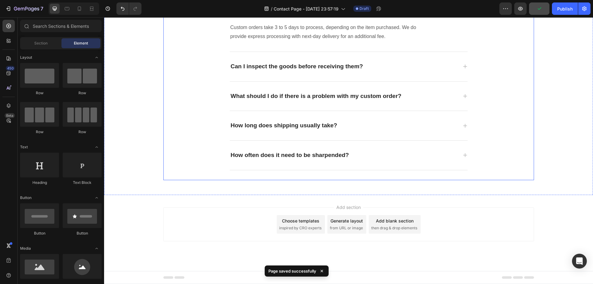
click at [463, 95] on icon at bounding box center [465, 96] width 5 height 5
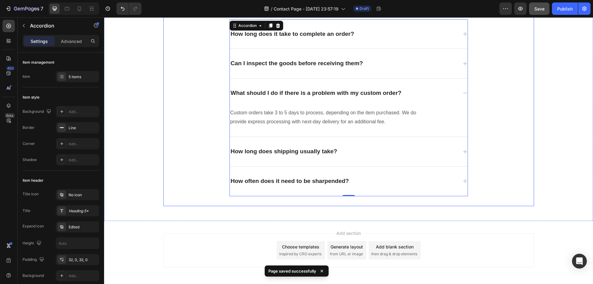
scroll to position [451, 0]
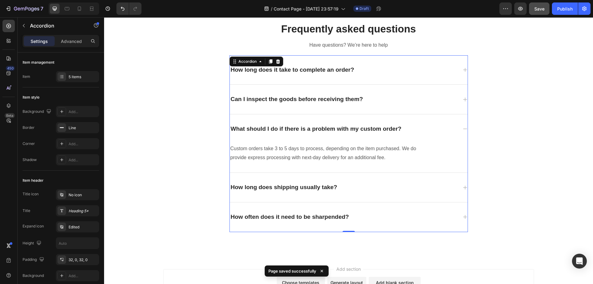
click at [463, 100] on icon at bounding box center [465, 99] width 5 height 5
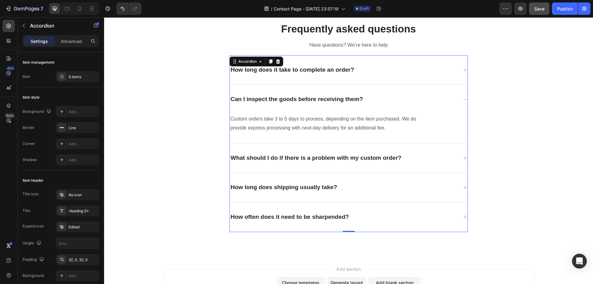
click at [463, 70] on icon at bounding box center [465, 70] width 4 height 4
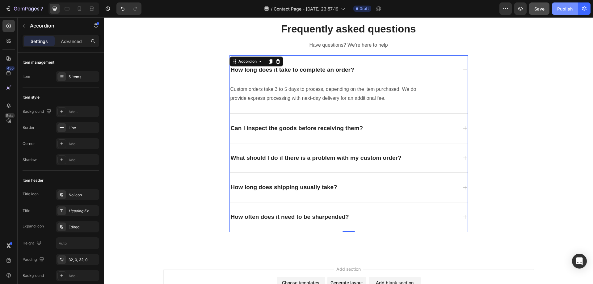
click at [565, 9] on div "Publish" at bounding box center [564, 9] width 15 height 6
